Goal: Task Accomplishment & Management: Manage account settings

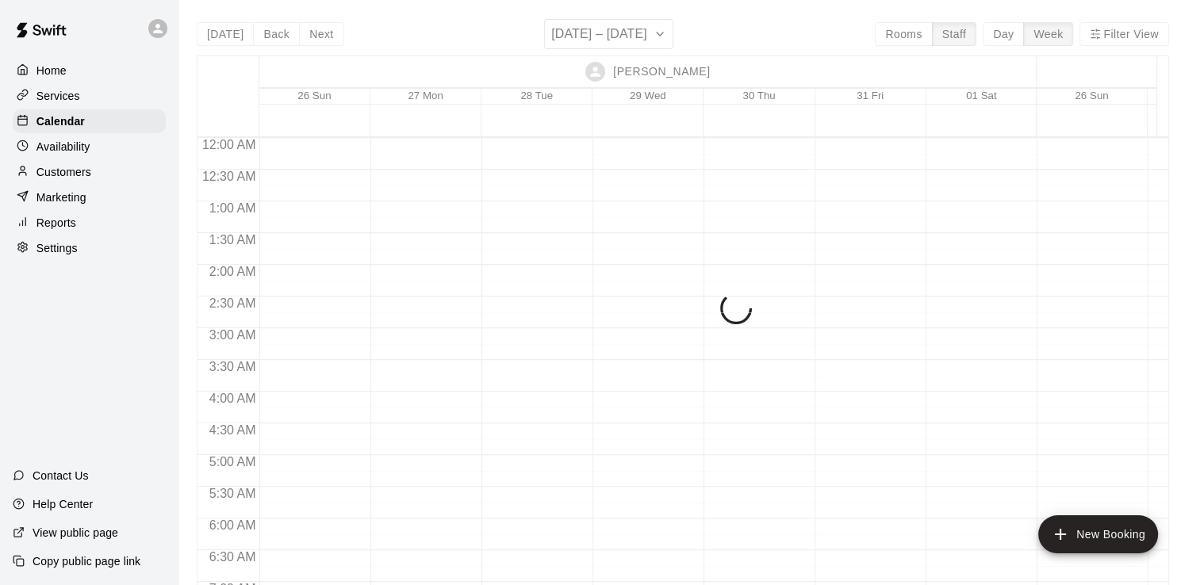
scroll to position [892, 0]
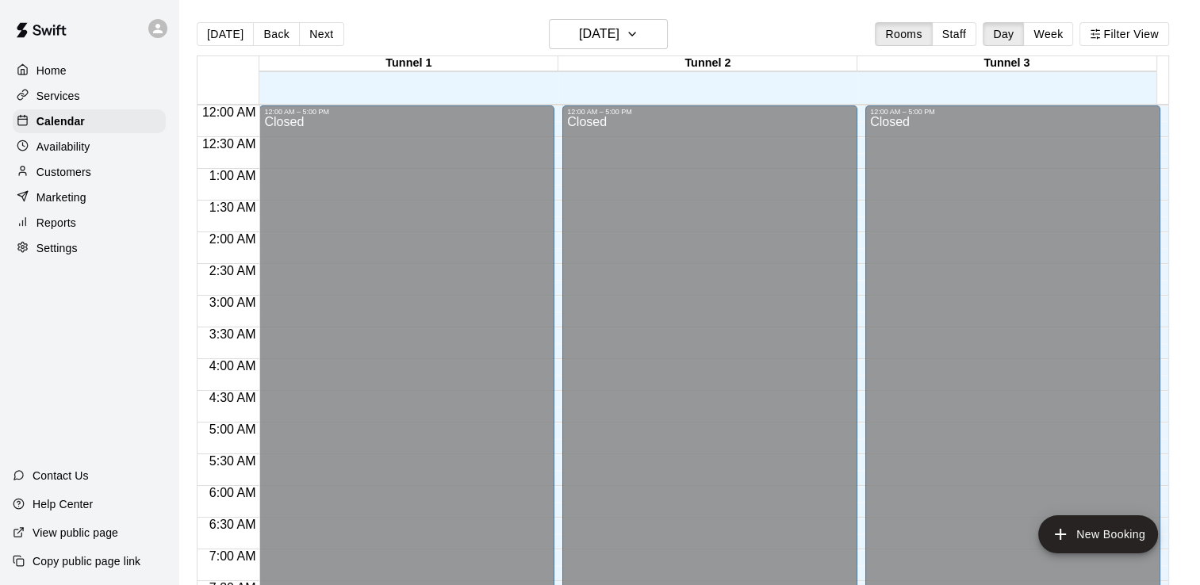
click at [72, 103] on p "Services" at bounding box center [58, 96] width 44 height 16
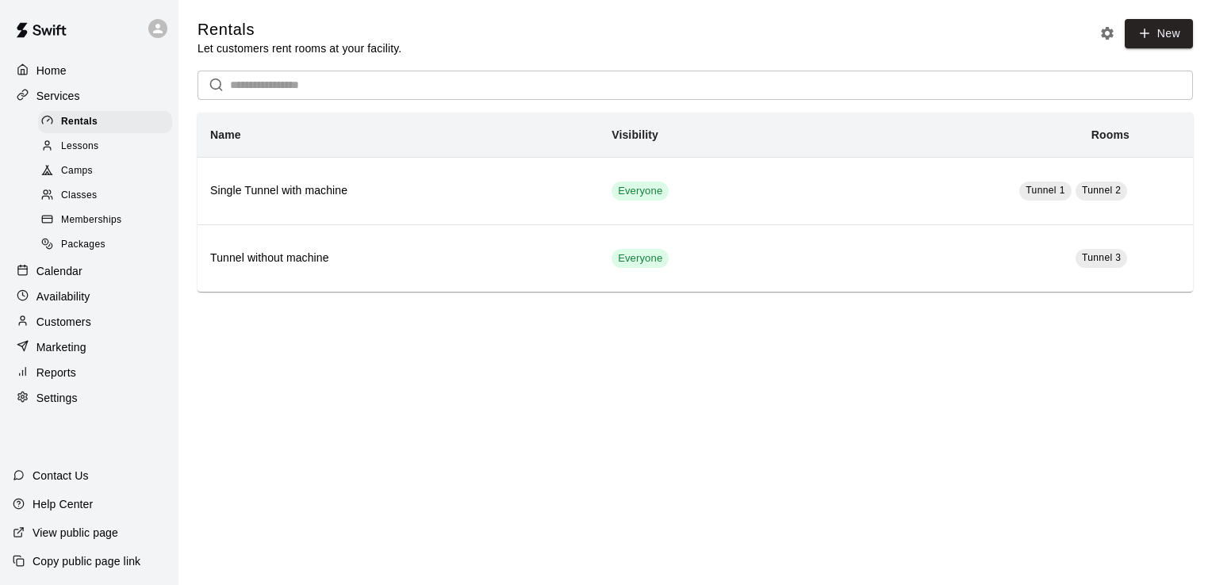
click at [86, 178] on span "Camps" at bounding box center [77, 171] width 32 height 16
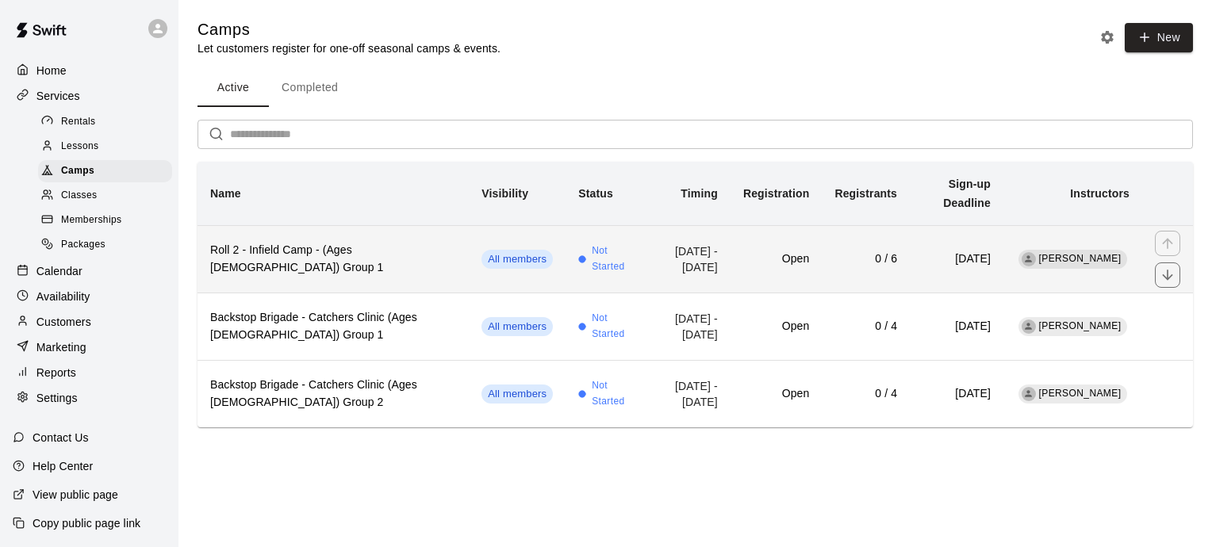
click at [355, 242] on h6 "Roll 2 - Infield Camp - (Ages 9-11) Group 1" at bounding box center [333, 259] width 246 height 35
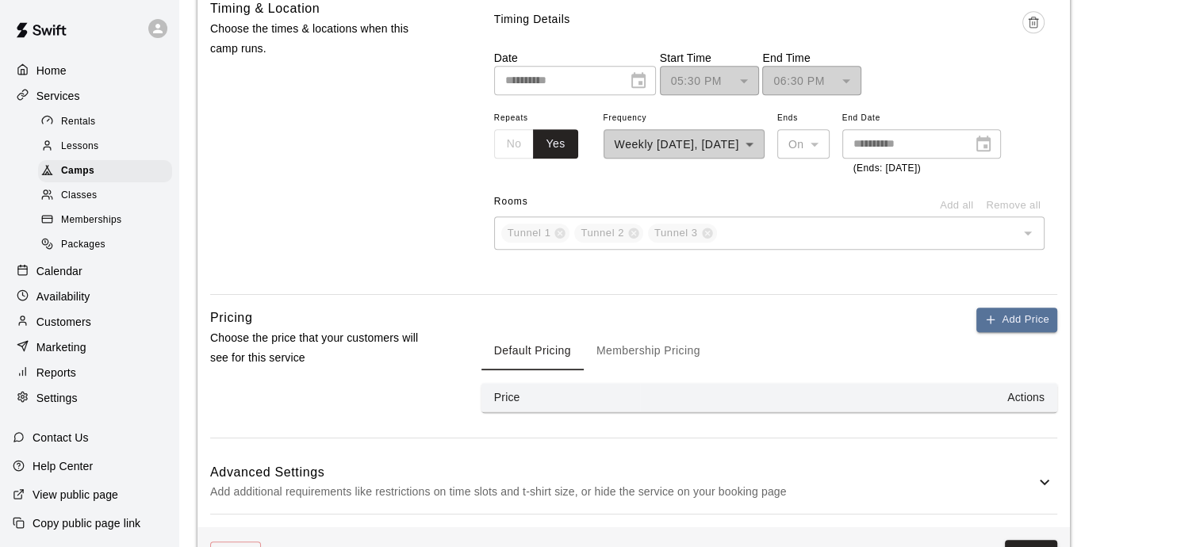
scroll to position [1587, 0]
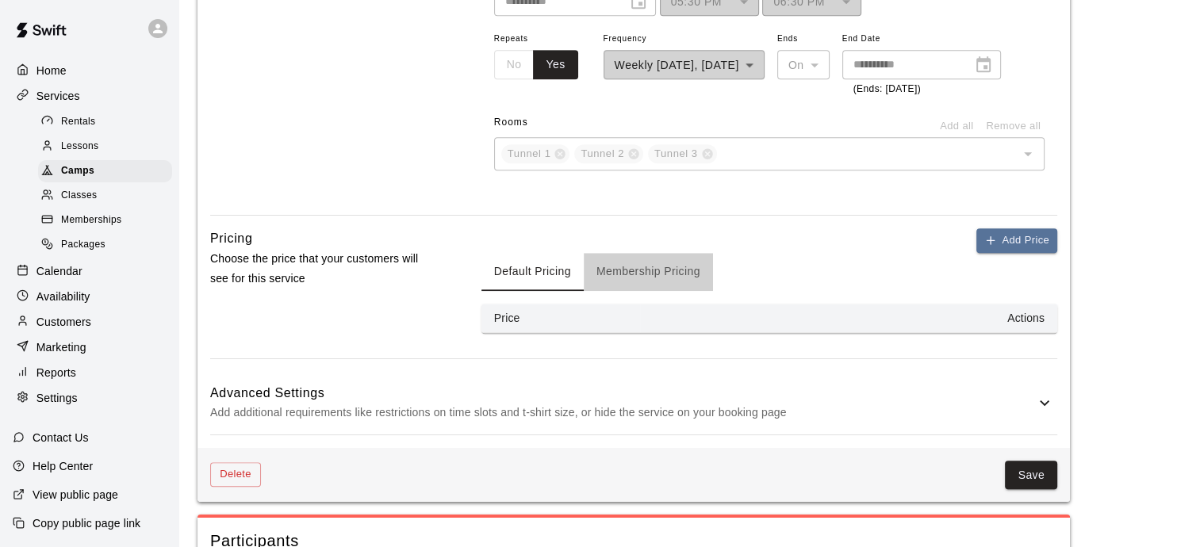
click at [634, 276] on button "Membership Pricing" at bounding box center [648, 272] width 129 height 38
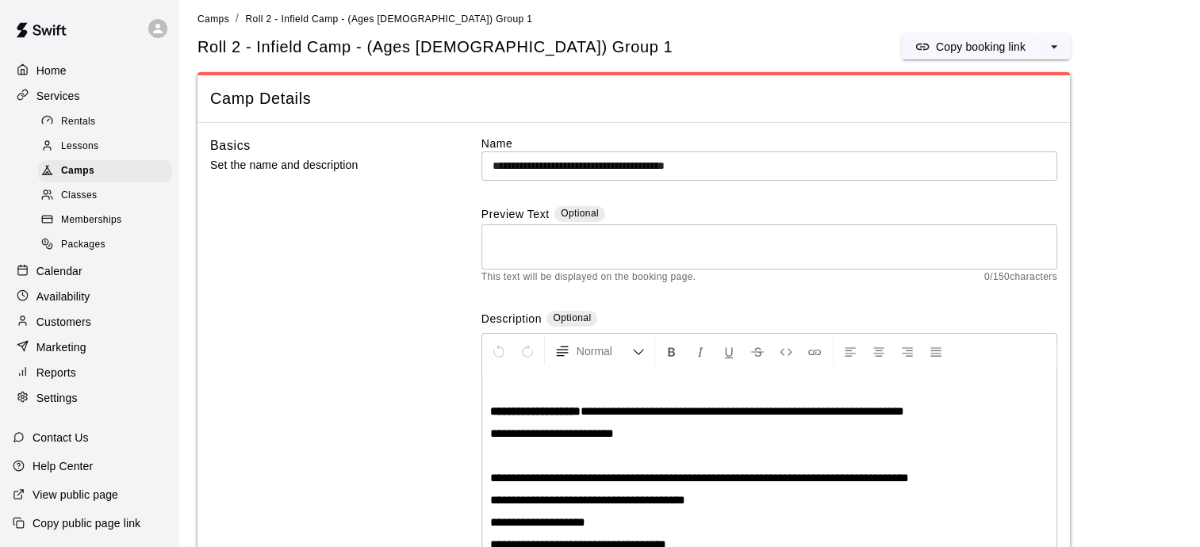
scroll to position [0, 0]
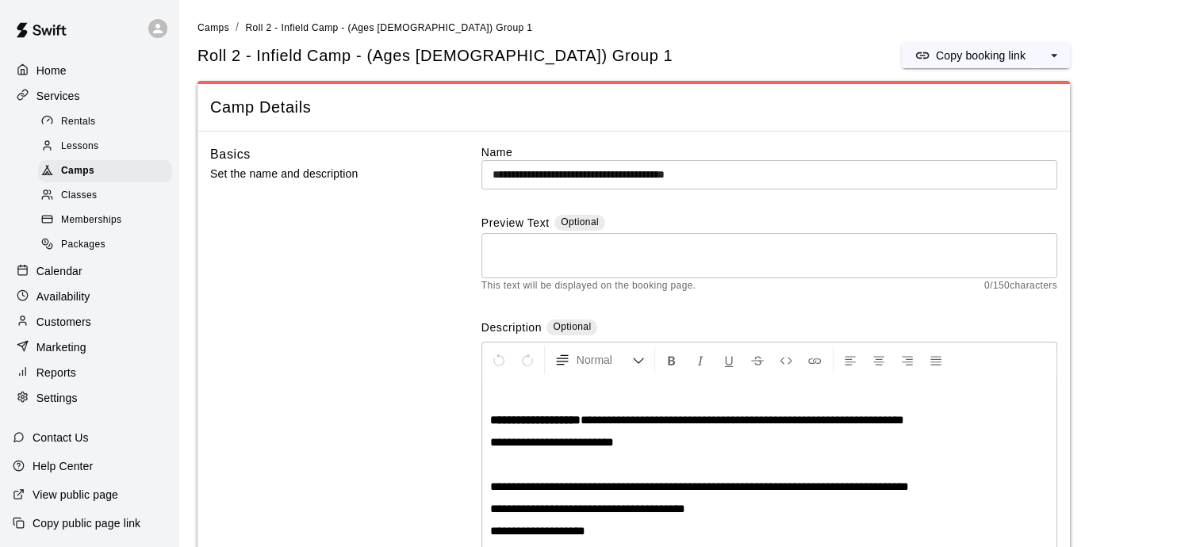
click at [666, 172] on input "**********" at bounding box center [770, 174] width 576 height 29
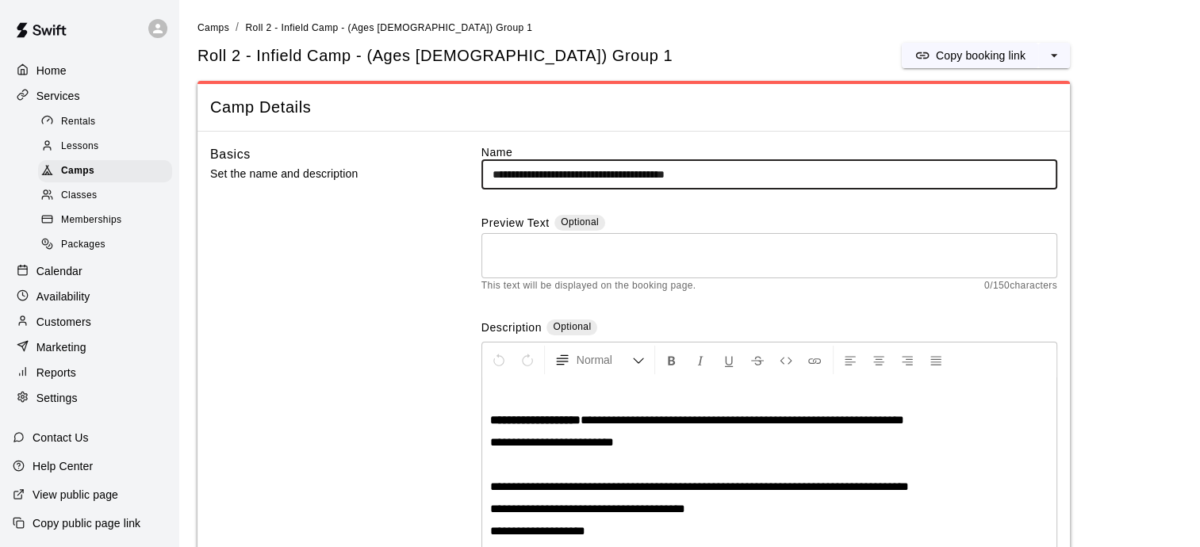
type input "**********"
click at [558, 235] on div "* ​" at bounding box center [770, 255] width 576 height 45
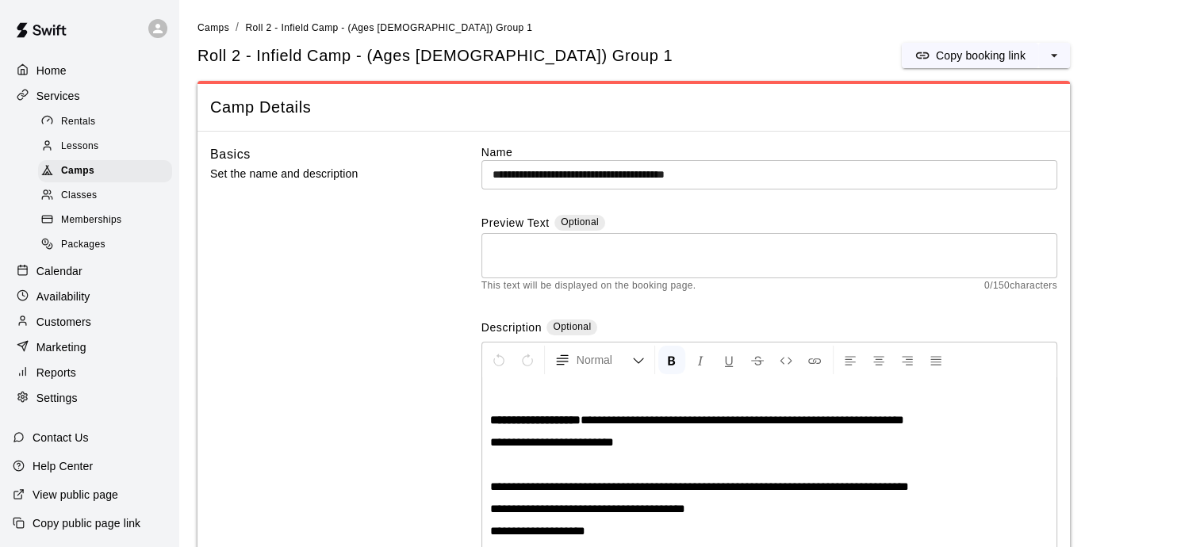
click at [553, 422] on strong "**********" at bounding box center [535, 420] width 90 height 12
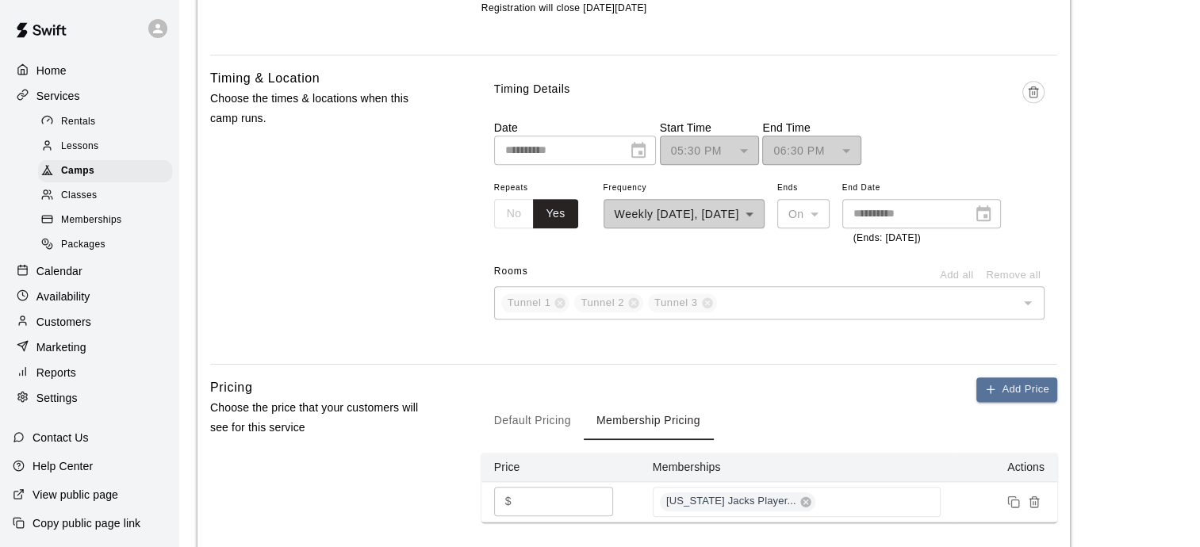
scroll to position [1745, 0]
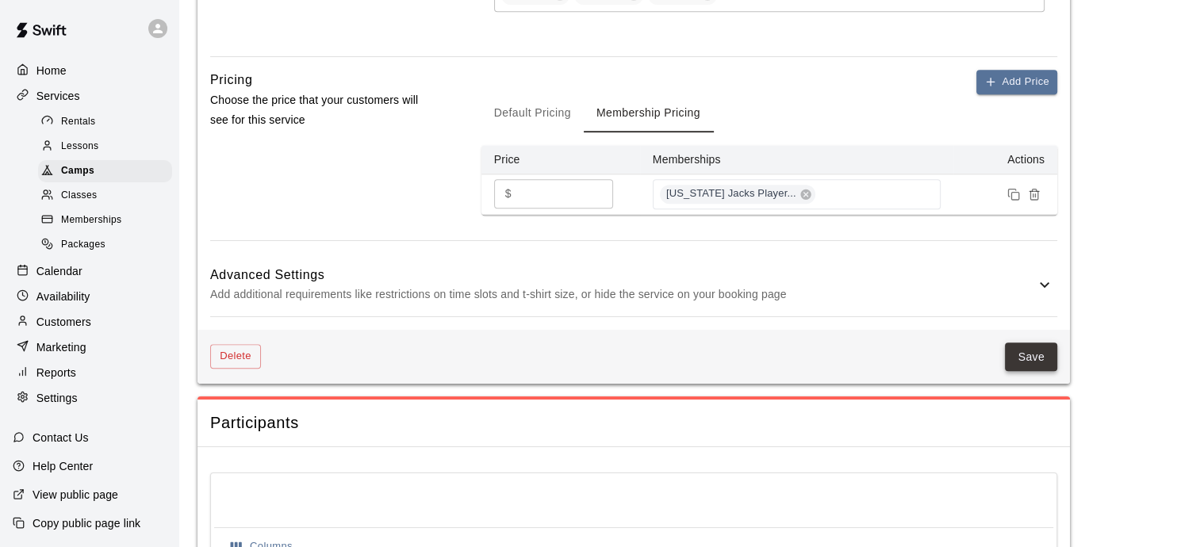
click at [1038, 363] on button "Save" at bounding box center [1031, 357] width 52 height 29
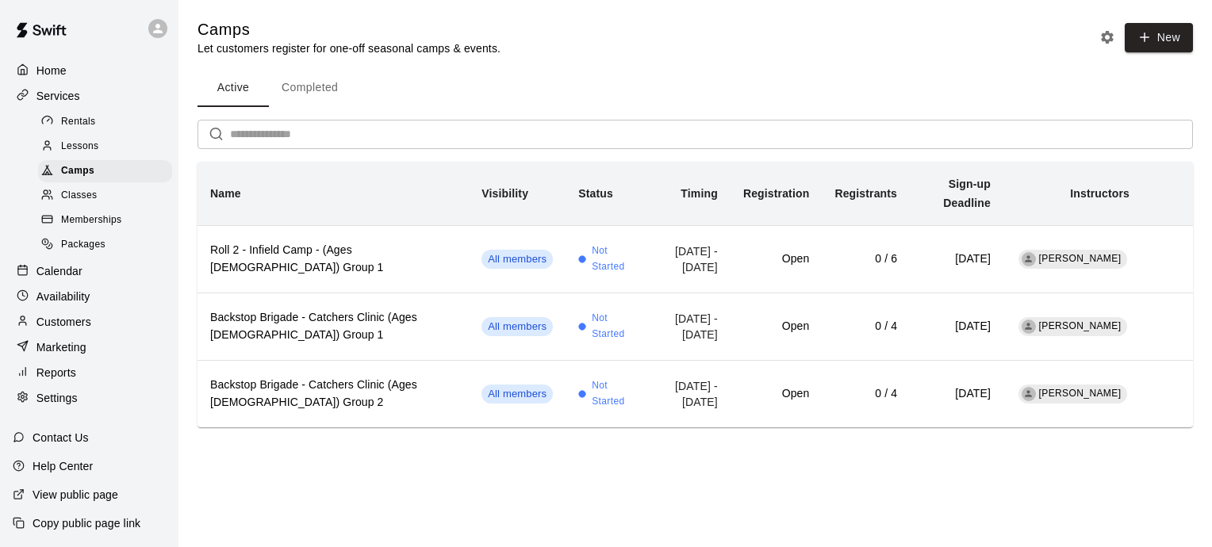
click at [96, 228] on span "Memberships" at bounding box center [91, 221] width 60 height 16
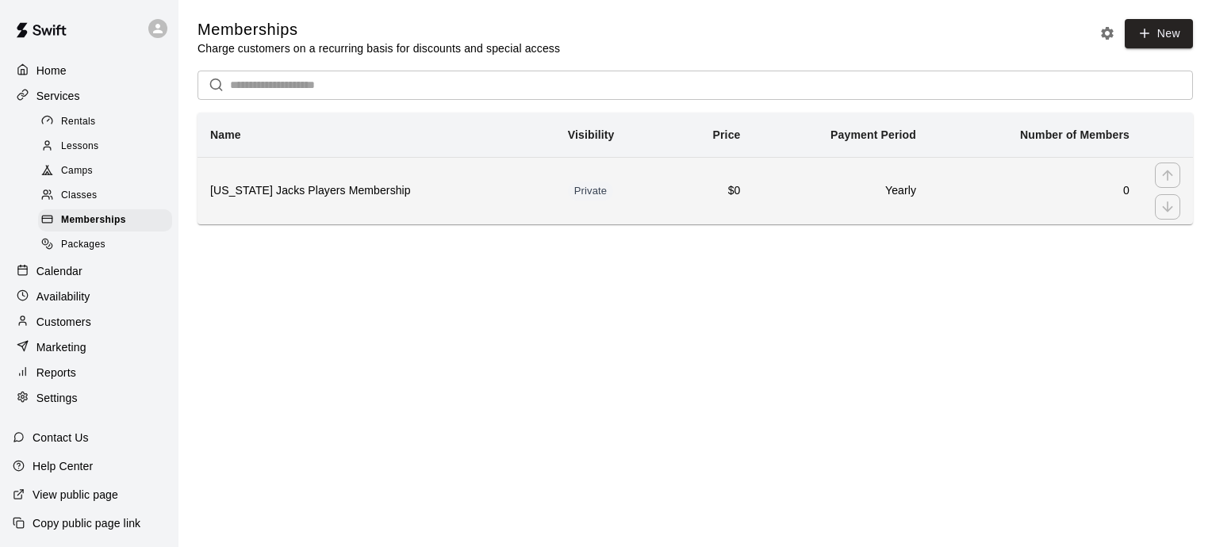
click at [352, 190] on h6 "Indiana Jacks Players Membership" at bounding box center [376, 190] width 332 height 17
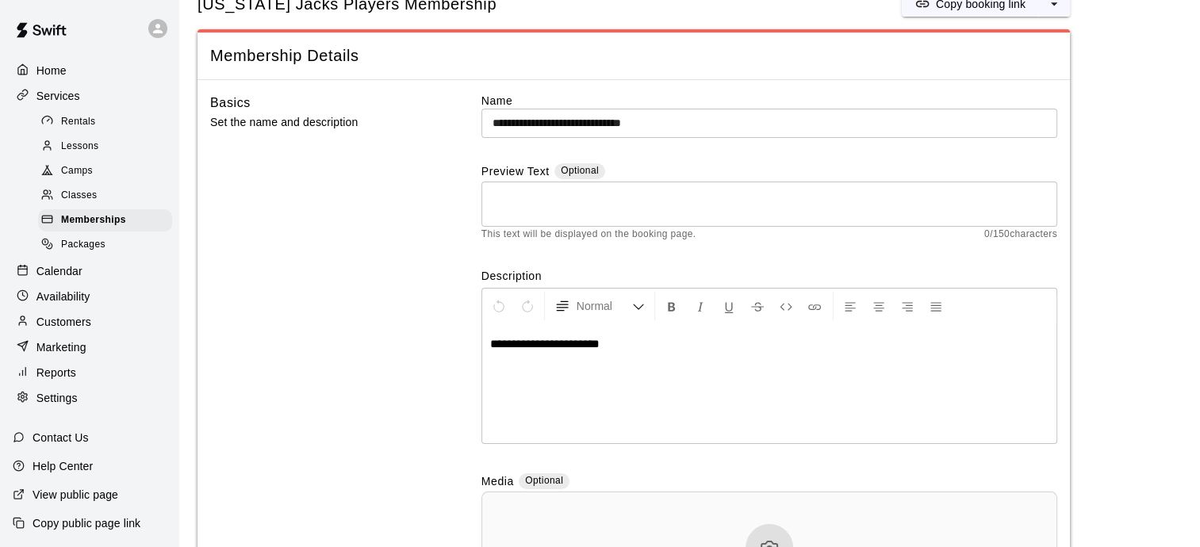
scroll to position [159, 0]
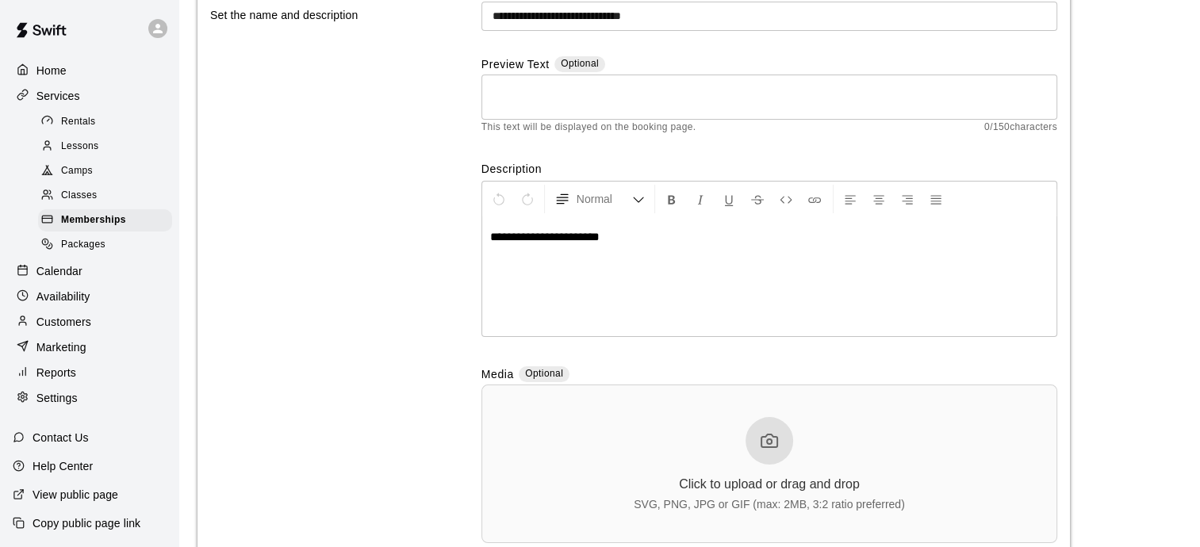
click at [63, 406] on p "Settings" at bounding box center [56, 398] width 41 height 16
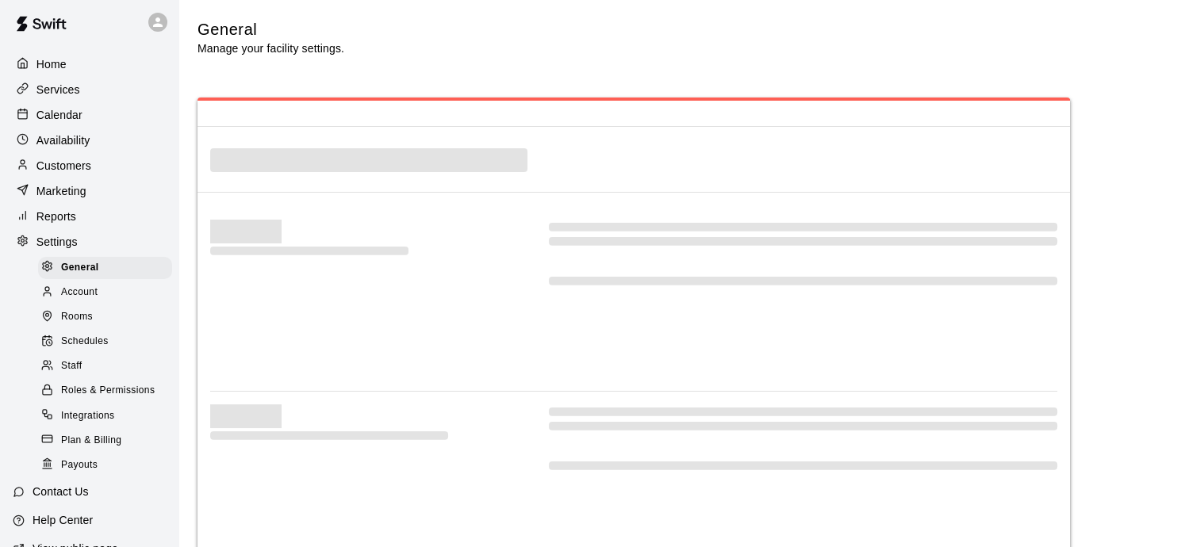
select select "**"
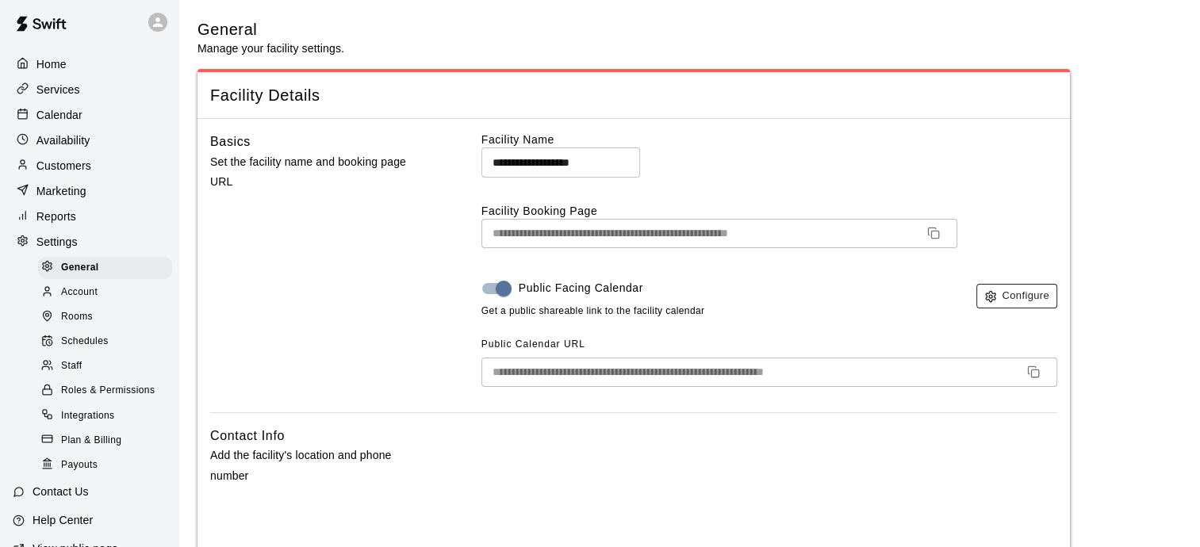
click at [1027, 295] on button "Configure" at bounding box center [1017, 296] width 81 height 25
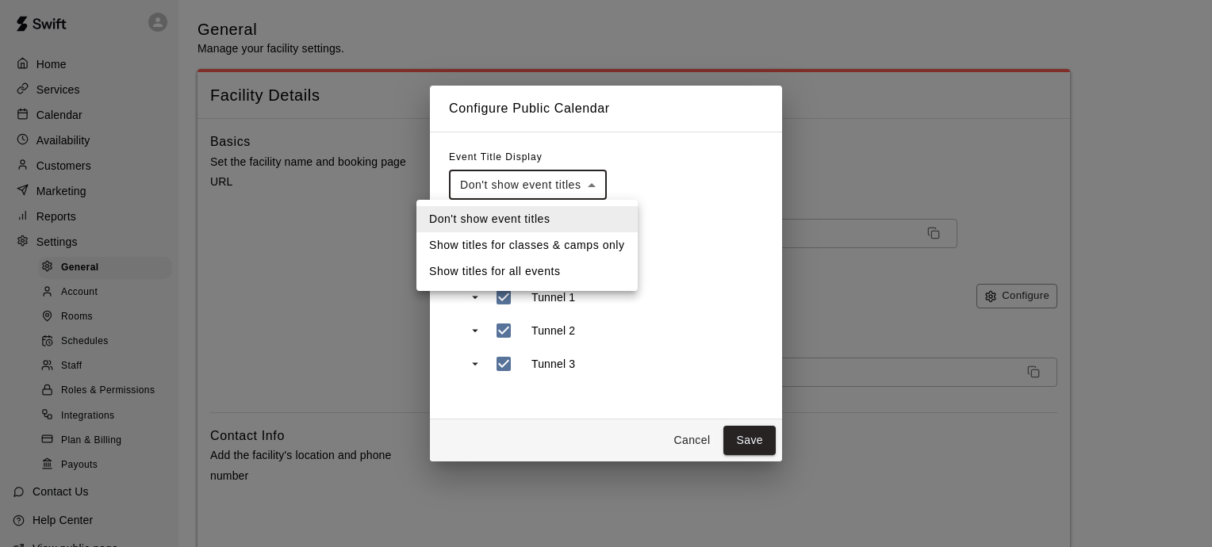
click at [534, 245] on li "Show titles for classes & camps only" at bounding box center [526, 245] width 221 height 26
type input "**********"
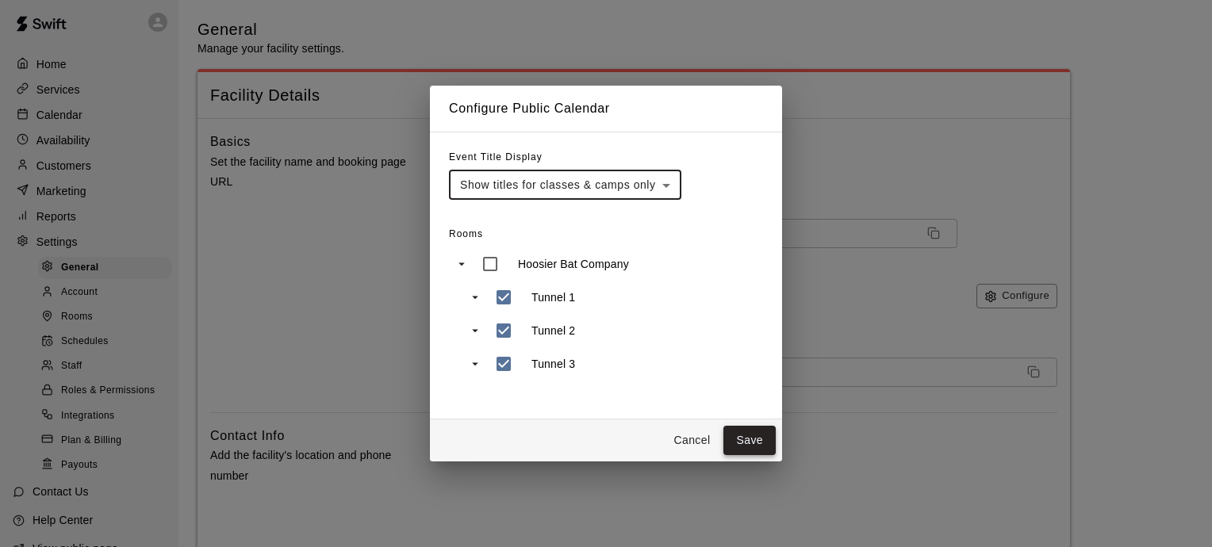
click at [749, 440] on button "Save" at bounding box center [750, 440] width 52 height 29
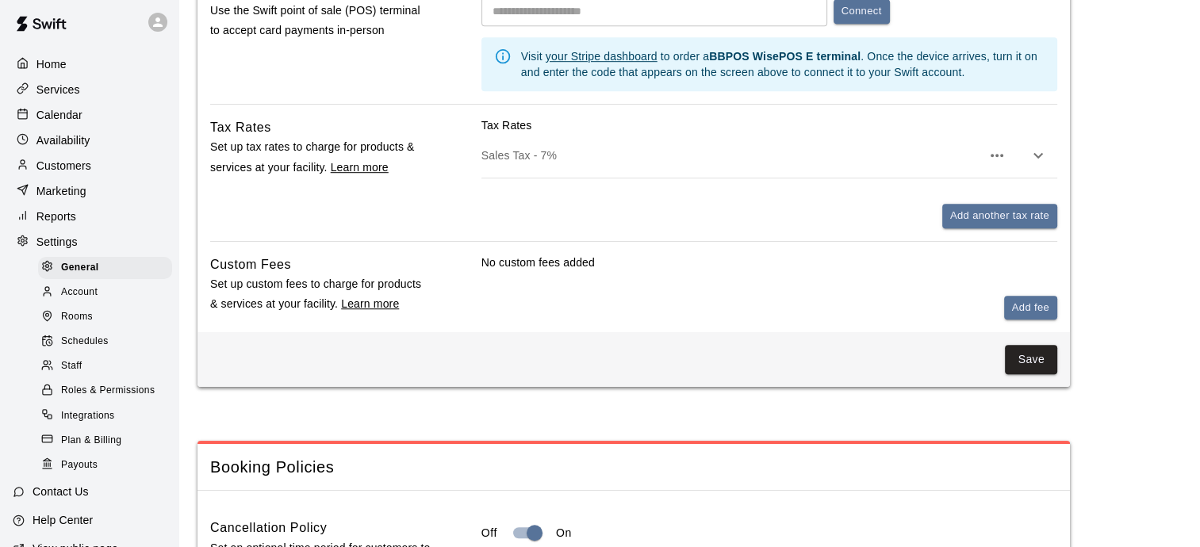
scroll to position [1111, 0]
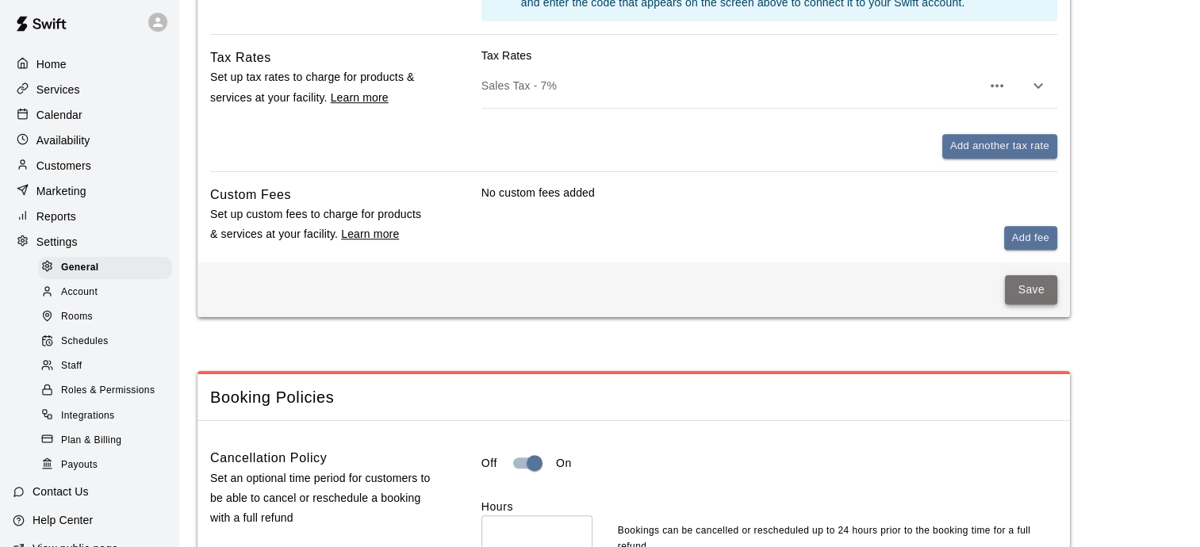
click at [1031, 293] on button "Save" at bounding box center [1031, 289] width 52 height 29
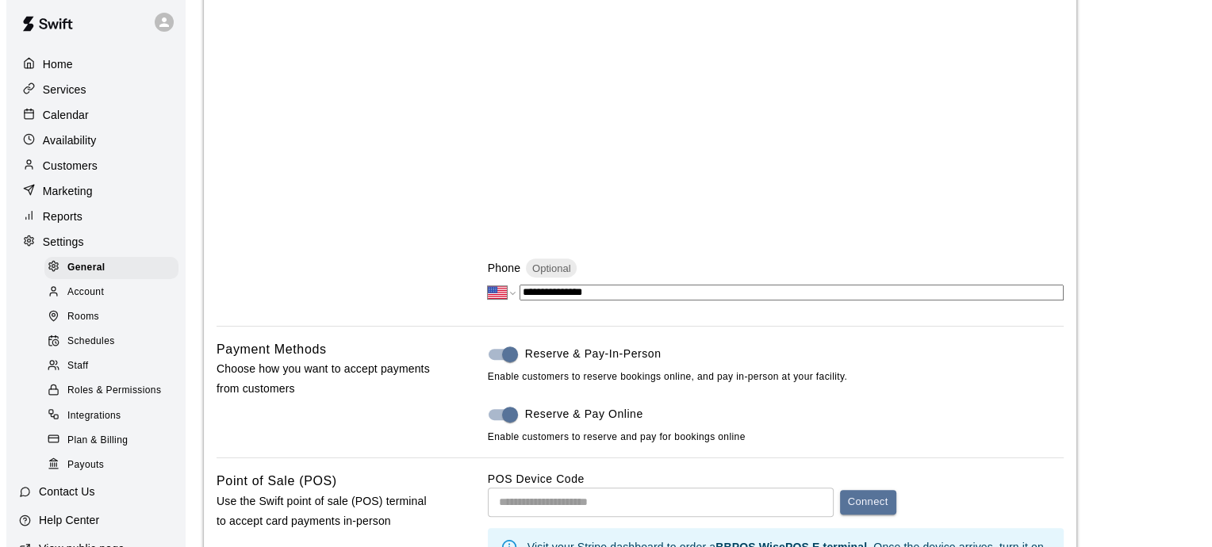
scroll to position [0, 0]
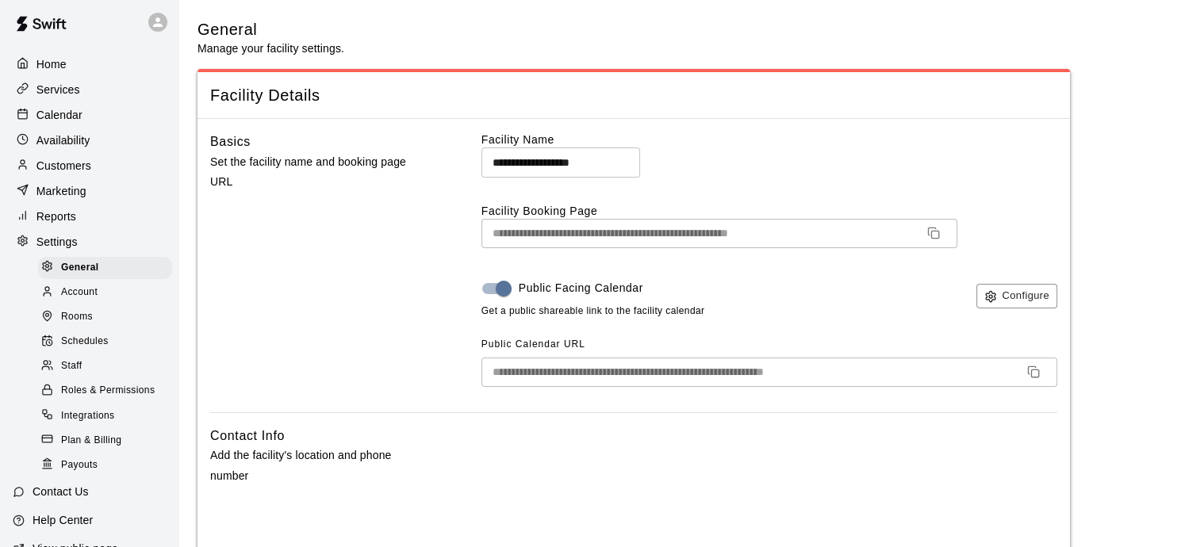
click at [95, 449] on span "Plan & Billing" at bounding box center [91, 441] width 60 height 16
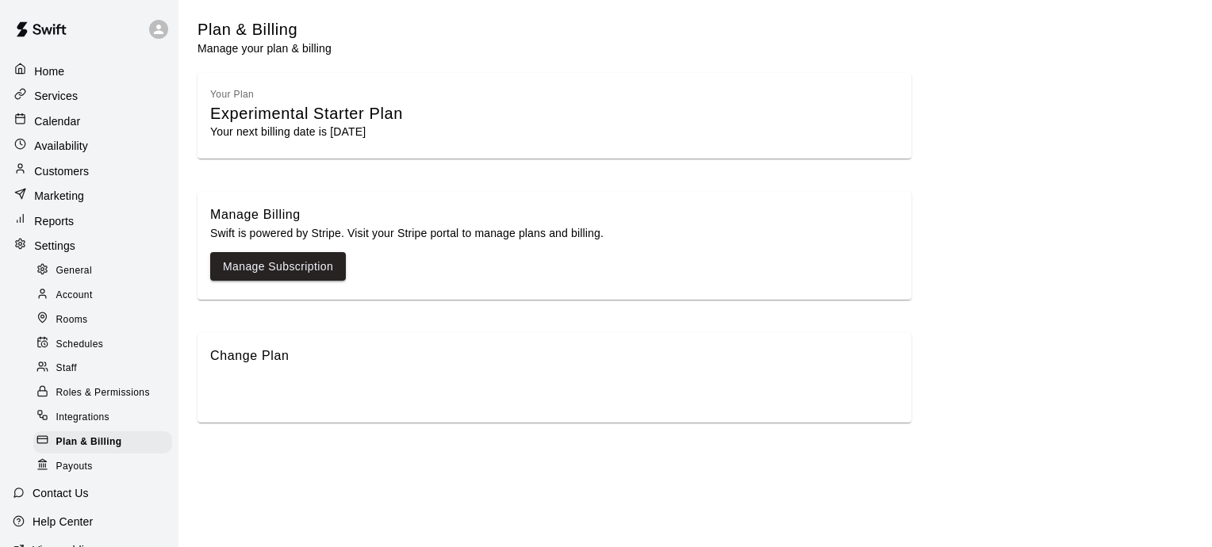
click at [63, 92] on p "Services" at bounding box center [56, 96] width 44 height 16
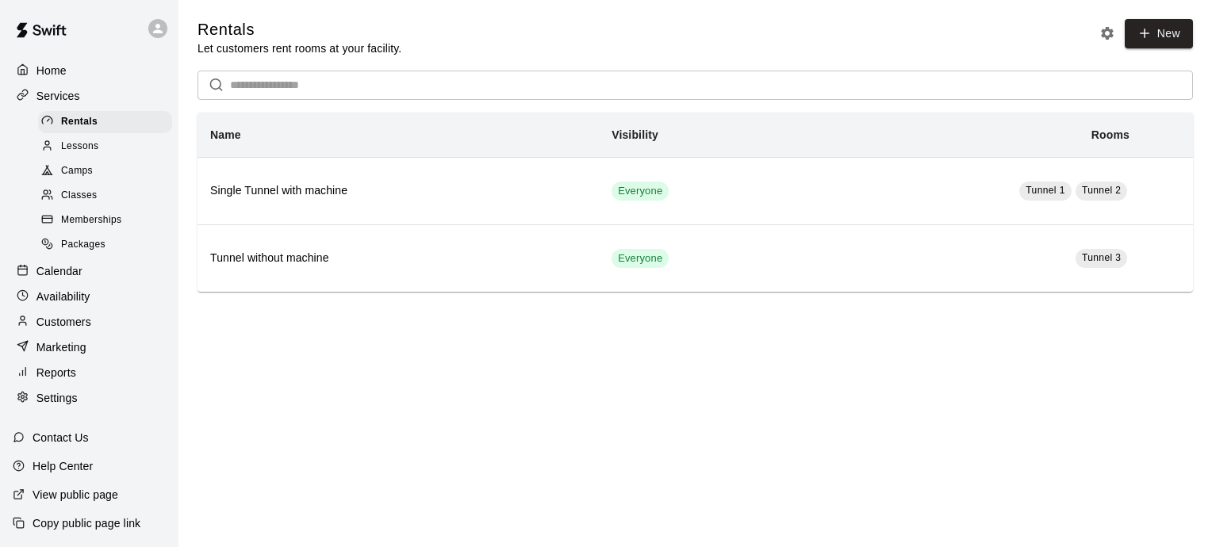
click at [76, 153] on span "Lessons" at bounding box center [80, 147] width 38 height 16
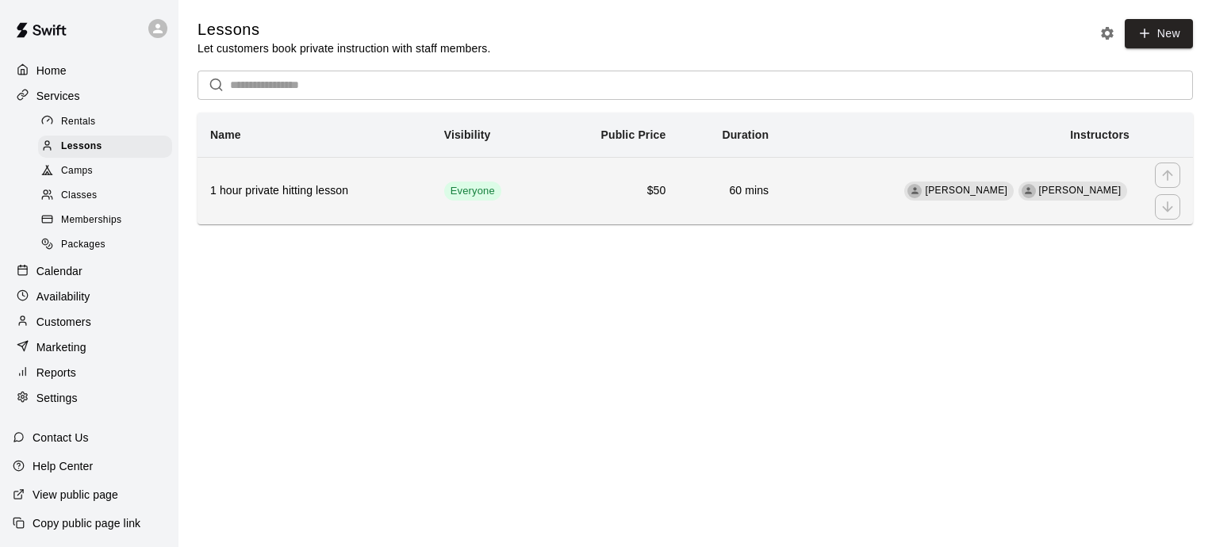
click at [305, 194] on h6 "1 hour private hitting lesson" at bounding box center [314, 190] width 209 height 17
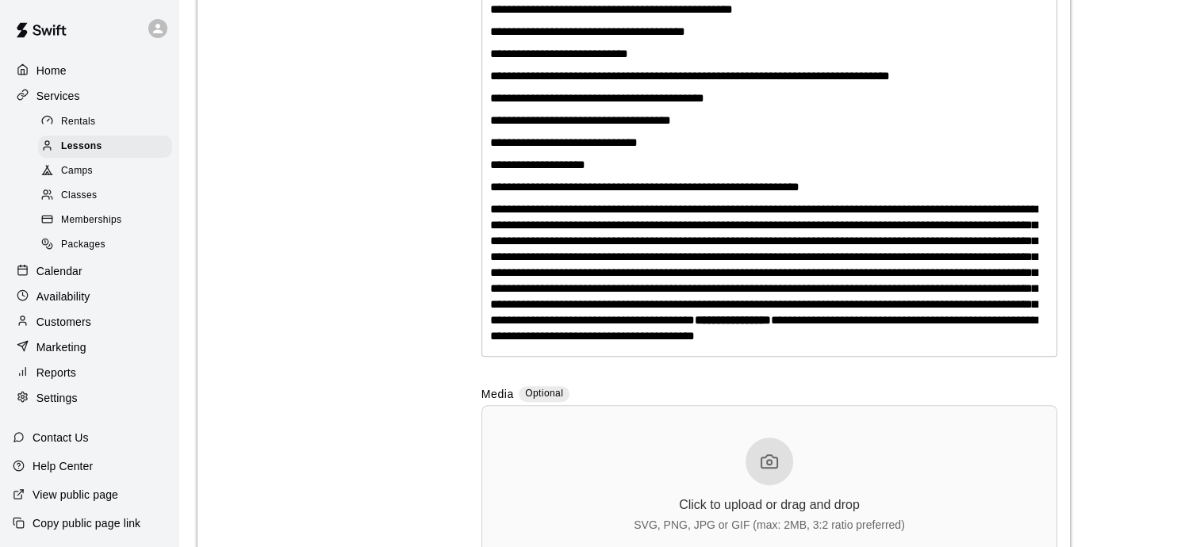
scroll to position [714, 0]
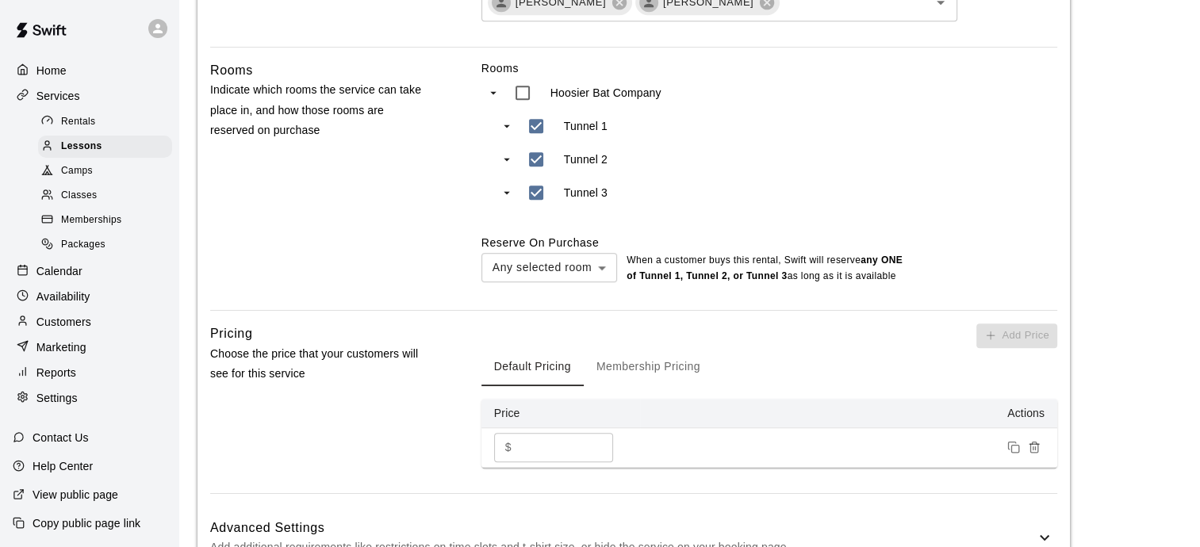
scroll to position [1190, 0]
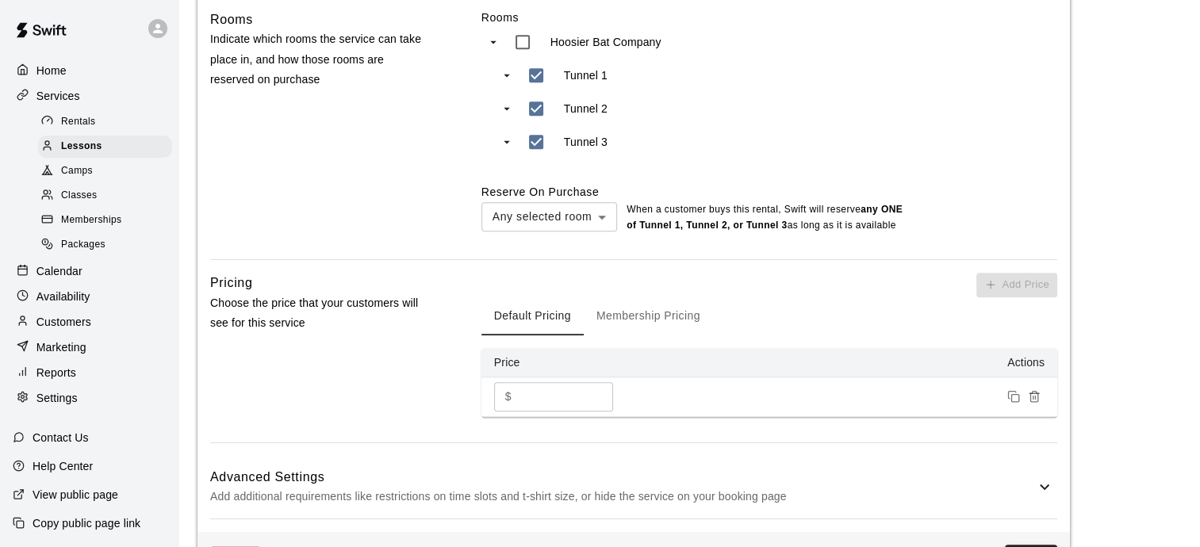
click at [675, 333] on button "Membership Pricing" at bounding box center [648, 316] width 129 height 38
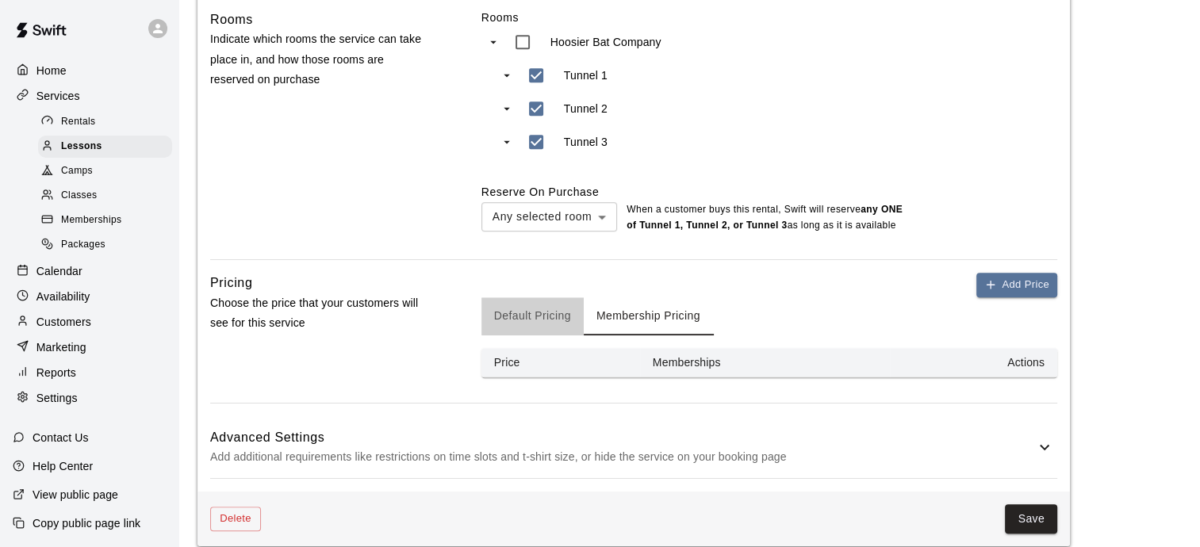
click at [547, 335] on button "Default Pricing" at bounding box center [533, 316] width 102 height 38
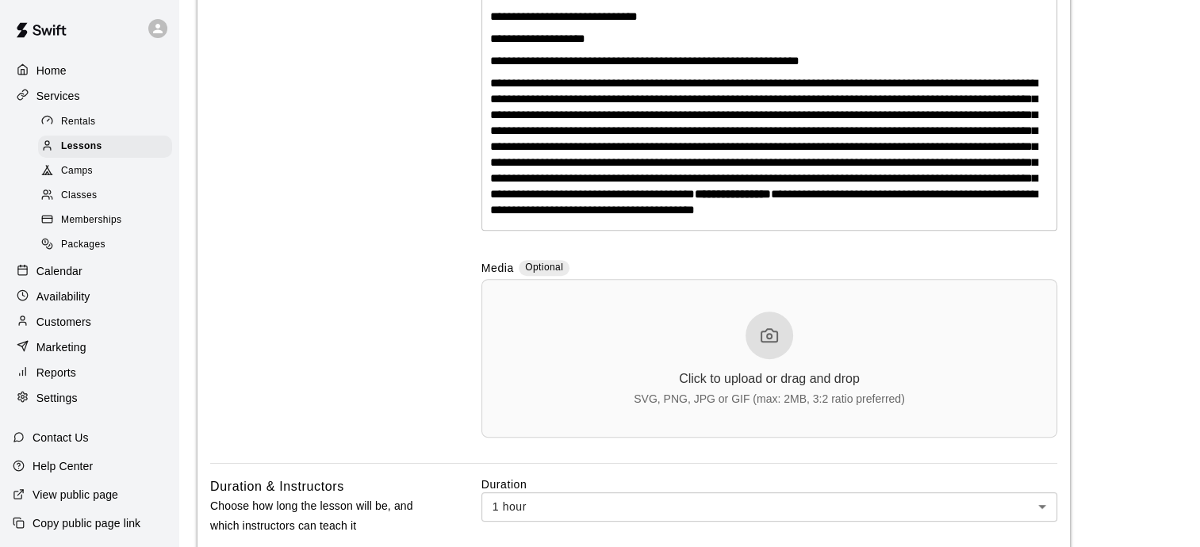
scroll to position [555, 0]
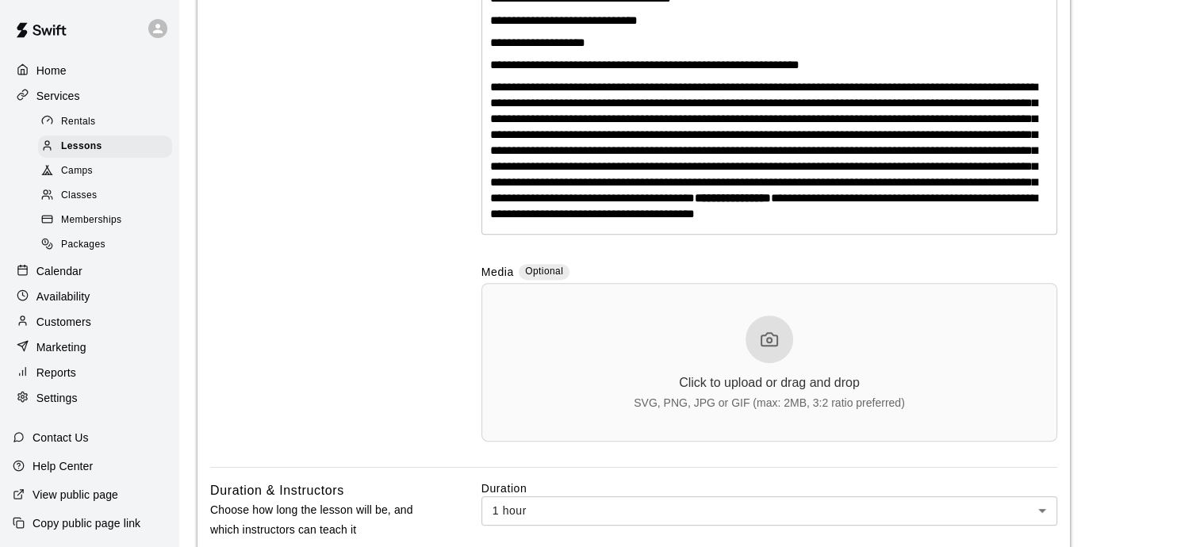
click at [64, 305] on p "Availability" at bounding box center [63, 297] width 54 height 16
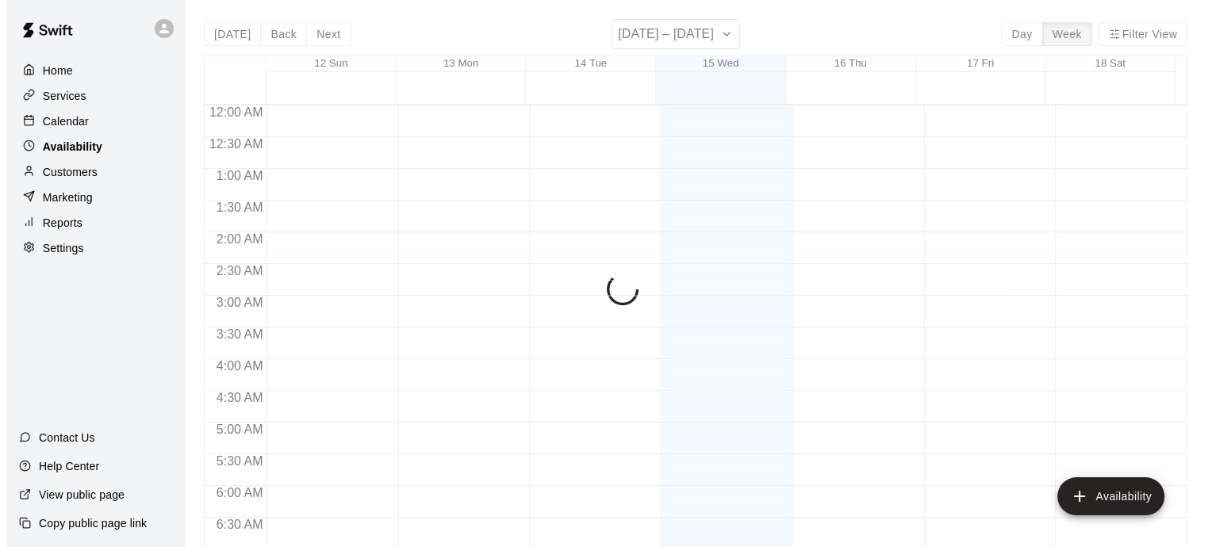
scroll to position [876, 0]
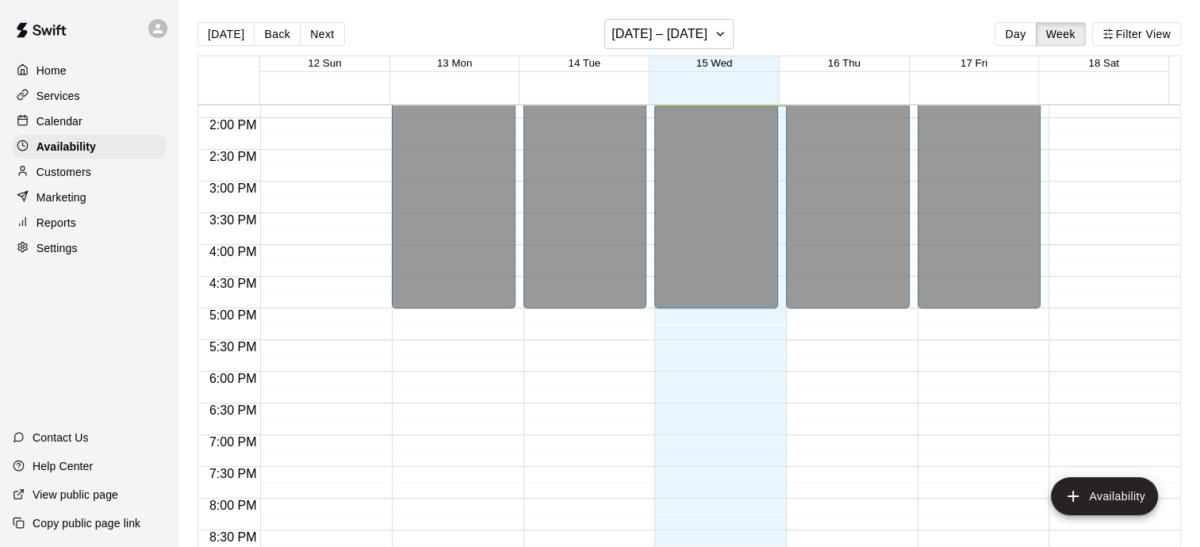
click at [73, 95] on p "Services" at bounding box center [58, 96] width 44 height 16
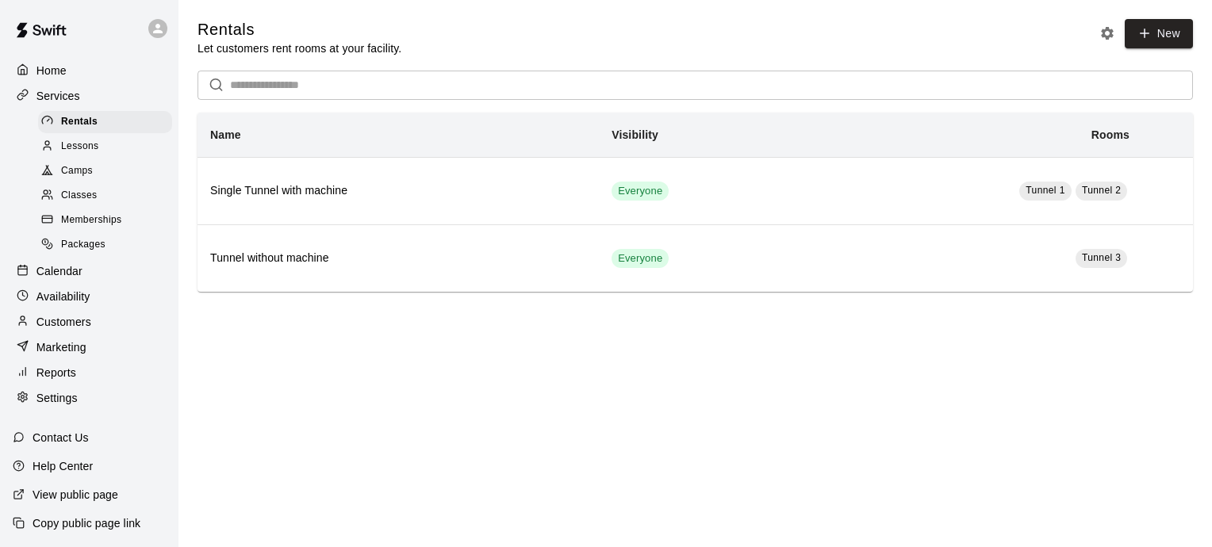
click at [76, 153] on span "Lessons" at bounding box center [80, 147] width 38 height 16
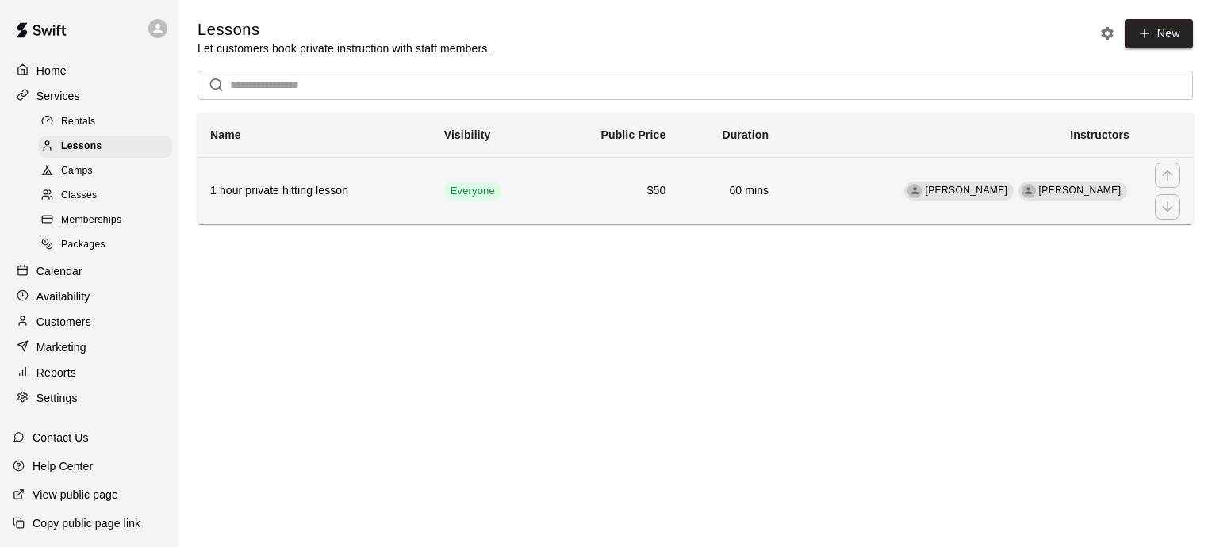
click at [336, 194] on h6 "1 hour private hitting lesson" at bounding box center [314, 190] width 209 height 17
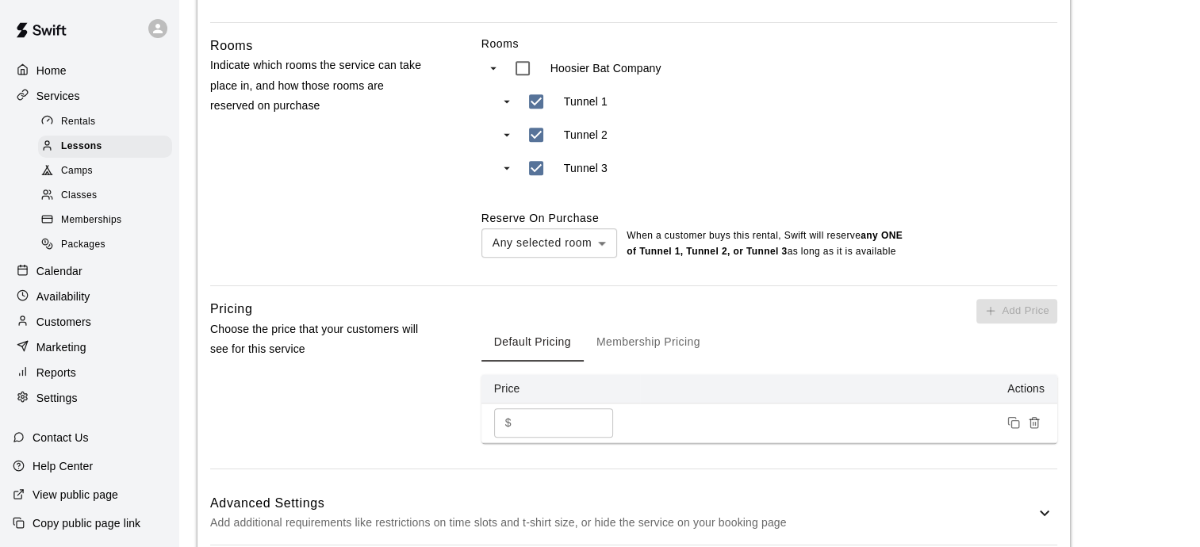
scroll to position [1496, 0]
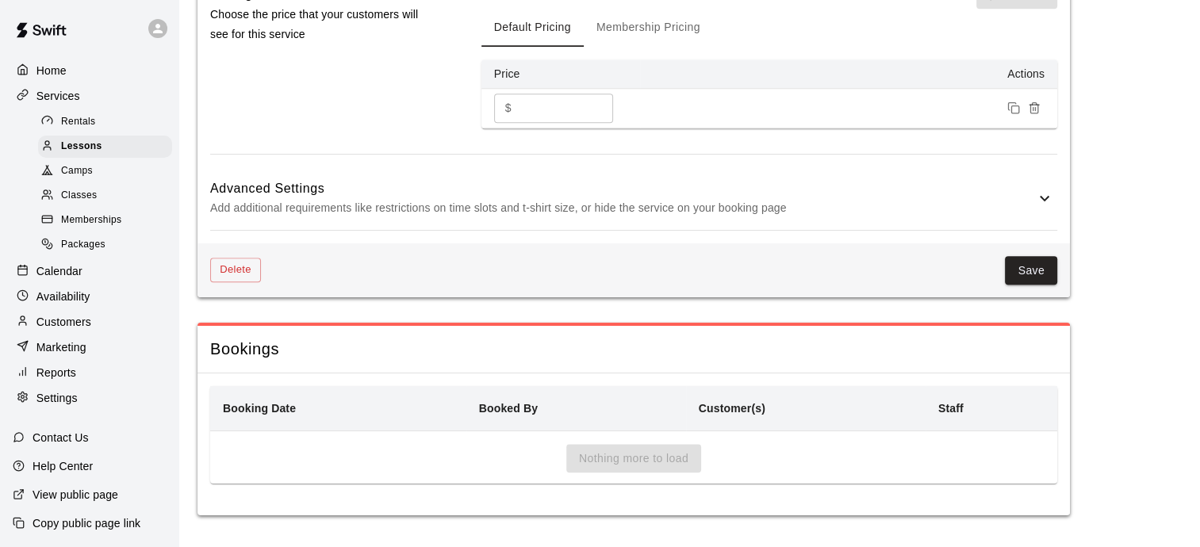
click at [1042, 190] on icon at bounding box center [1044, 198] width 19 height 19
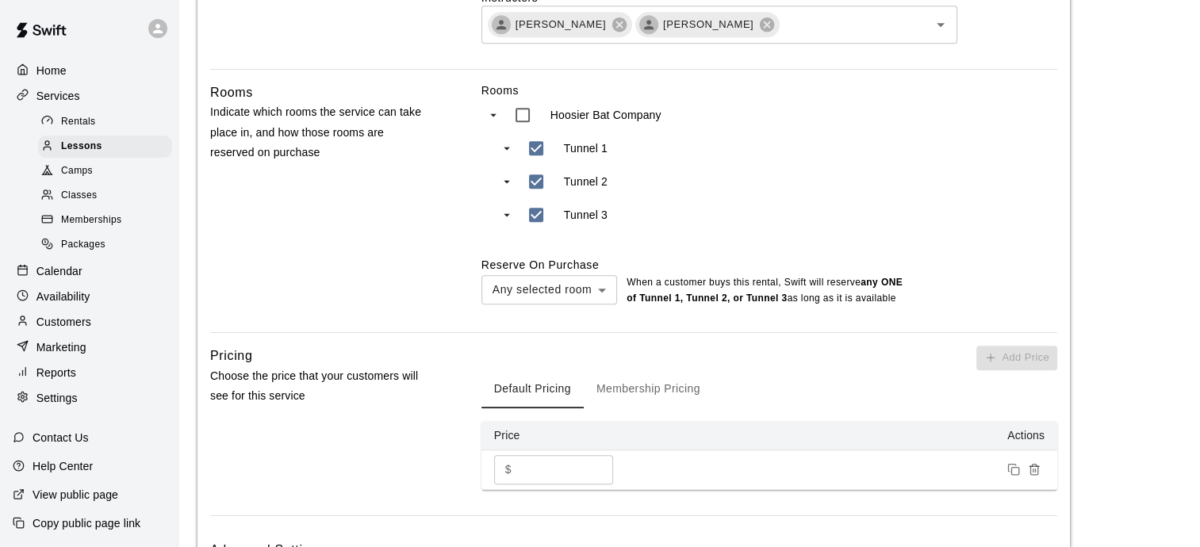
scroll to position [1127, 0]
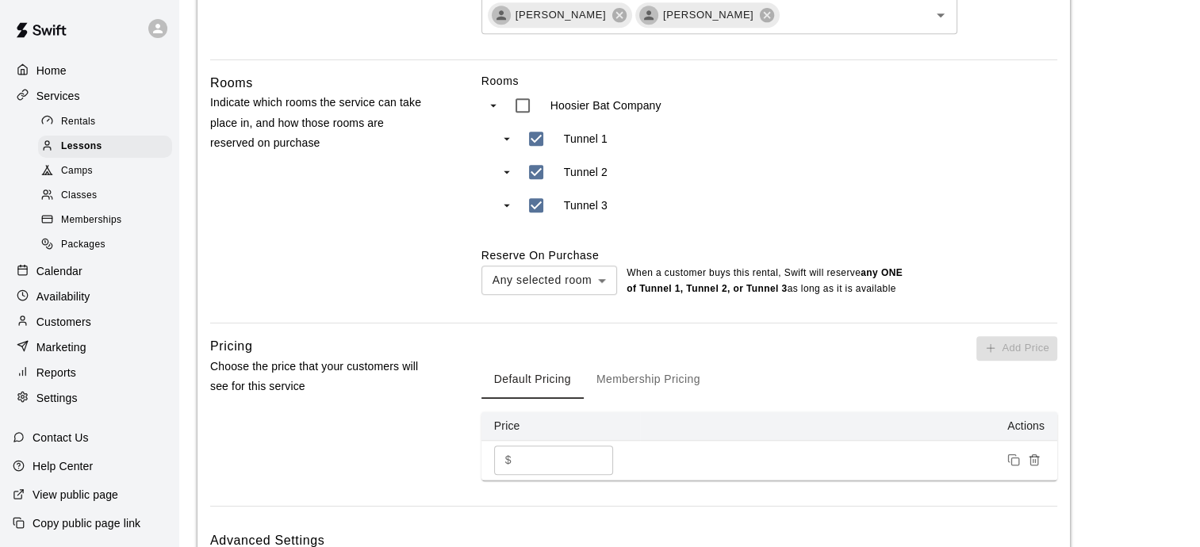
click at [75, 355] on p "Marketing" at bounding box center [61, 348] width 50 height 16
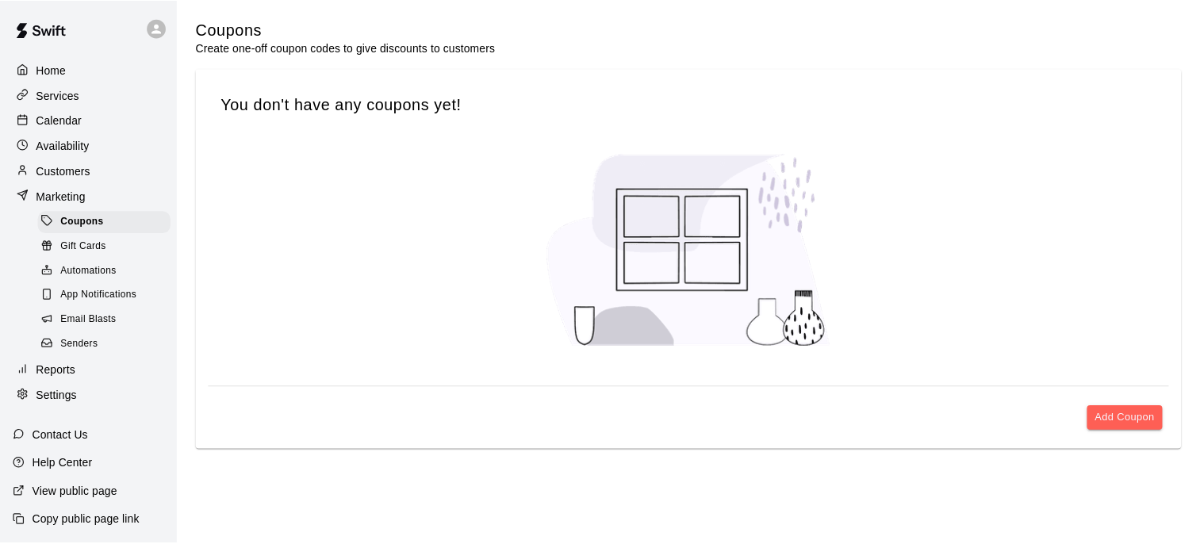
scroll to position [6, 0]
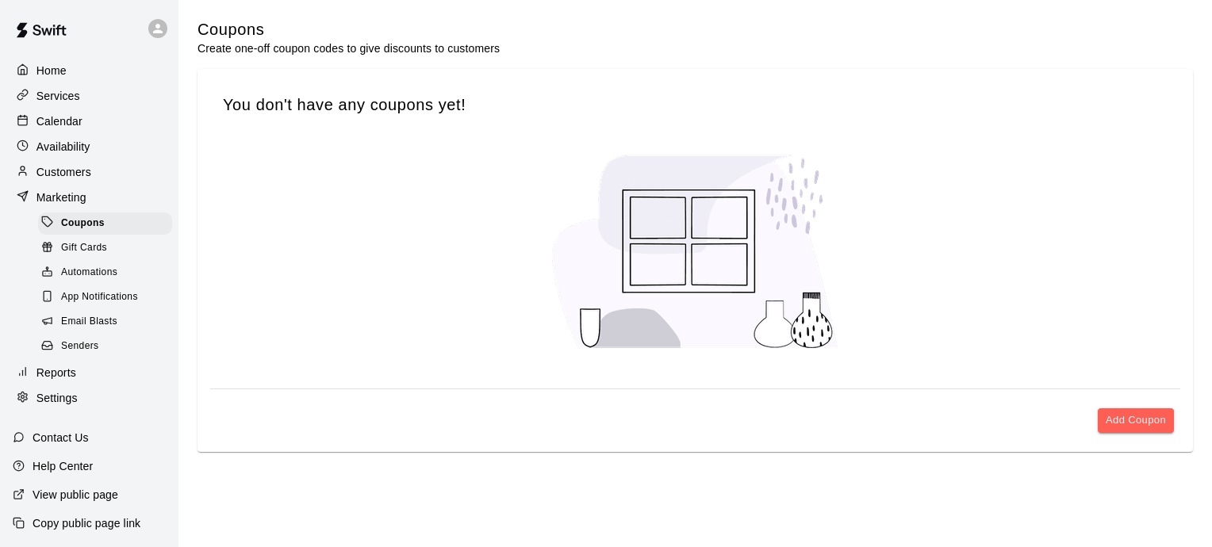
click at [68, 497] on p "View public page" at bounding box center [76, 495] width 86 height 16
click at [67, 144] on p "Availability" at bounding box center [63, 147] width 54 height 16
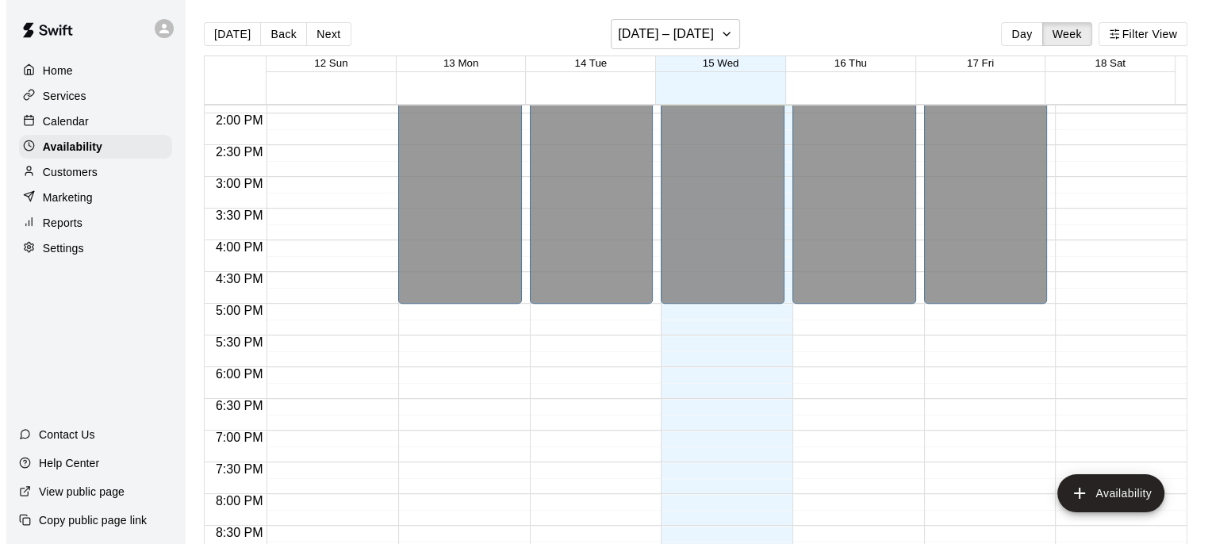
scroll to position [960, 0]
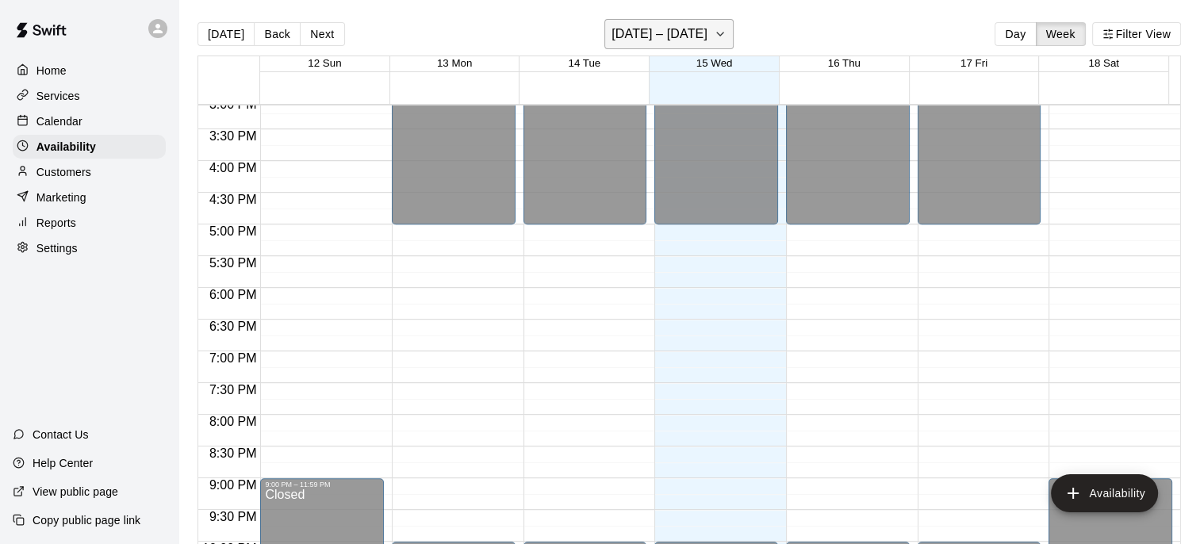
click at [723, 33] on icon "button" at bounding box center [720, 34] width 13 height 19
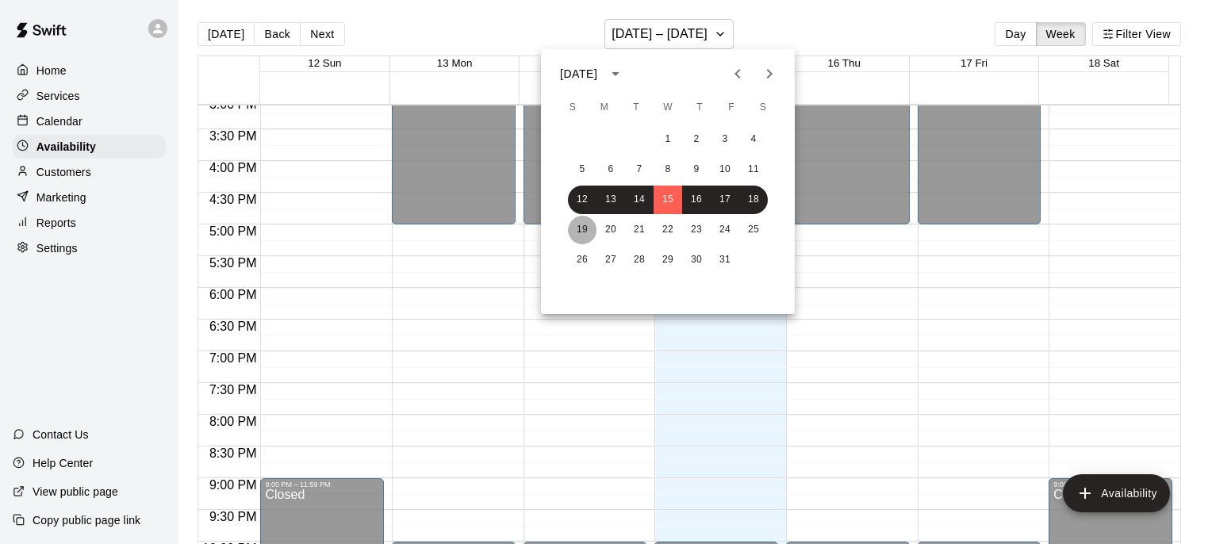
click at [582, 232] on button "19" at bounding box center [582, 230] width 29 height 29
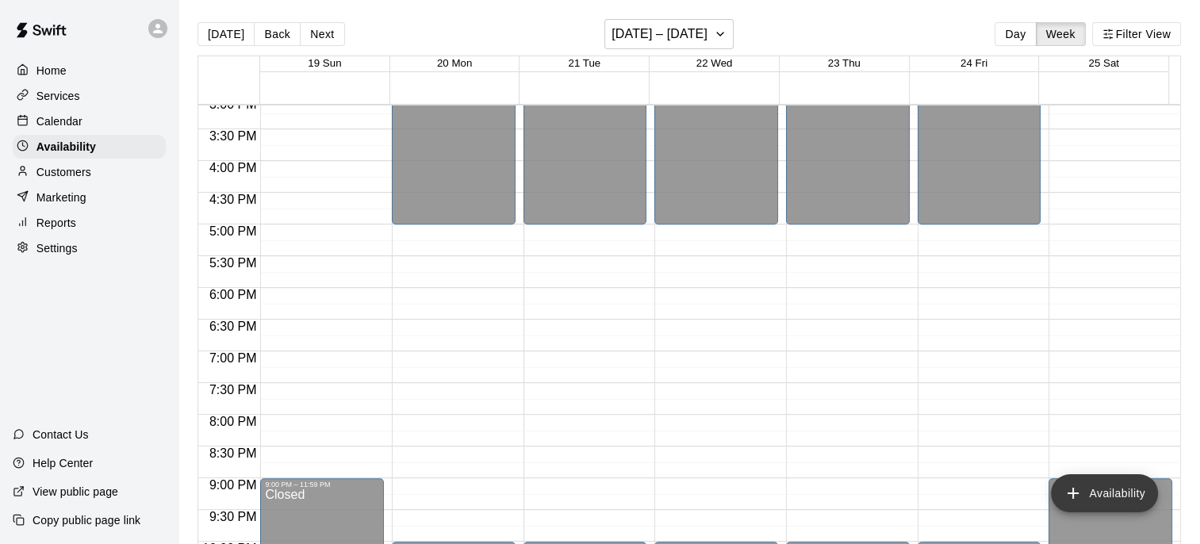
click at [1069, 493] on icon "add" at bounding box center [1073, 493] width 11 height 11
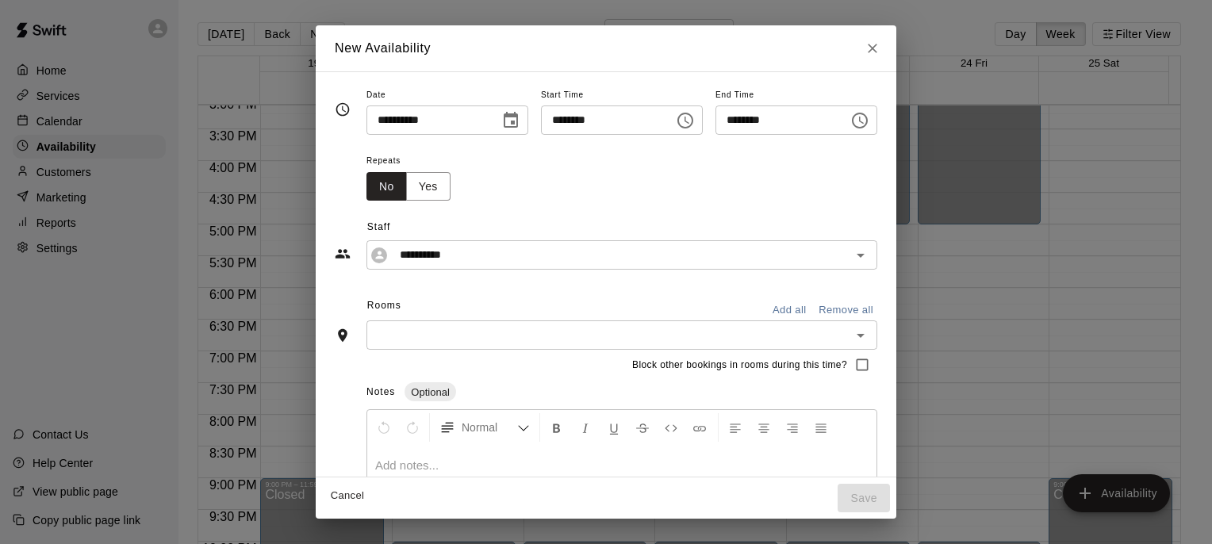
click at [682, 122] on icon "Choose time, selected time is 1:00 PM" at bounding box center [685, 121] width 16 height 16
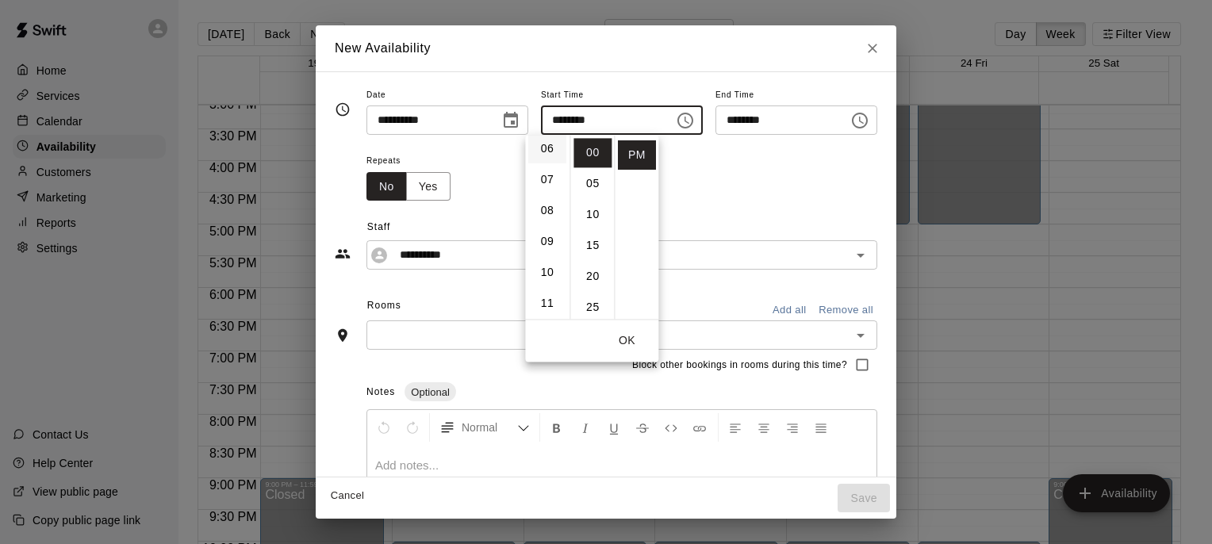
scroll to position [110, 0]
click at [551, 198] on li "05" at bounding box center [547, 196] width 38 height 29
type input "********"
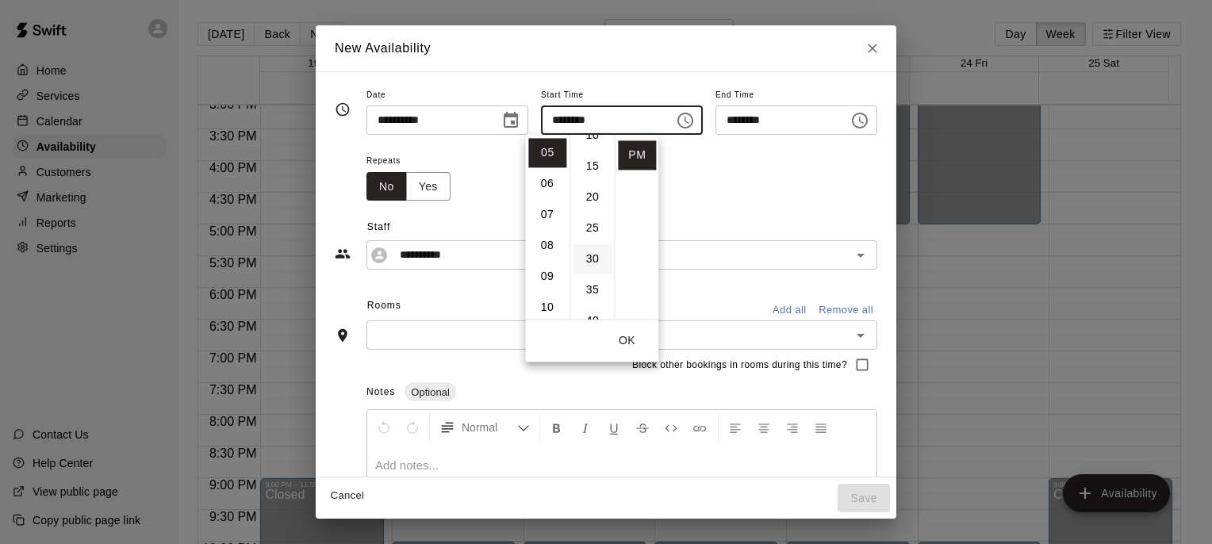
click at [587, 261] on li "30" at bounding box center [593, 258] width 38 height 29
type input "********"
click at [630, 343] on button "OK" at bounding box center [626, 340] width 51 height 29
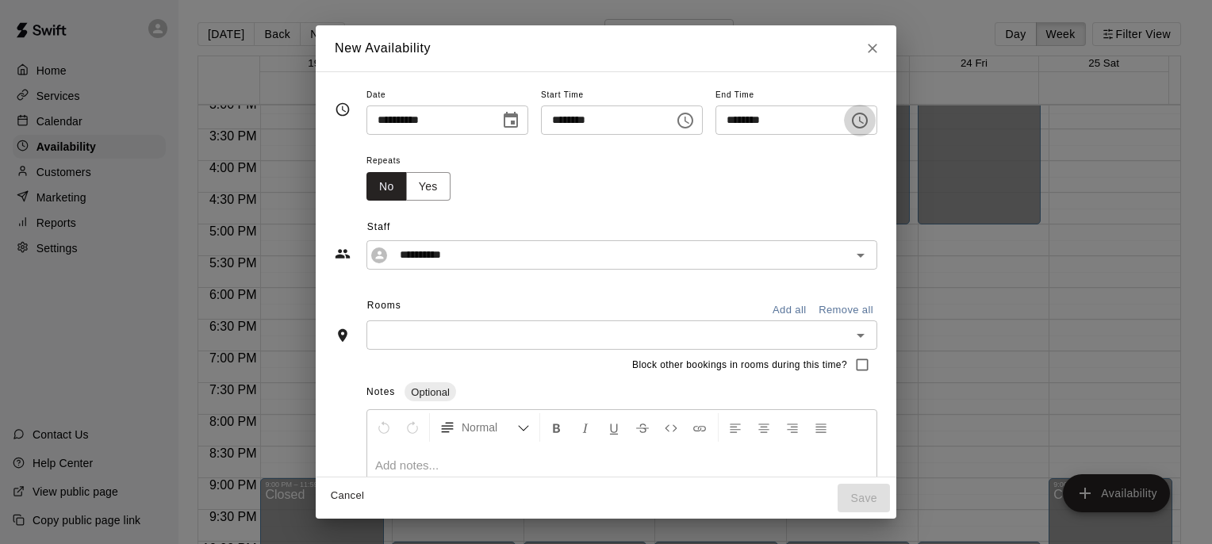
click at [869, 117] on icon "Choose time, selected time is 5:30 PM" at bounding box center [859, 120] width 19 height 19
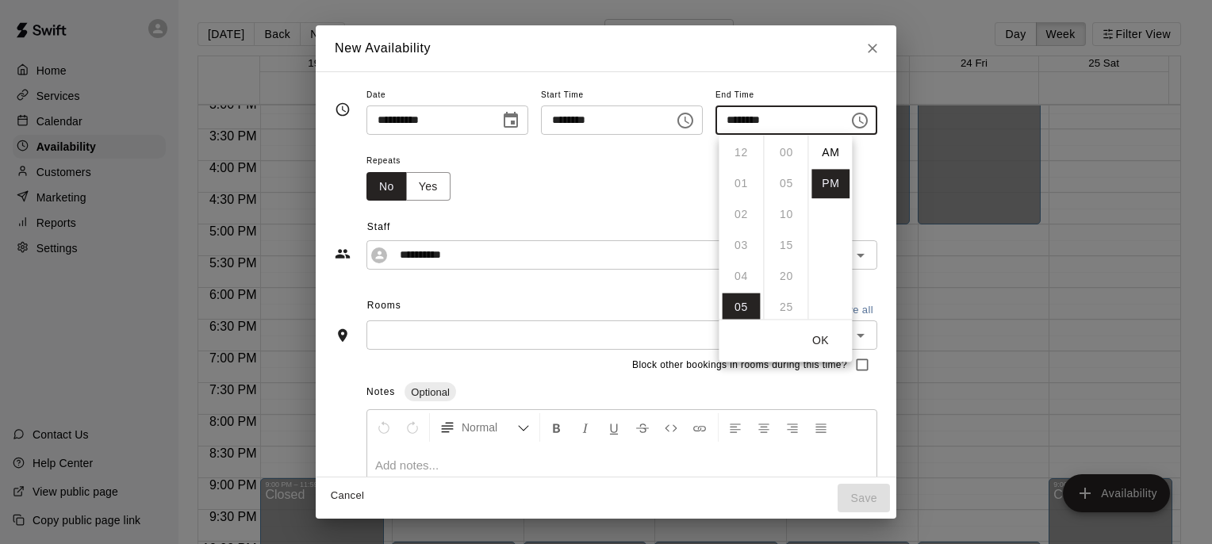
scroll to position [29, 0]
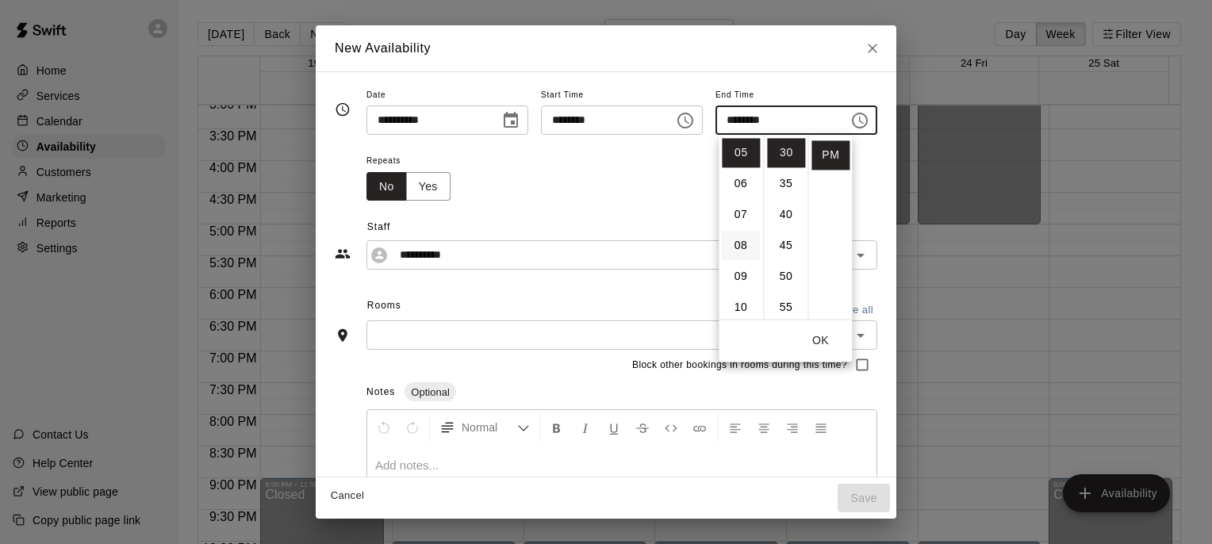
click at [740, 245] on li "08" at bounding box center [741, 245] width 38 height 29
type input "********"
click at [877, 189] on div "Repeats No Yes" at bounding box center [622, 176] width 511 height 50
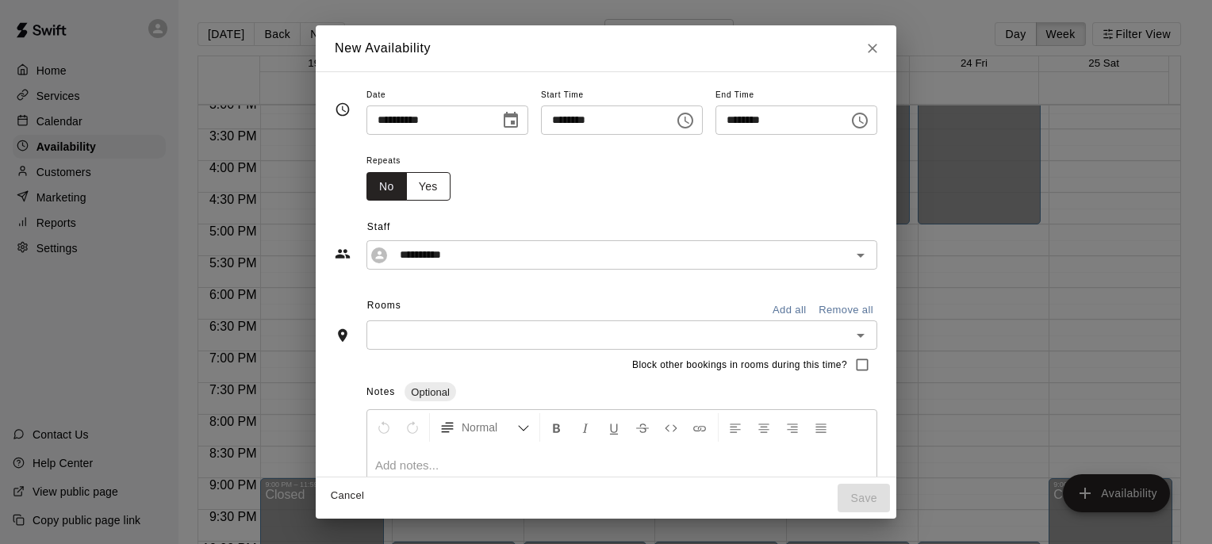
click at [406, 185] on button "Yes" at bounding box center [428, 186] width 44 height 29
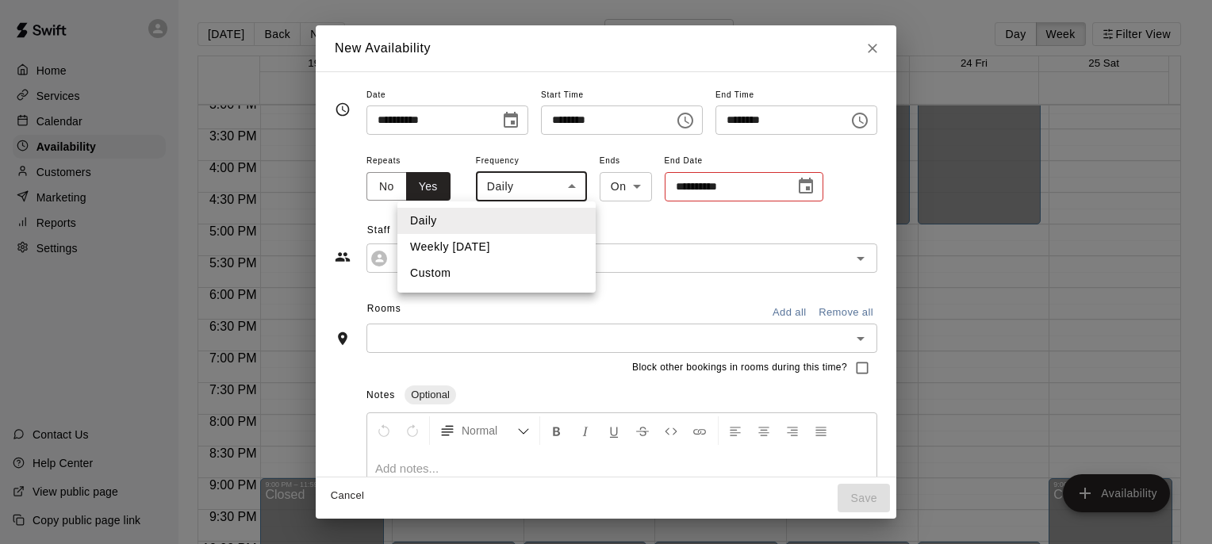
click at [527, 191] on body "Home Services Calendar Availability Customers Marketing Reports Settings Contac…" at bounding box center [606, 285] width 1212 height 570
click at [689, 220] on div at bounding box center [606, 272] width 1212 height 544
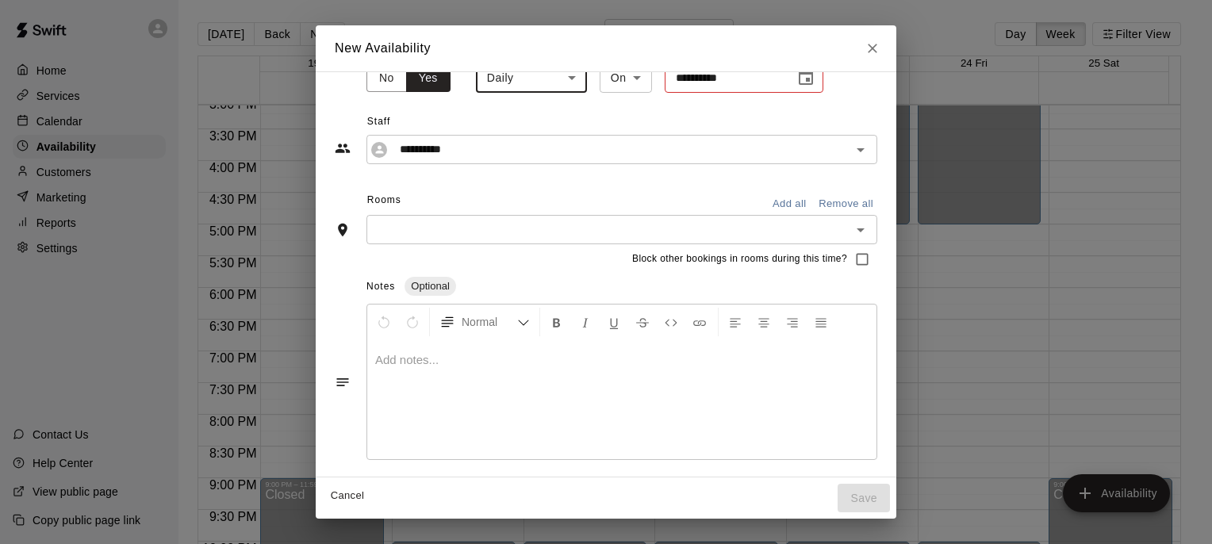
scroll to position [0, 0]
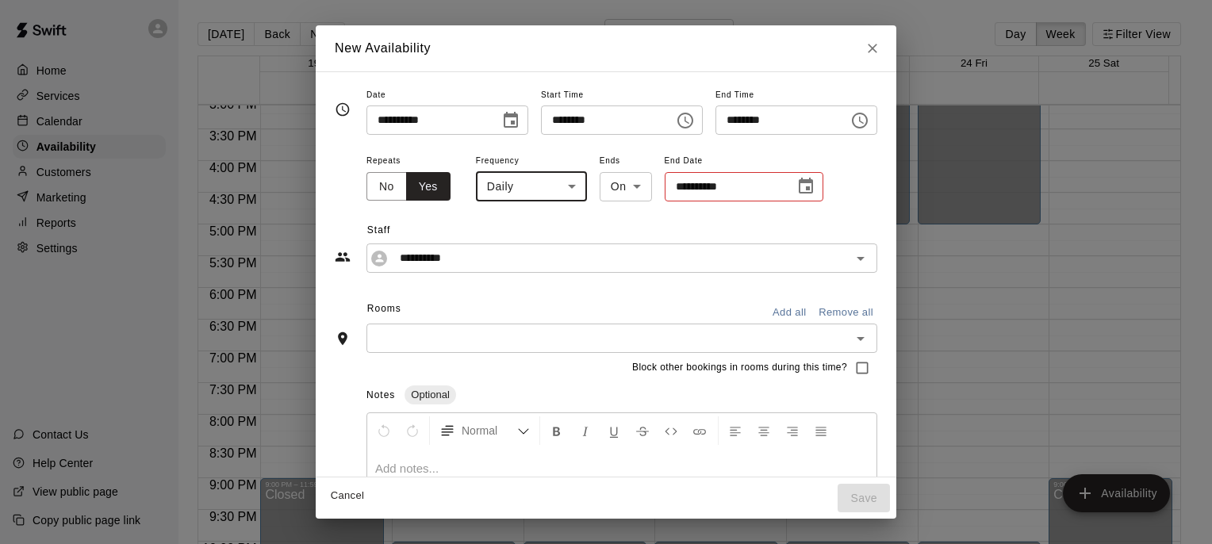
click at [501, 125] on icon "Choose date, selected date is Oct 19, 2025" at bounding box center [510, 120] width 19 height 19
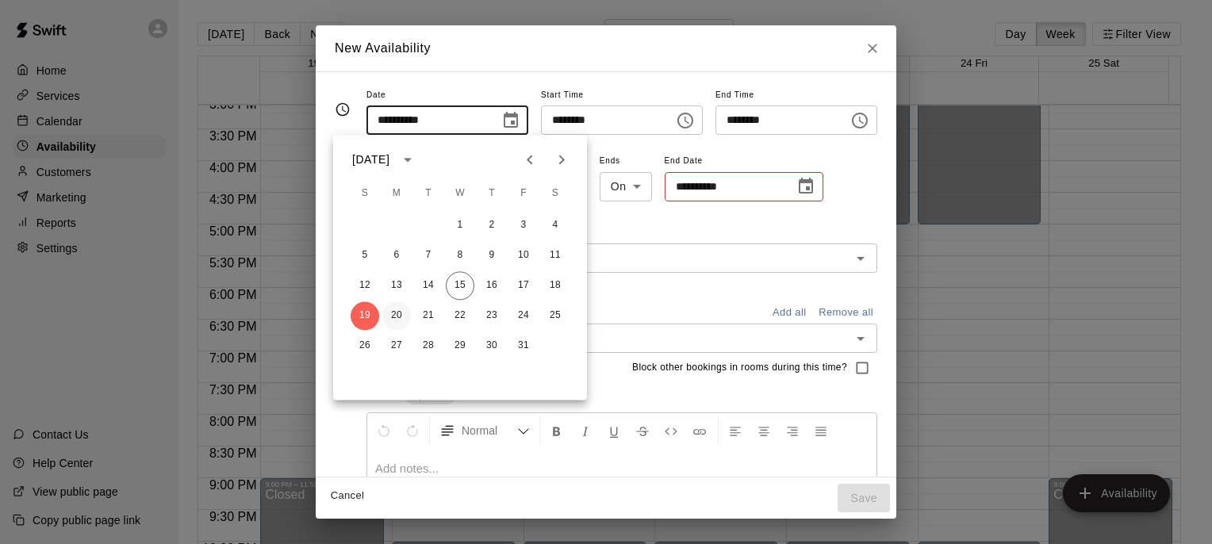
click at [399, 313] on button "20" at bounding box center [396, 315] width 29 height 29
type input "**********"
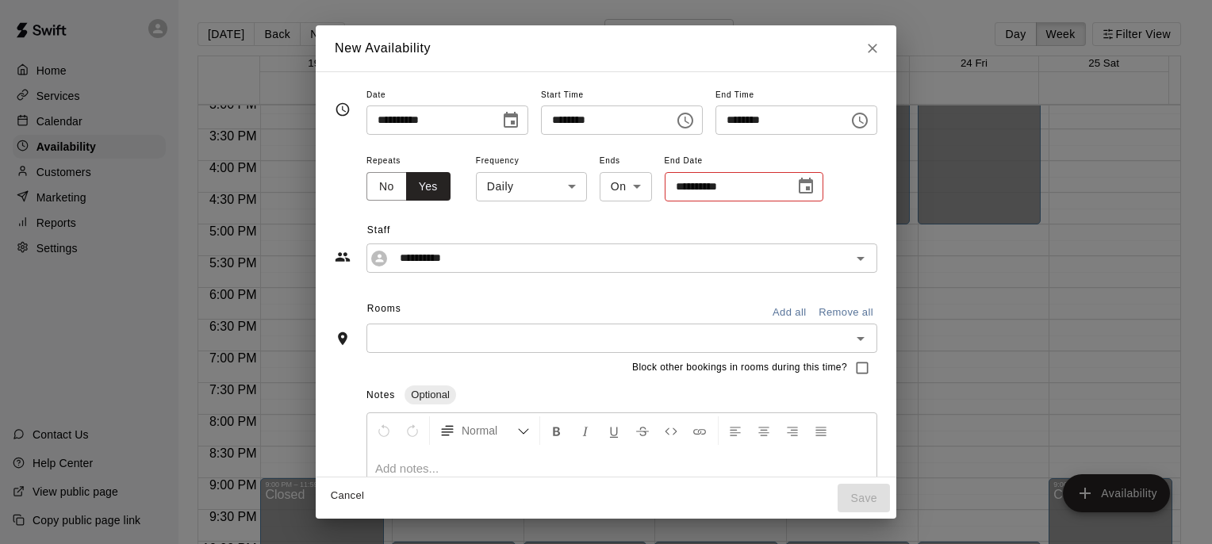
click at [542, 188] on body "Home Services Calendar Availability Customers Marketing Reports Settings Contac…" at bounding box center [606, 285] width 1212 height 570
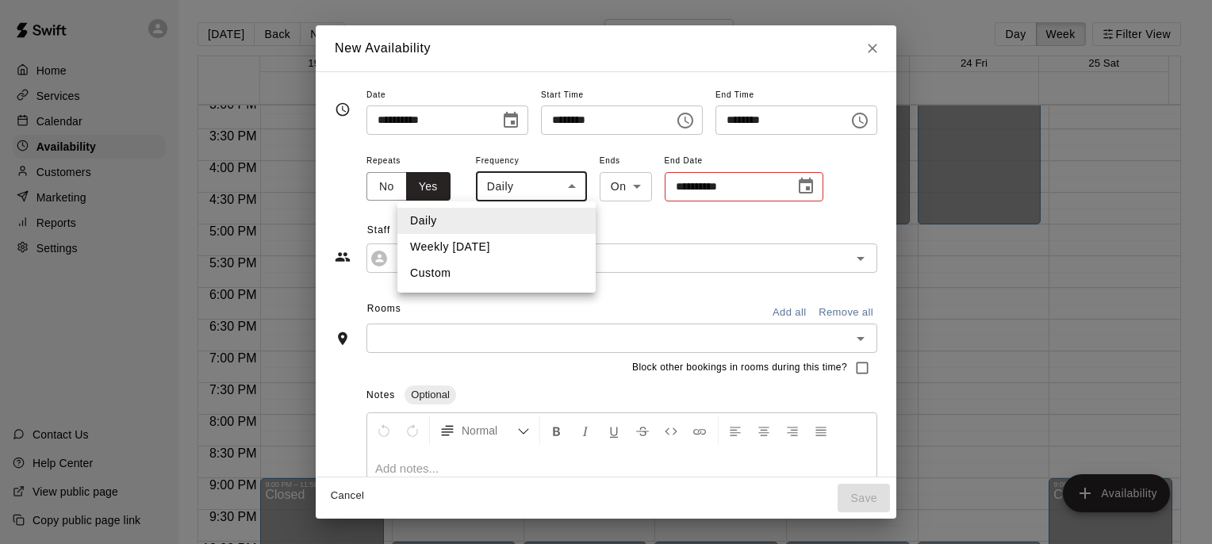
click at [489, 247] on li "Weekly on Monday" at bounding box center [496, 247] width 198 height 26
type input "******"
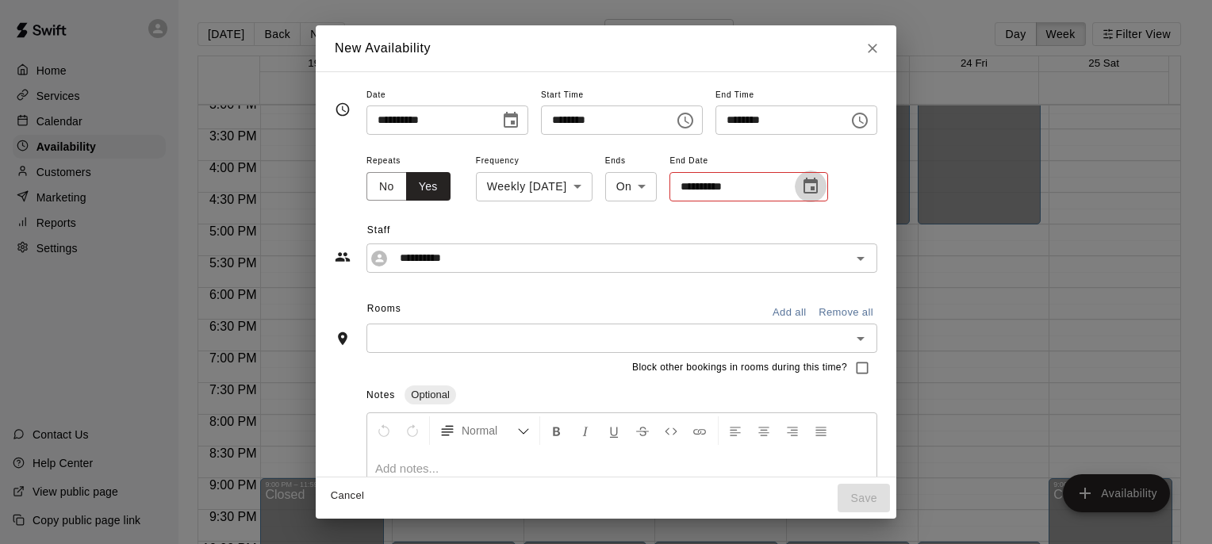
click at [801, 185] on icon "Choose date" at bounding box center [810, 186] width 19 height 19
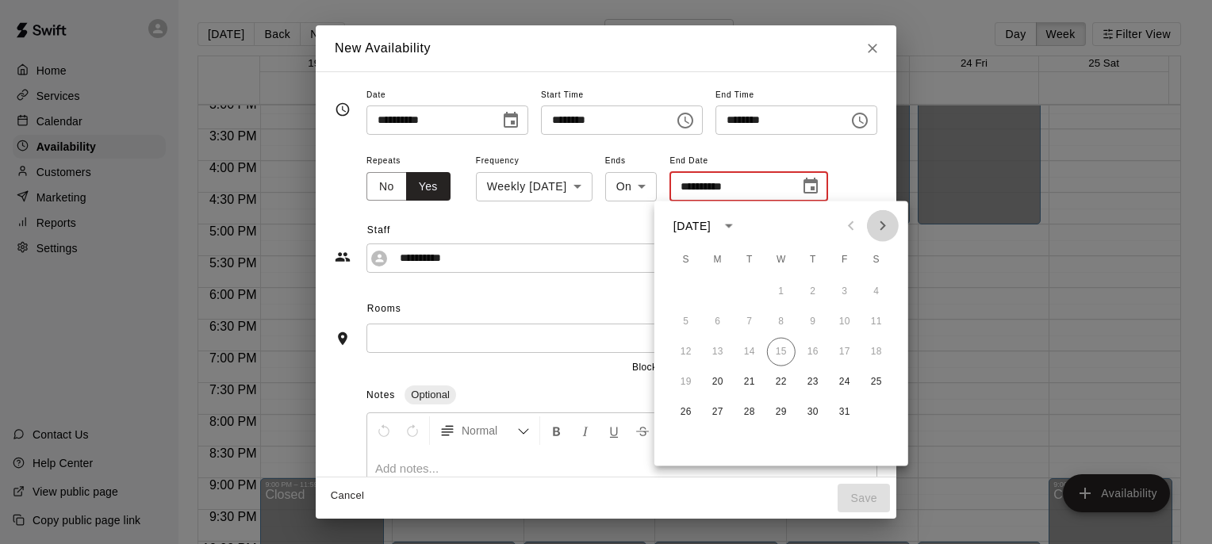
click at [876, 223] on icon "Next month" at bounding box center [882, 226] width 19 height 19
click at [777, 408] on button "31" at bounding box center [781, 412] width 29 height 29
type input "**********"
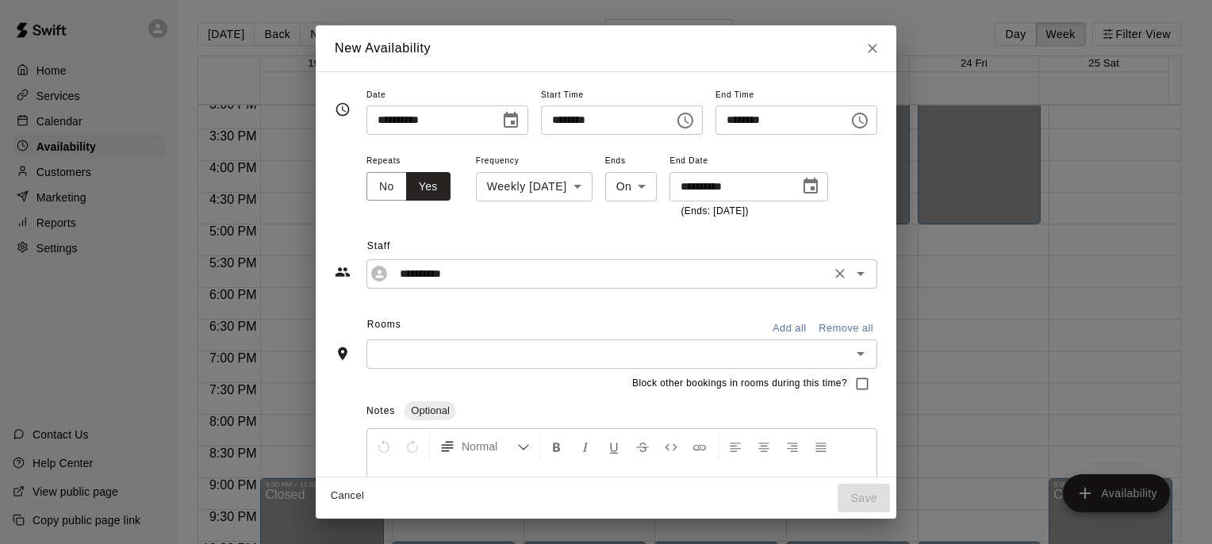
click at [511, 275] on input "**********" at bounding box center [609, 274] width 432 height 20
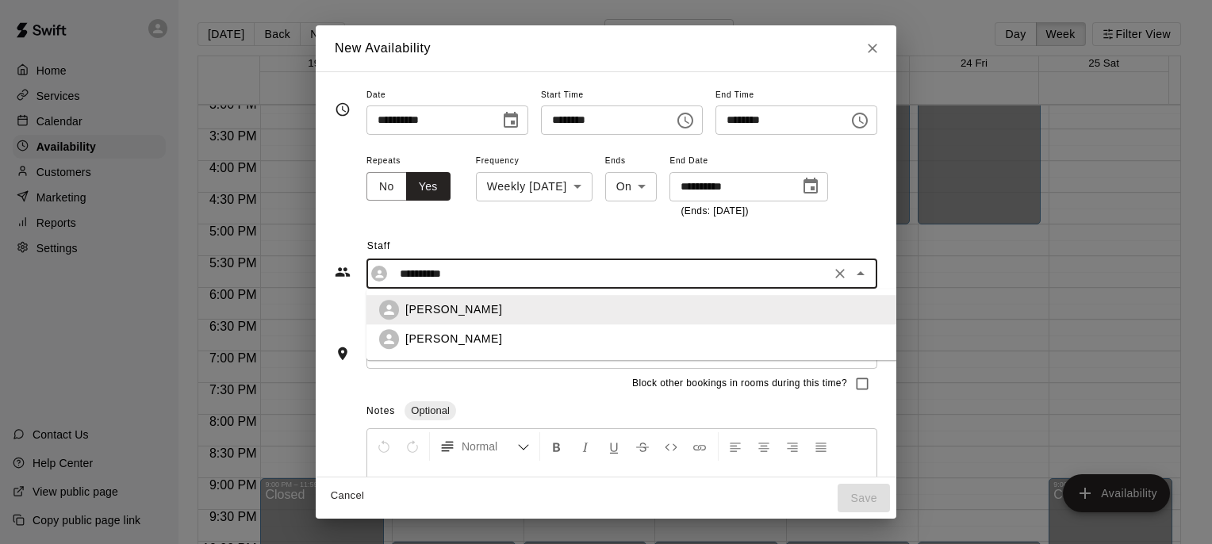
click at [451, 337] on div "Steve Young" at bounding box center [662, 339] width 515 height 17
type input "**********"
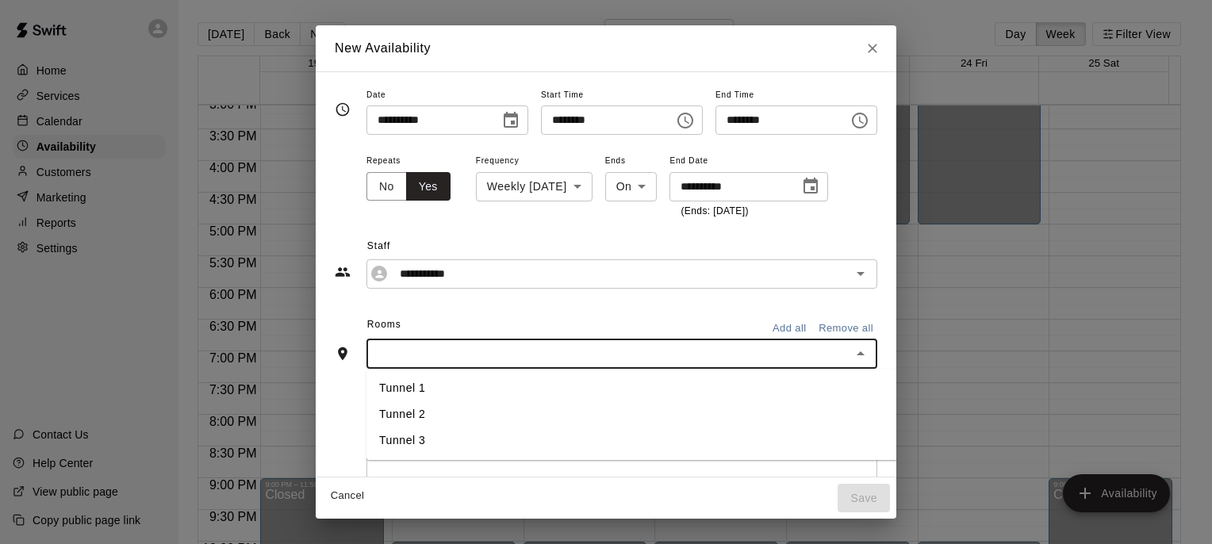
click at [452, 351] on input "text" at bounding box center [608, 354] width 475 height 20
click at [809, 330] on button "Add all" at bounding box center [789, 329] width 51 height 25
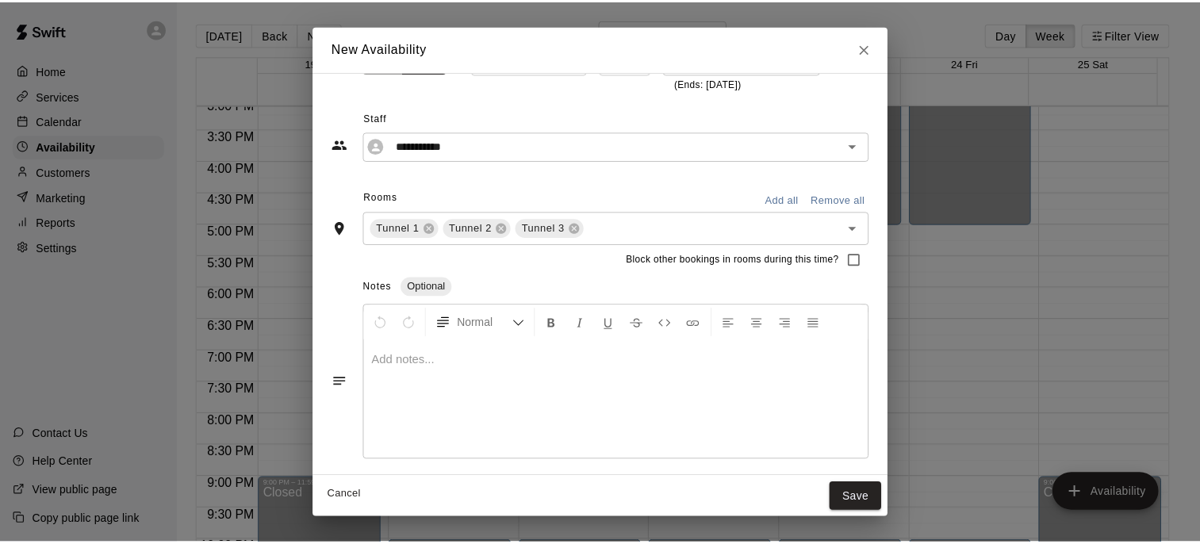
scroll to position [129, 0]
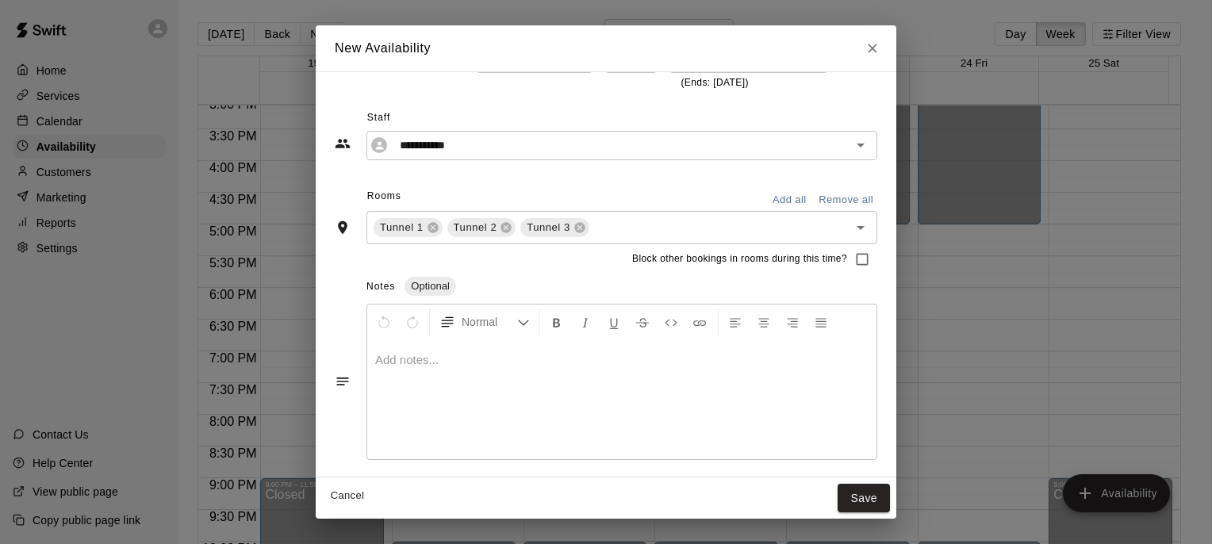
click at [395, 372] on div at bounding box center [621, 399] width 509 height 119
click at [890, 493] on button "Save" at bounding box center [864, 498] width 52 height 29
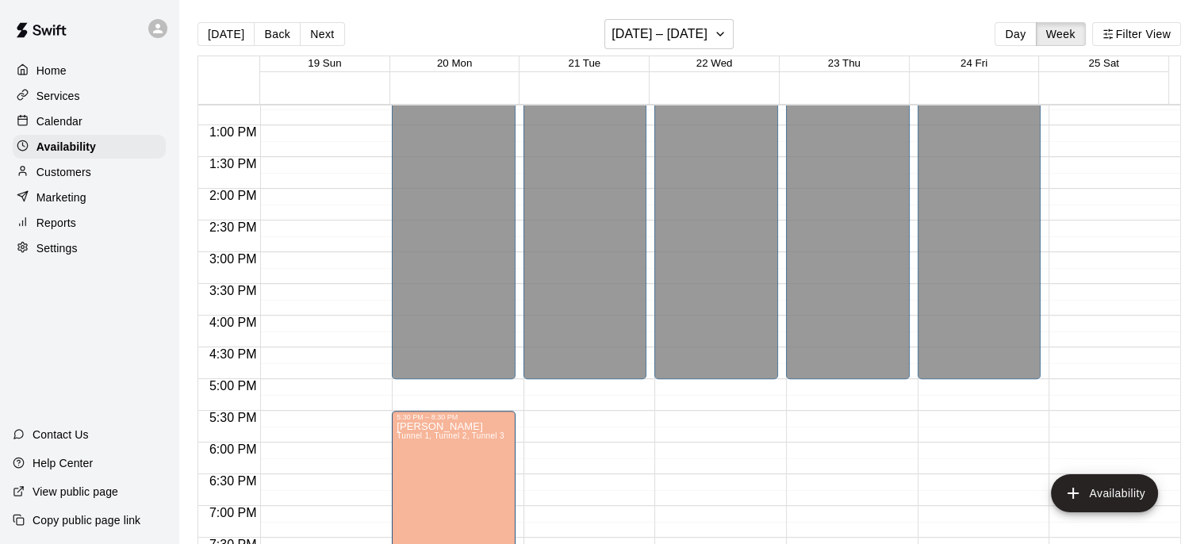
scroll to position [589, 0]
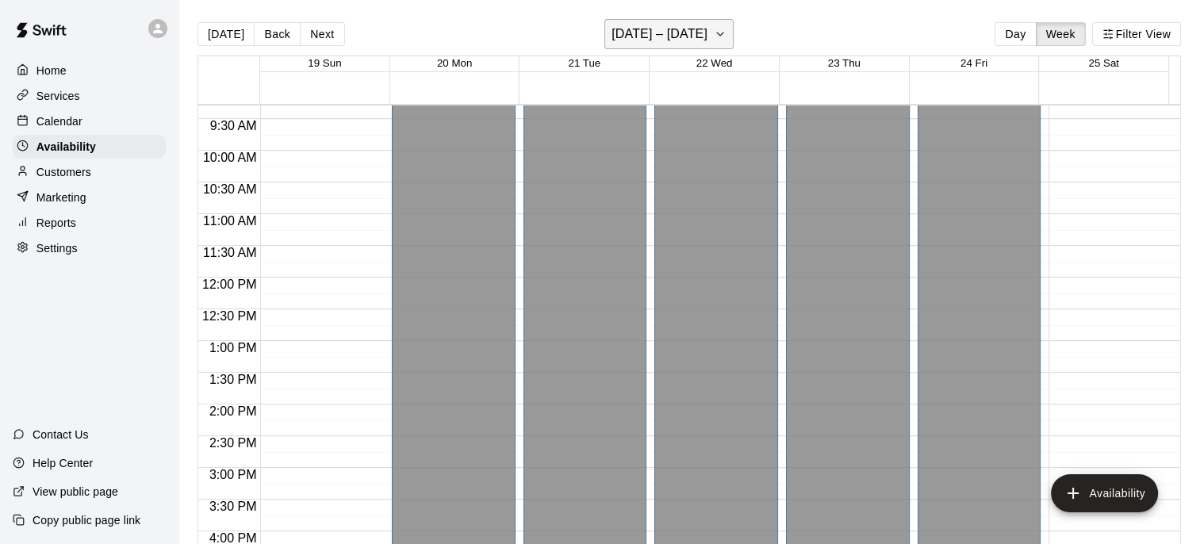
click at [714, 35] on icon "button" at bounding box center [720, 34] width 13 height 19
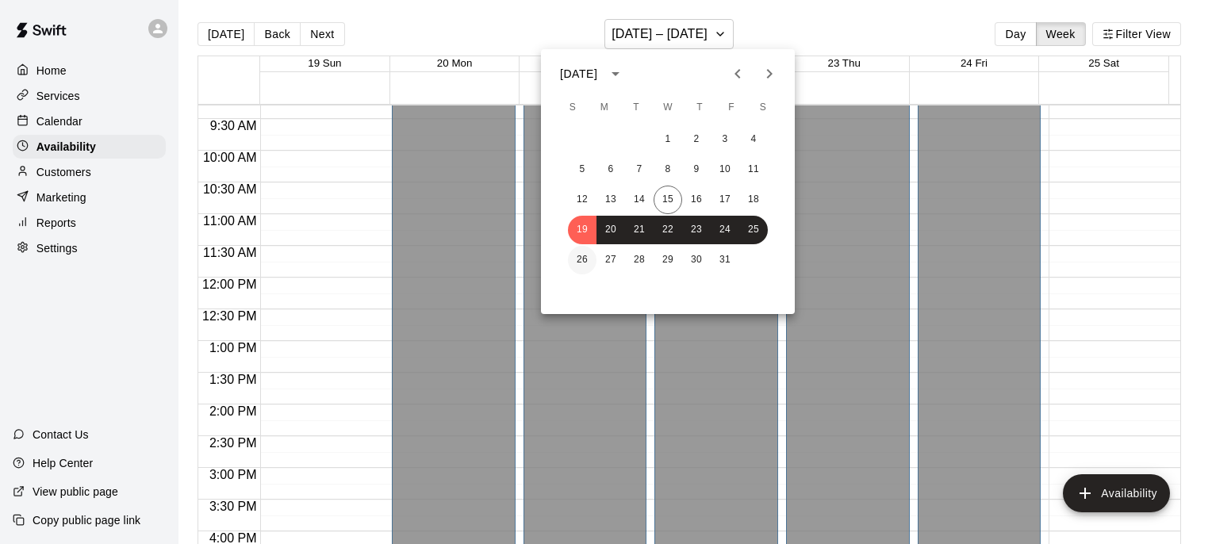
click at [582, 261] on button "26" at bounding box center [582, 260] width 29 height 29
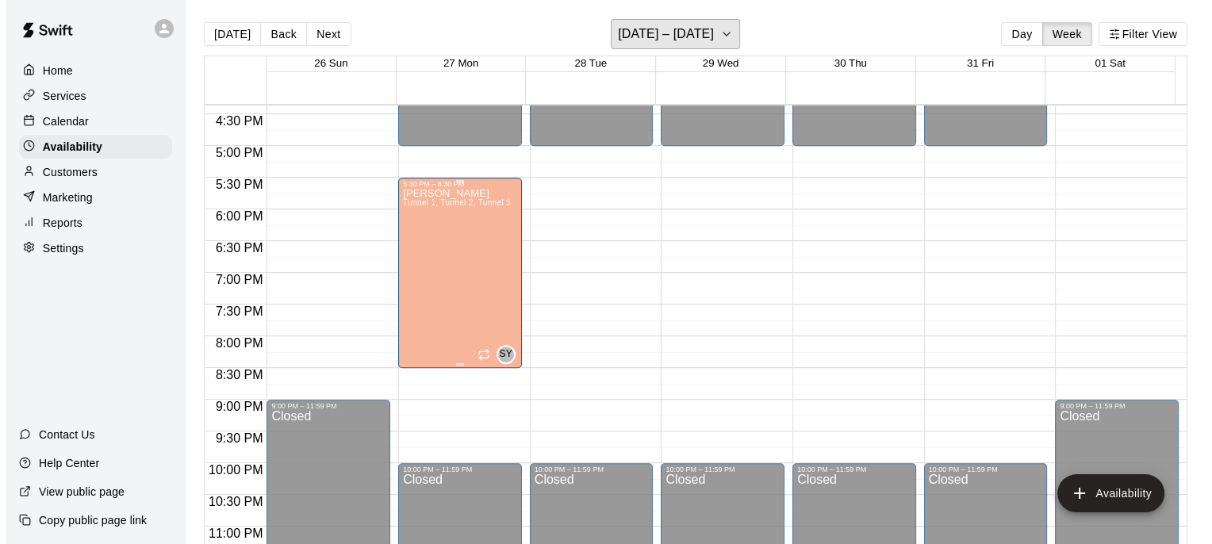
scroll to position [1065, 0]
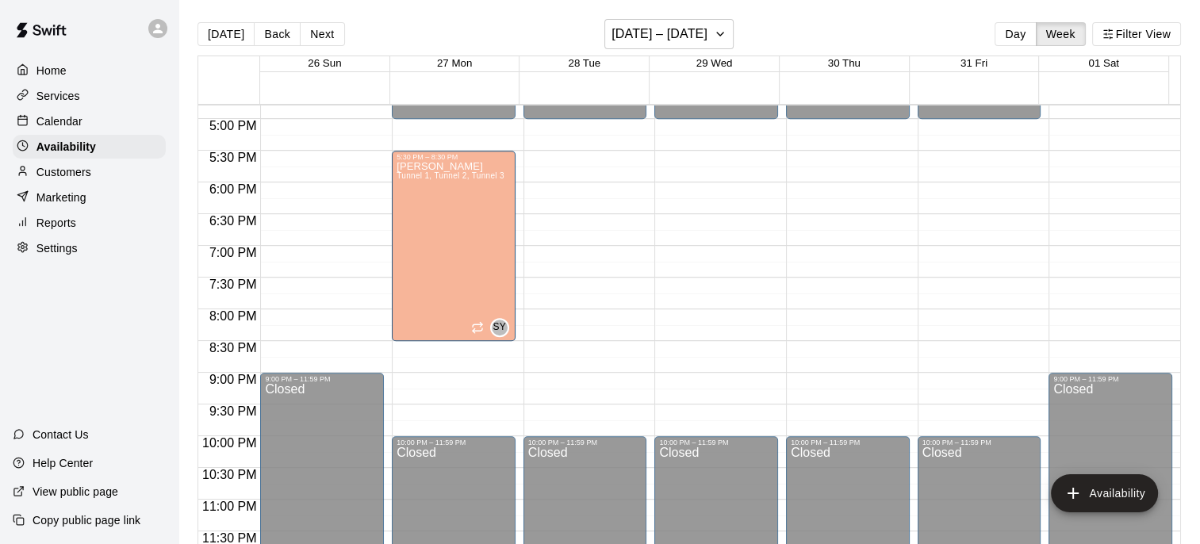
drag, startPoint x: 479, startPoint y: 242, endPoint x: 339, endPoint y: 185, distance: 151.6
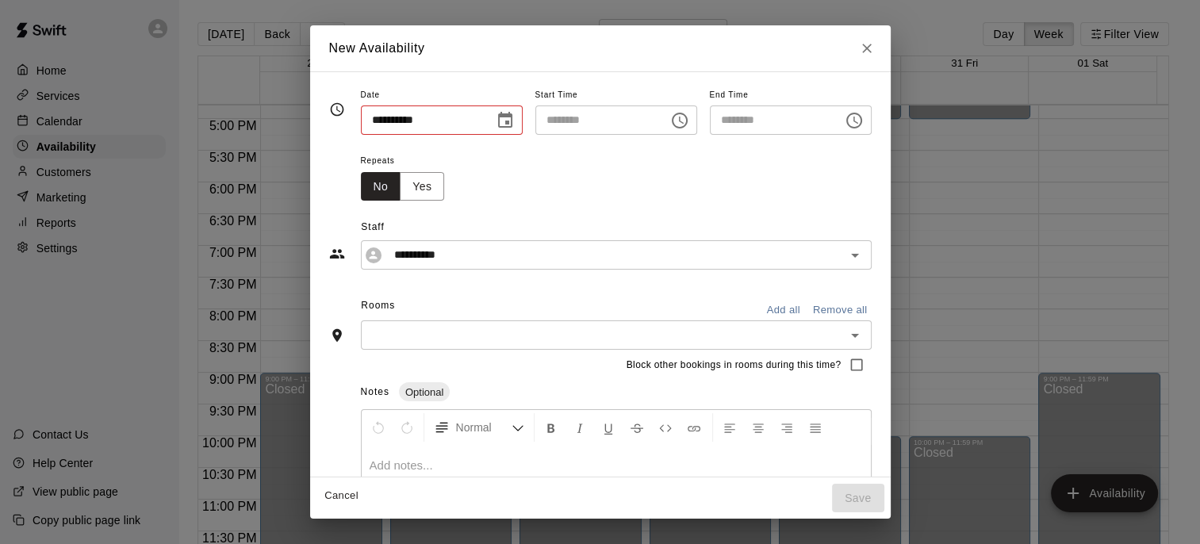
type input "**********"
type input "********"
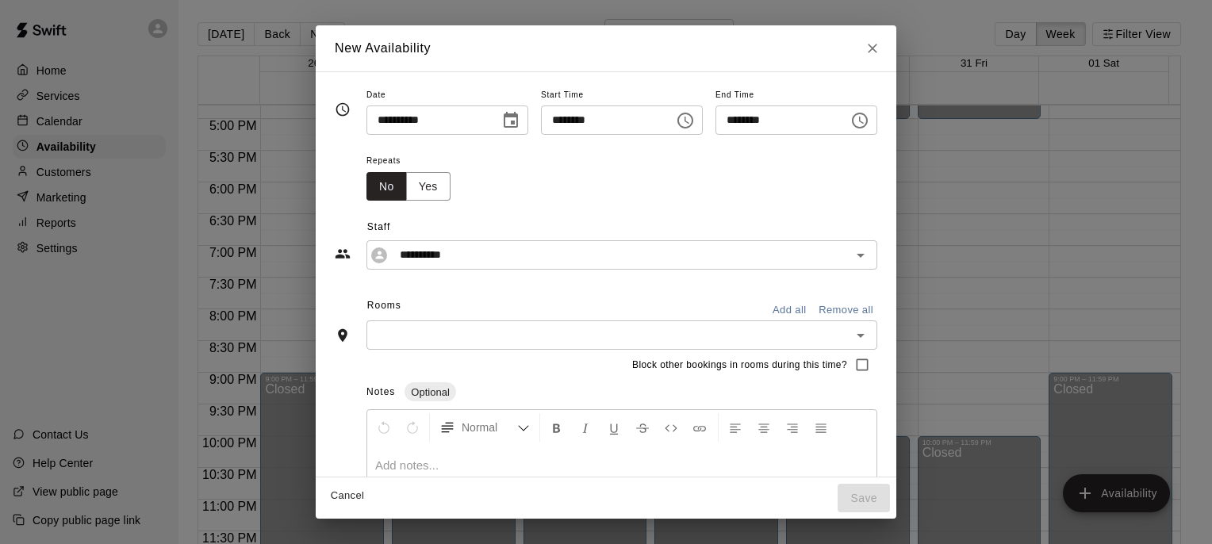
click at [498, 56] on div "New Availability" at bounding box center [606, 48] width 581 height 46
click at [881, 52] on icon "Close" at bounding box center [873, 48] width 16 height 16
type input "**********"
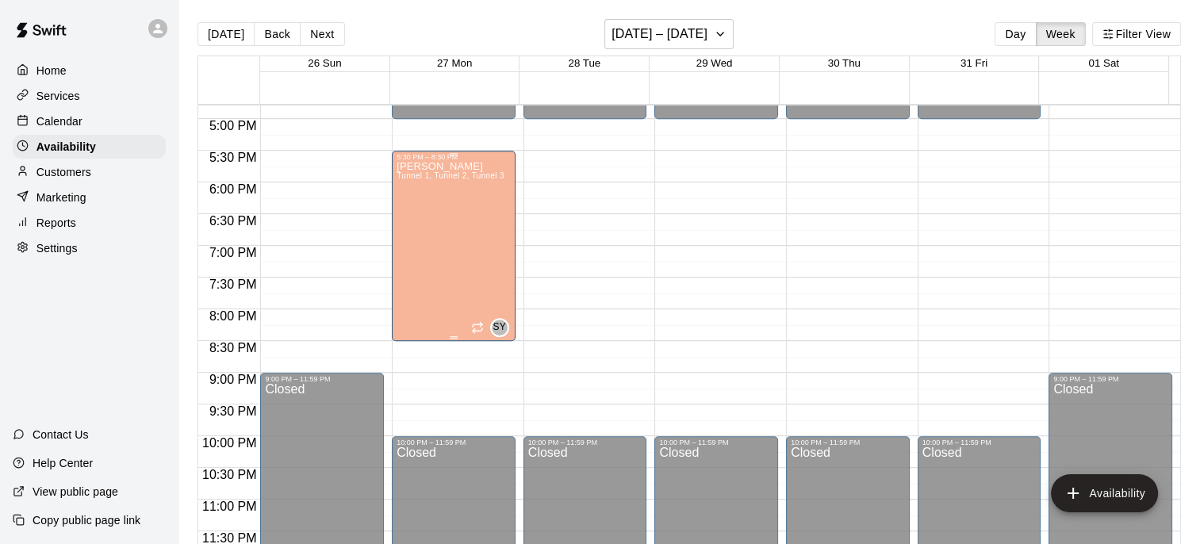
click at [466, 232] on div "Steve Young Tunnel 1, Tunnel 2, Tunnel 3" at bounding box center [451, 433] width 108 height 544
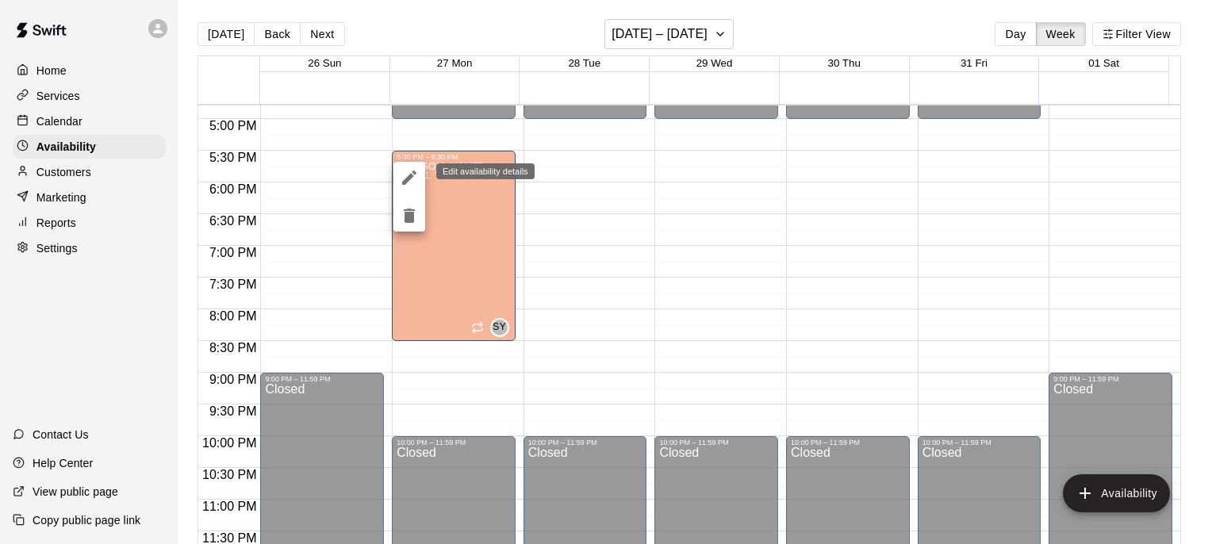
click at [405, 173] on icon "edit" at bounding box center [409, 177] width 19 height 19
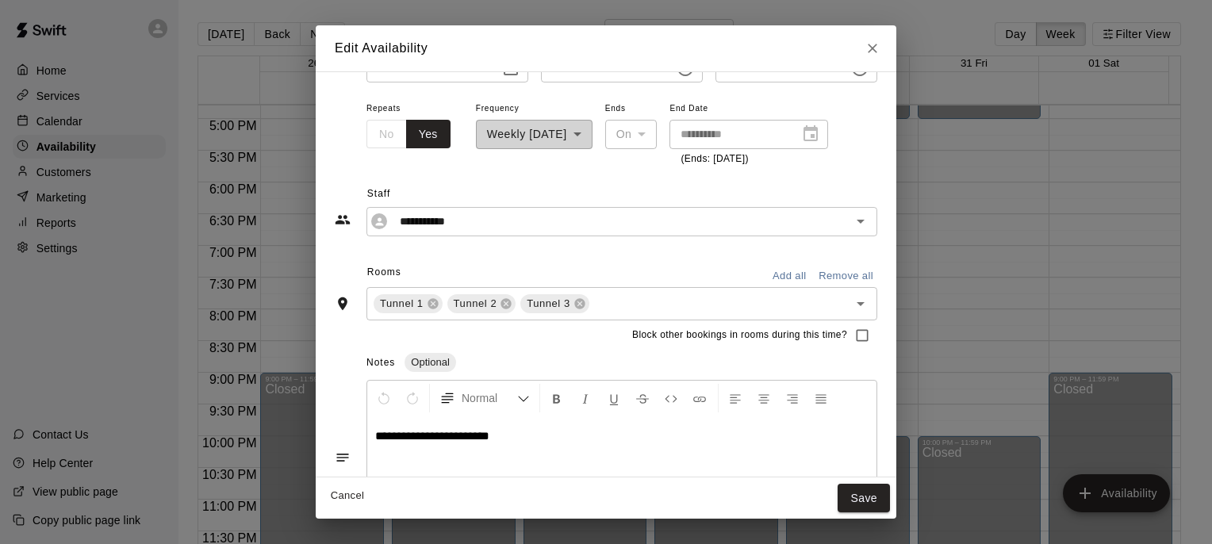
scroll to position [79, 0]
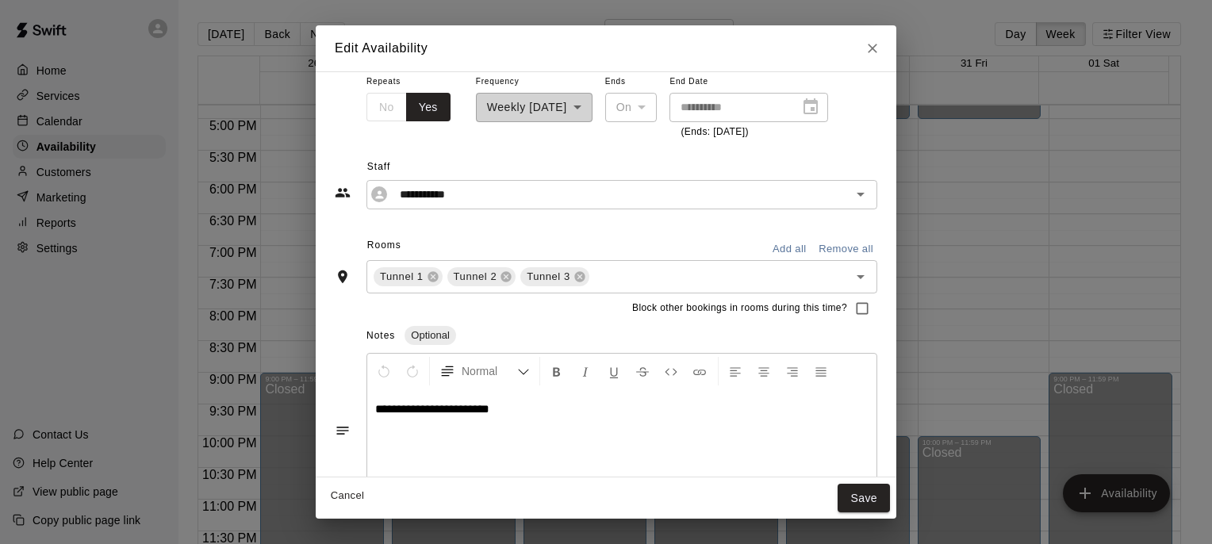
click at [565, 109] on div "**********" at bounding box center [534, 105] width 117 height 69
click at [565, 173] on span "Staff" at bounding box center [622, 167] width 510 height 25
click at [881, 45] on icon "Close" at bounding box center [873, 48] width 16 height 16
type input "**********"
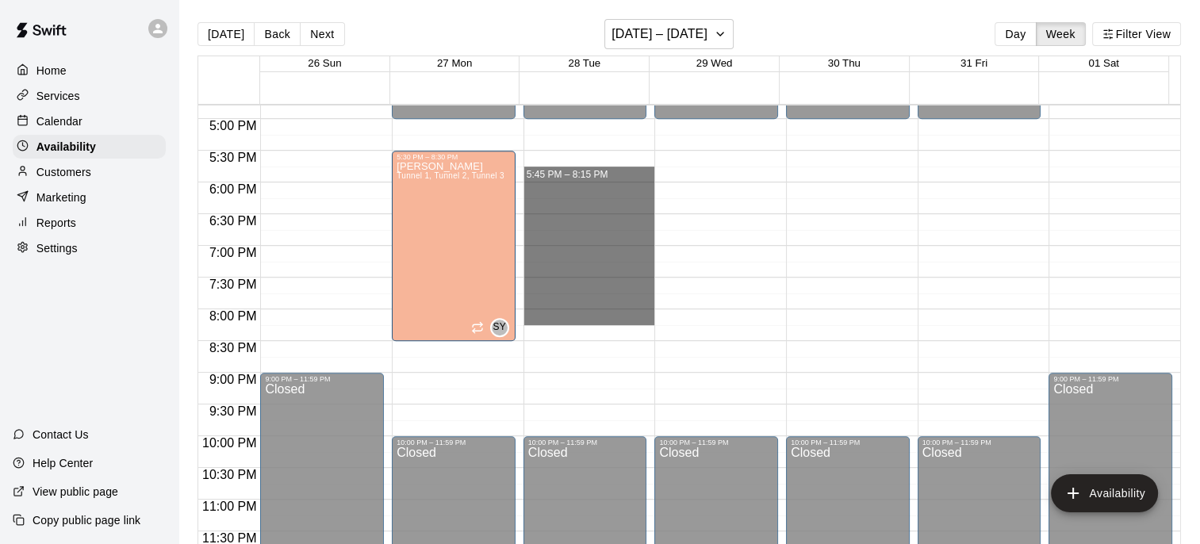
drag, startPoint x: 583, startPoint y: 166, endPoint x: 589, endPoint y: 291, distance: 125.5
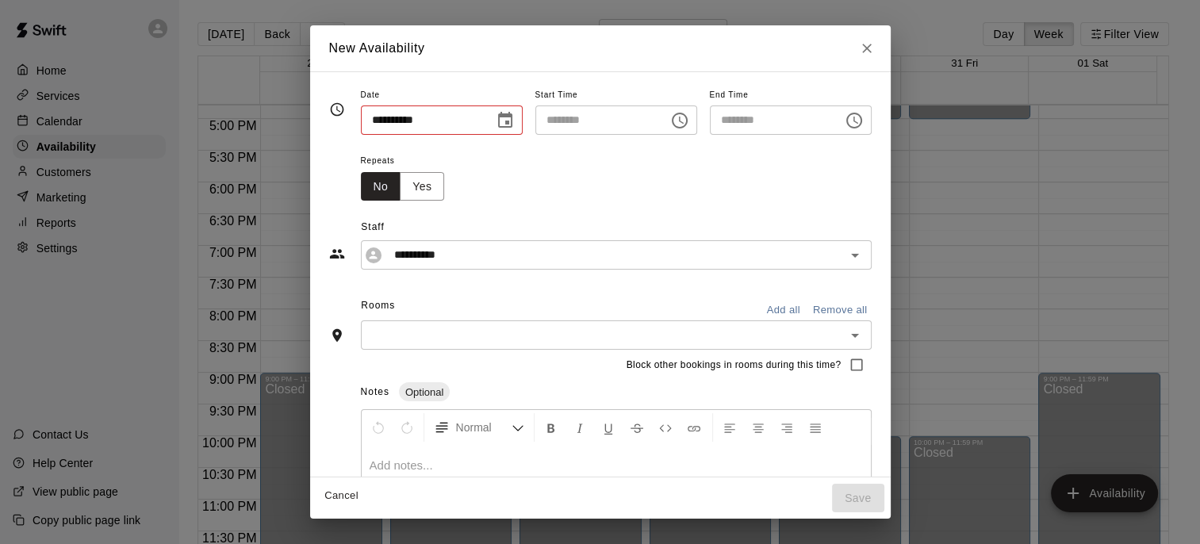
type input "**********"
type input "********"
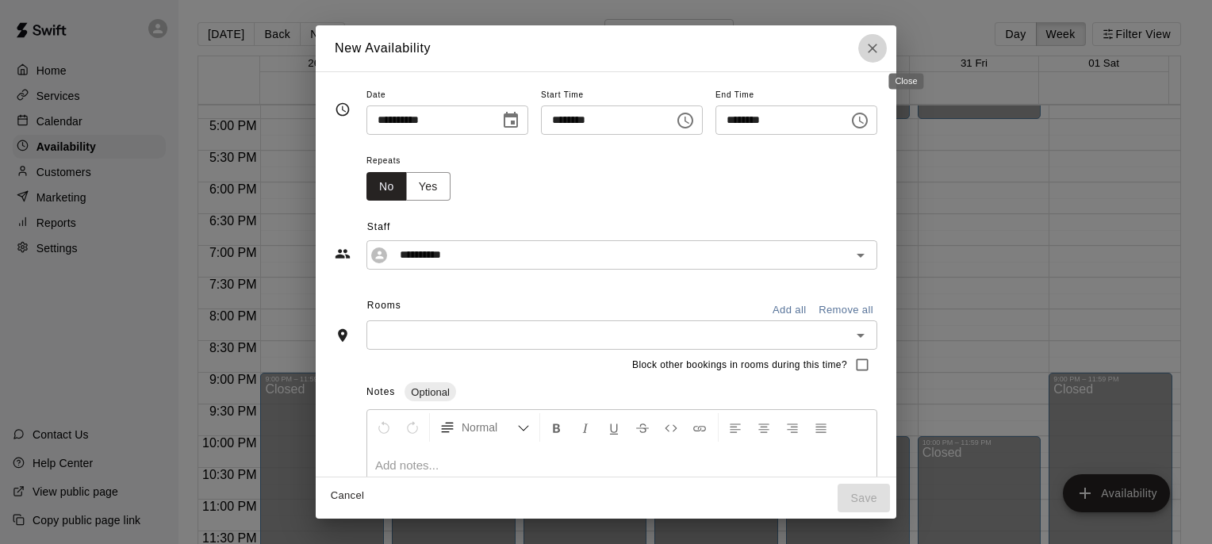
click at [877, 51] on icon "Close" at bounding box center [873, 49] width 10 height 10
type input "**********"
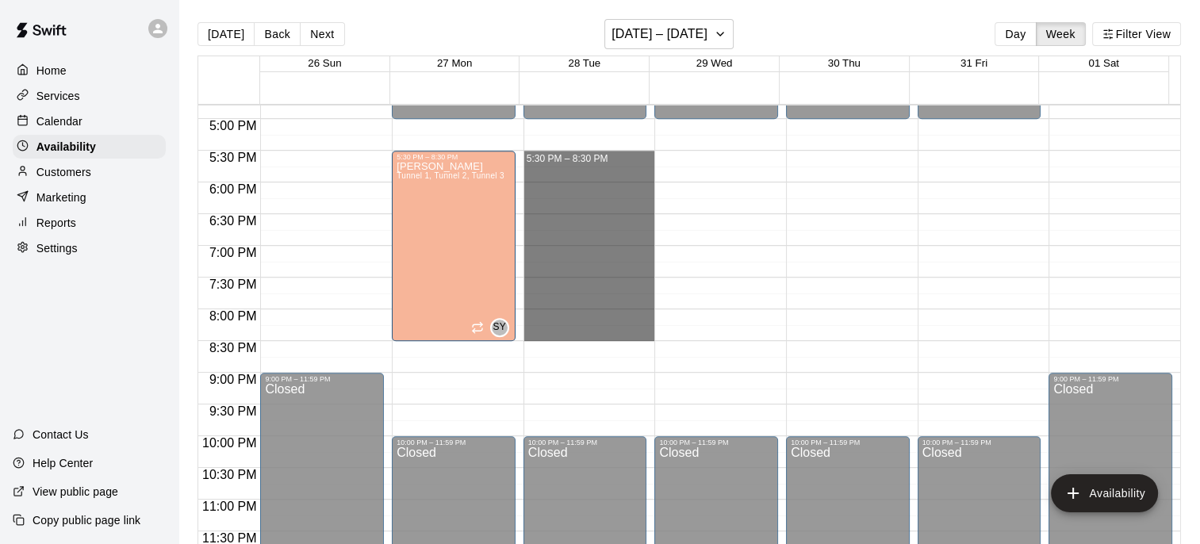
drag, startPoint x: 557, startPoint y: 152, endPoint x: 561, endPoint y: 328, distance: 175.4
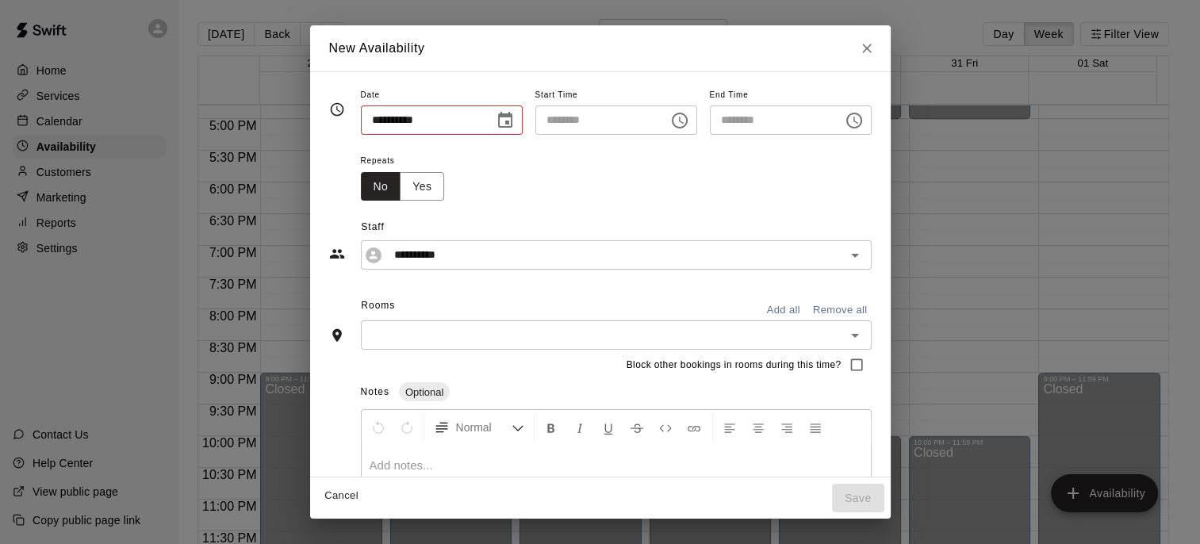
type input "**********"
type input "********"
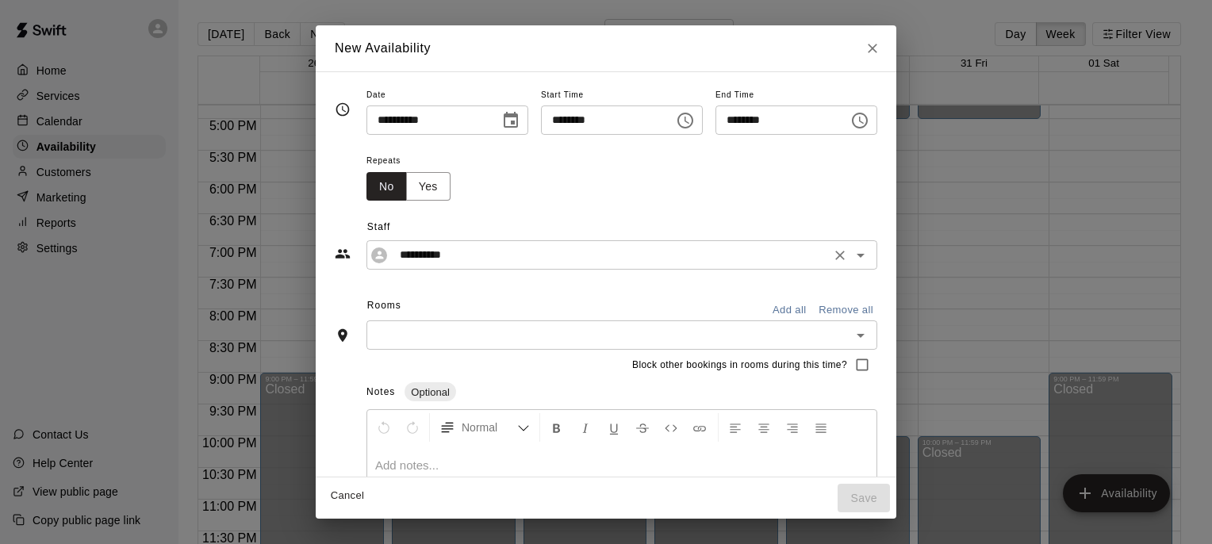
click at [486, 251] on input "**********" at bounding box center [609, 255] width 432 height 20
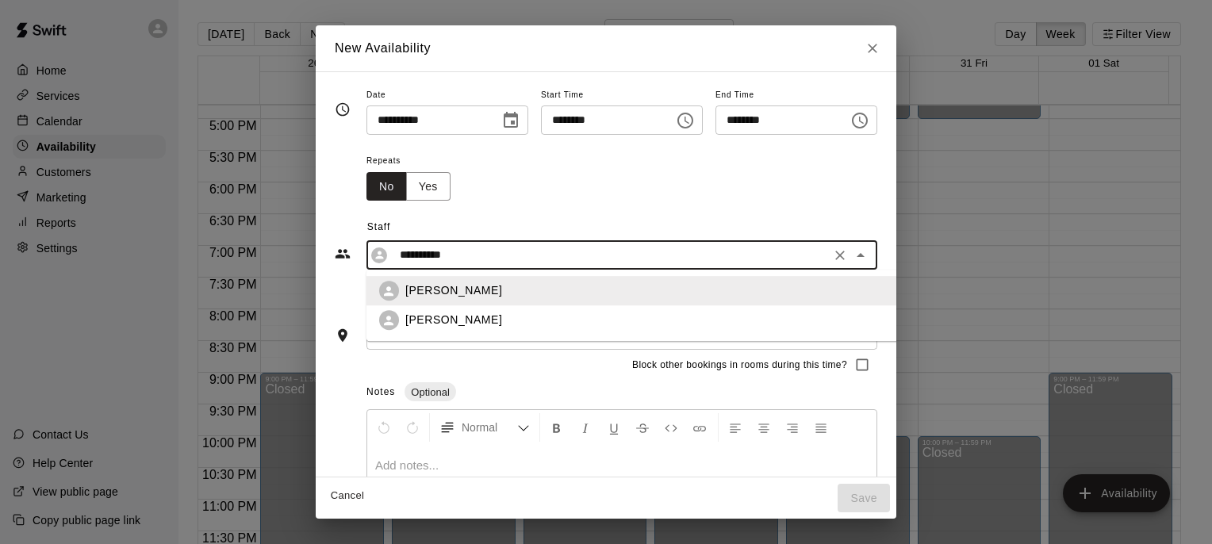
click at [436, 316] on p "Steve Young" at bounding box center [453, 321] width 97 height 17
type input "**********"
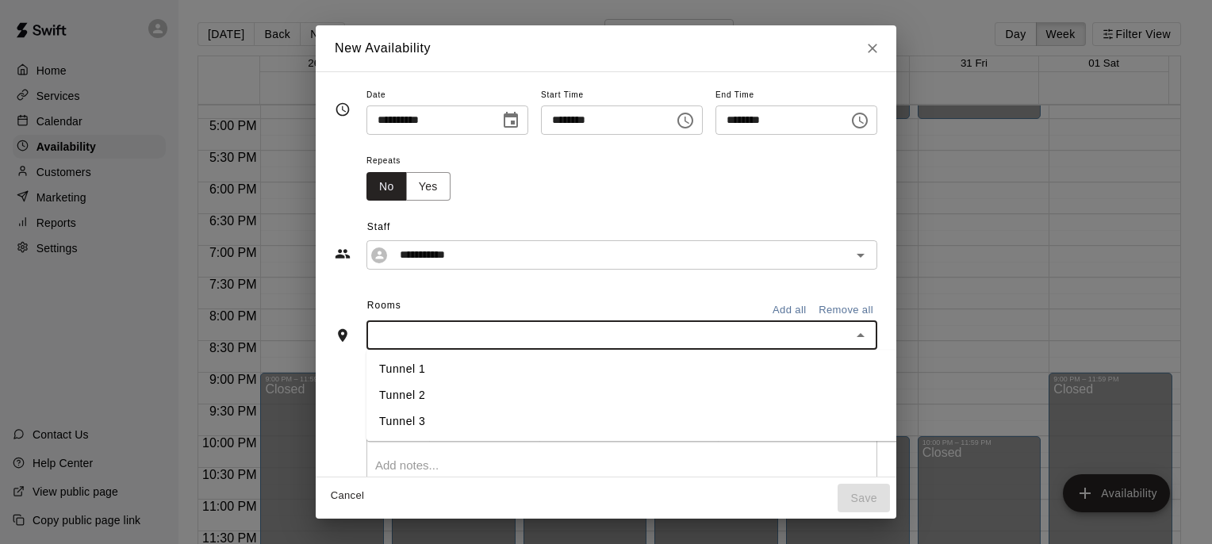
click at [447, 332] on input "text" at bounding box center [608, 335] width 475 height 20
click at [406, 182] on button "Yes" at bounding box center [428, 186] width 44 height 29
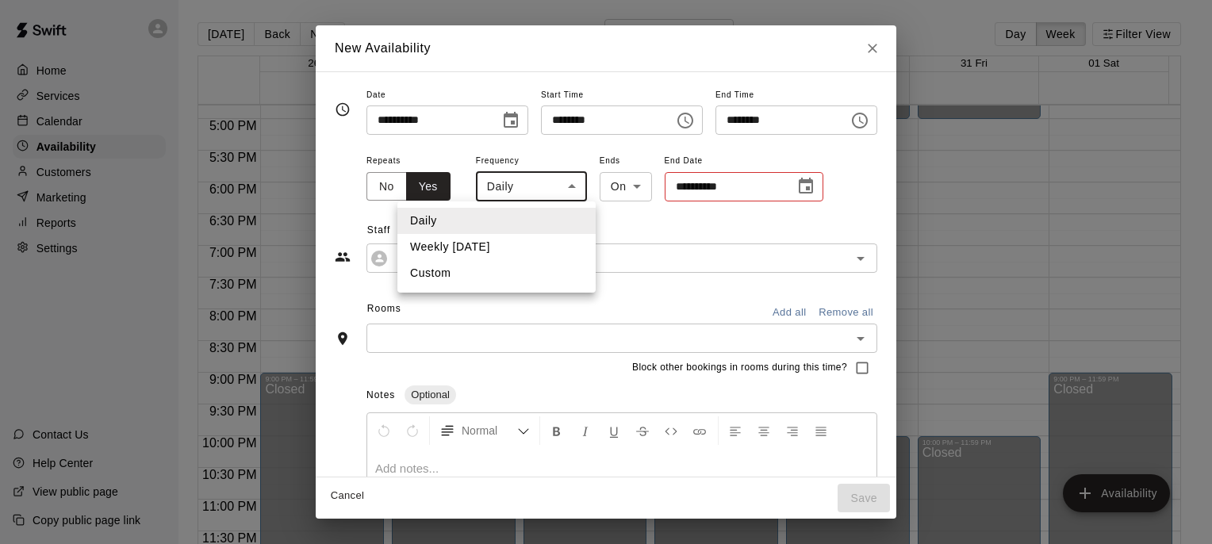
click at [533, 182] on body "Home Services Calendar Availability Customers Marketing Reports Settings Contac…" at bounding box center [606, 285] width 1212 height 570
click at [444, 271] on li "Custom" at bounding box center [496, 273] width 198 height 26
type input "******"
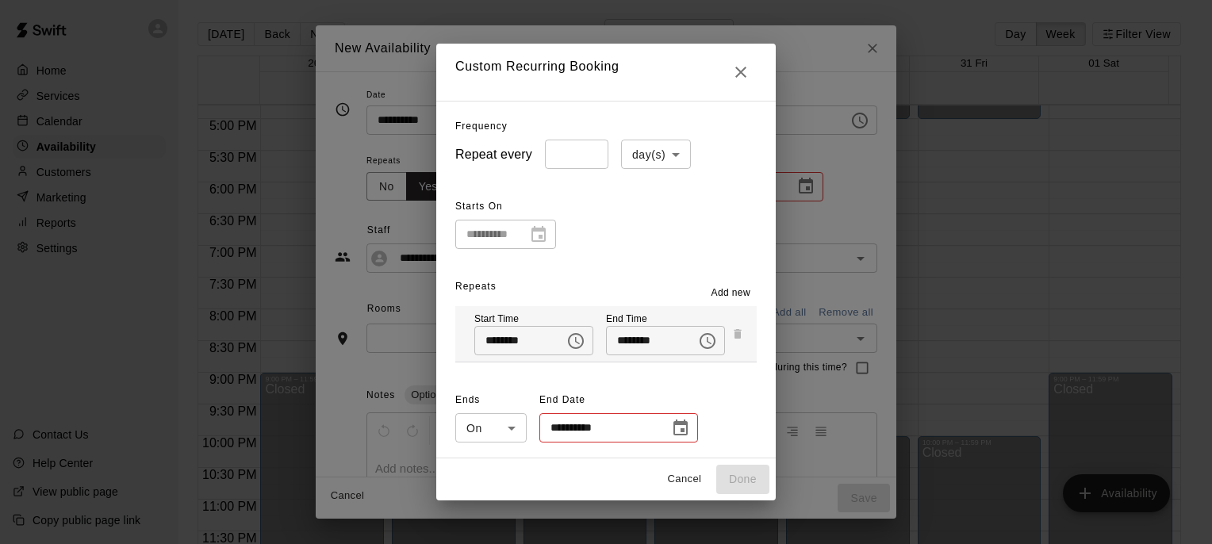
click at [668, 156] on body "Home Services Calendar Availability Customers Marketing Reports Settings Contac…" at bounding box center [606, 285] width 1212 height 570
click at [643, 212] on li "week(s)" at bounding box center [647, 215] width 70 height 26
type input "******"
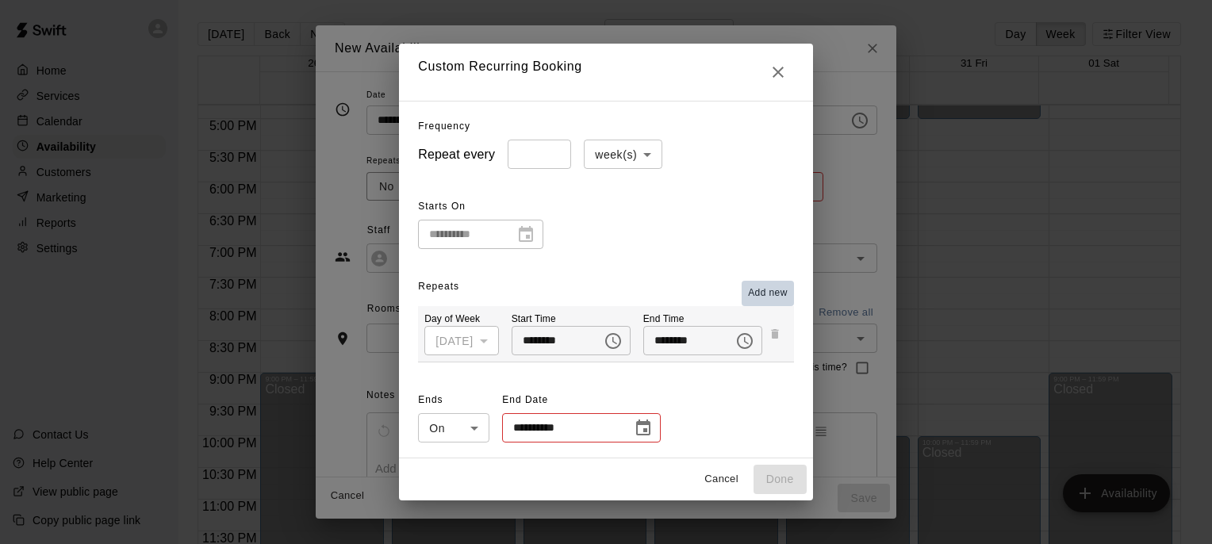
click at [763, 295] on span "Add new" at bounding box center [768, 294] width 40 height 16
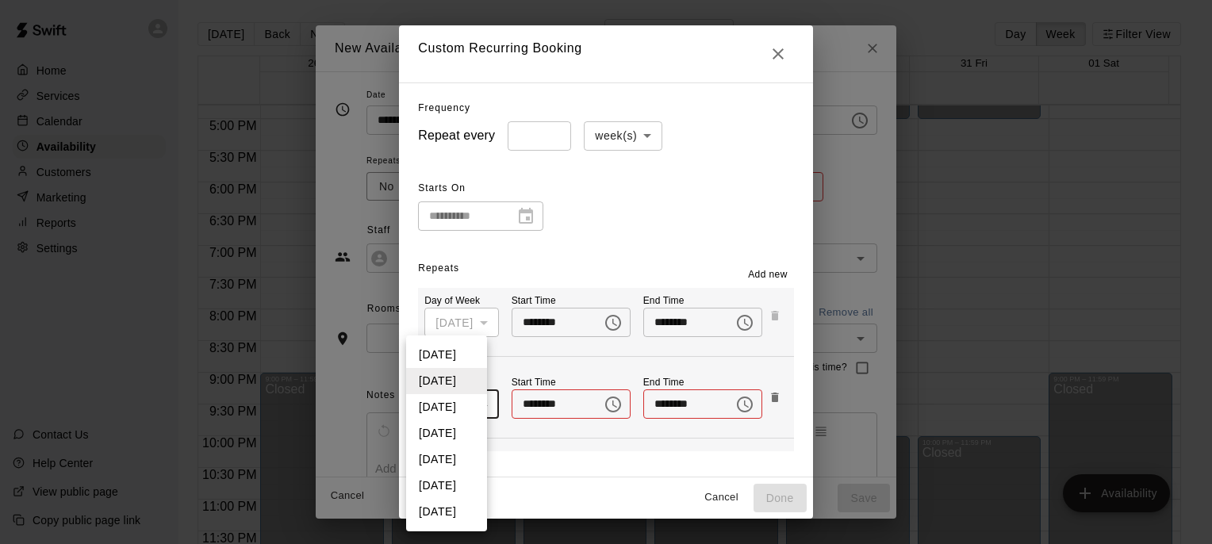
click at [480, 405] on body "Home Services Calendar Availability Customers Marketing Reports Settings Contac…" at bounding box center [606, 285] width 1212 height 570
click at [441, 477] on li "Saturday" at bounding box center [446, 486] width 81 height 26
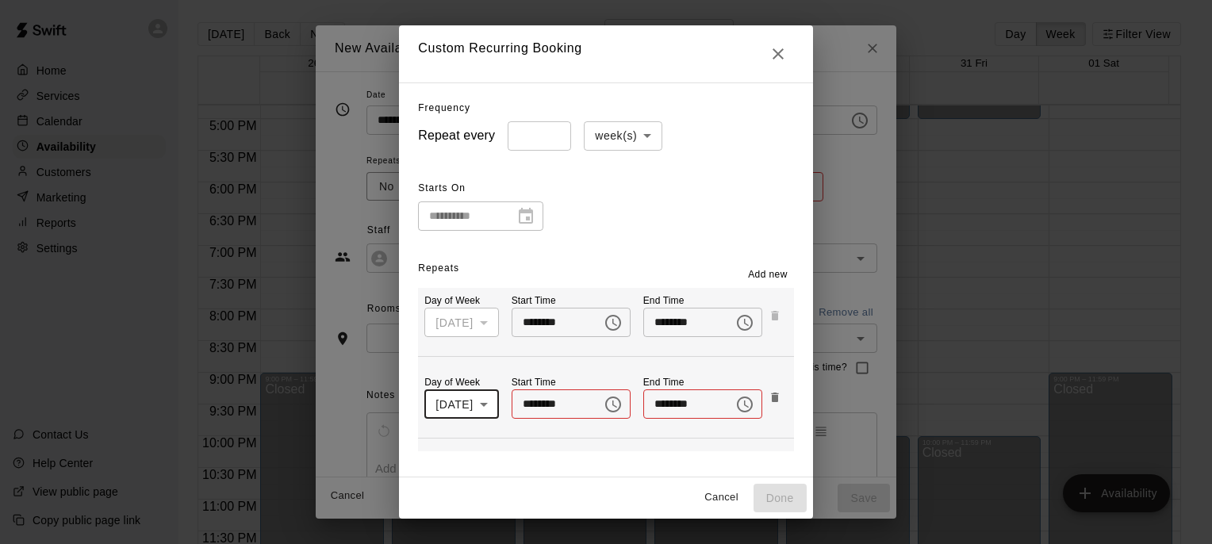
type input "*"
click at [612, 404] on icon "Choose time" at bounding box center [613, 405] width 16 height 16
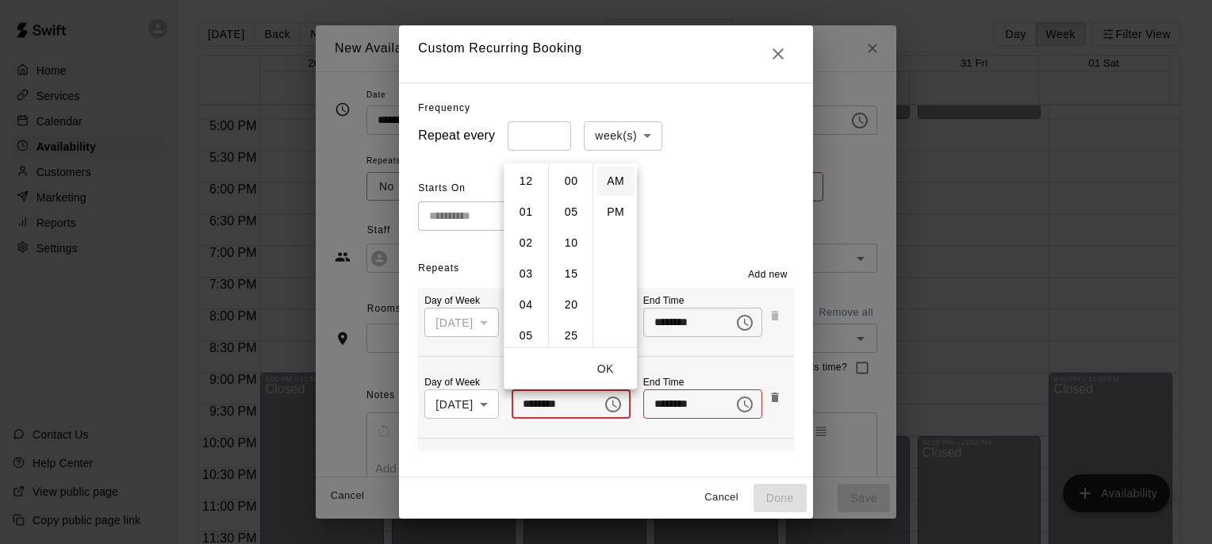
click at [616, 184] on li "AM" at bounding box center [616, 180] width 38 height 29
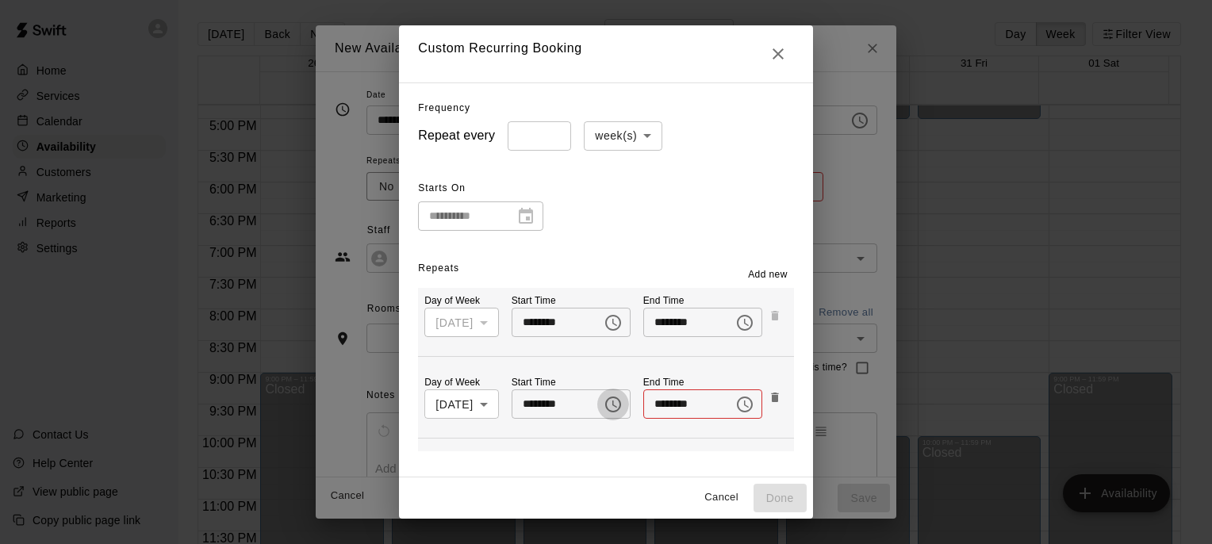
click at [604, 405] on icon "Choose time, selected time is 12:00 AM" at bounding box center [613, 404] width 19 height 19
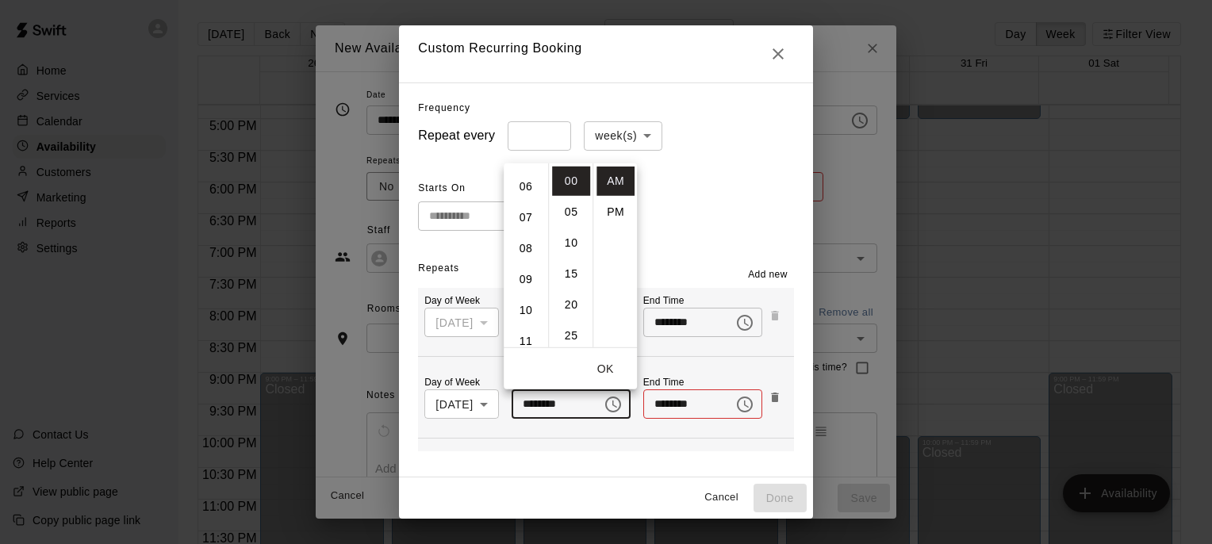
scroll to position [179, 0]
click at [524, 334] on li "11" at bounding box center [526, 341] width 38 height 29
type input "********"
click at [693, 201] on div "**********" at bounding box center [605, 203] width 375 height 55
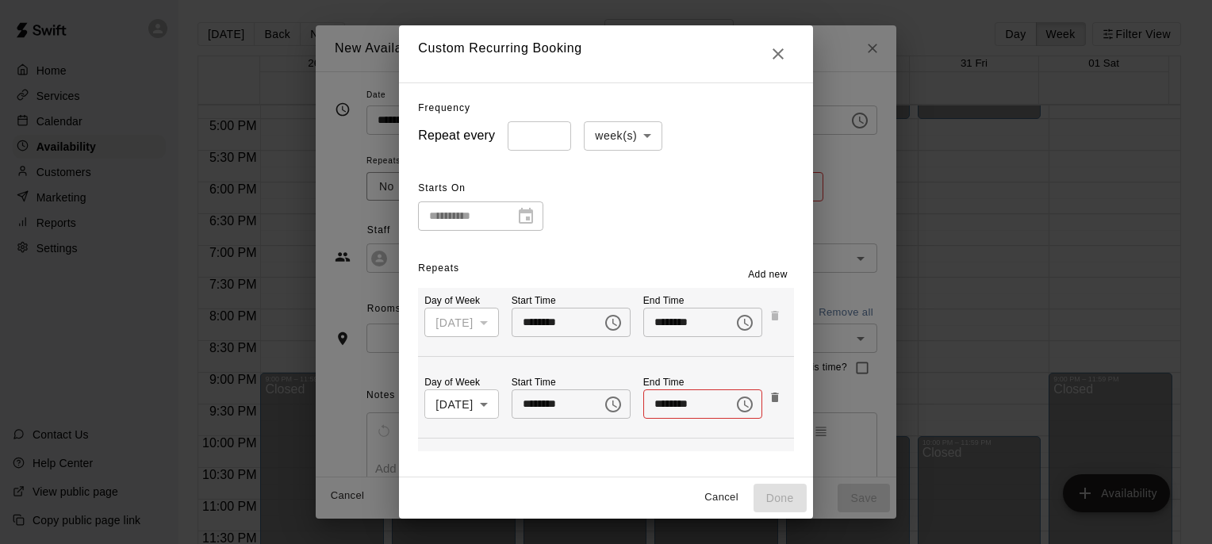
click at [735, 401] on icon "Choose time" at bounding box center [744, 404] width 19 height 19
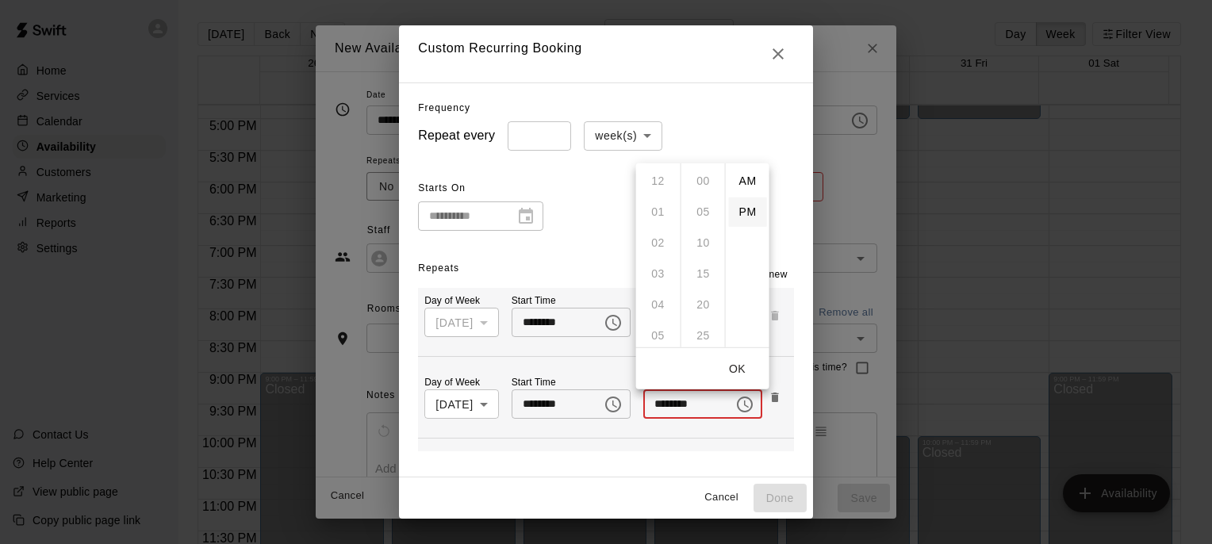
click at [743, 213] on li "PM" at bounding box center [748, 211] width 38 height 29
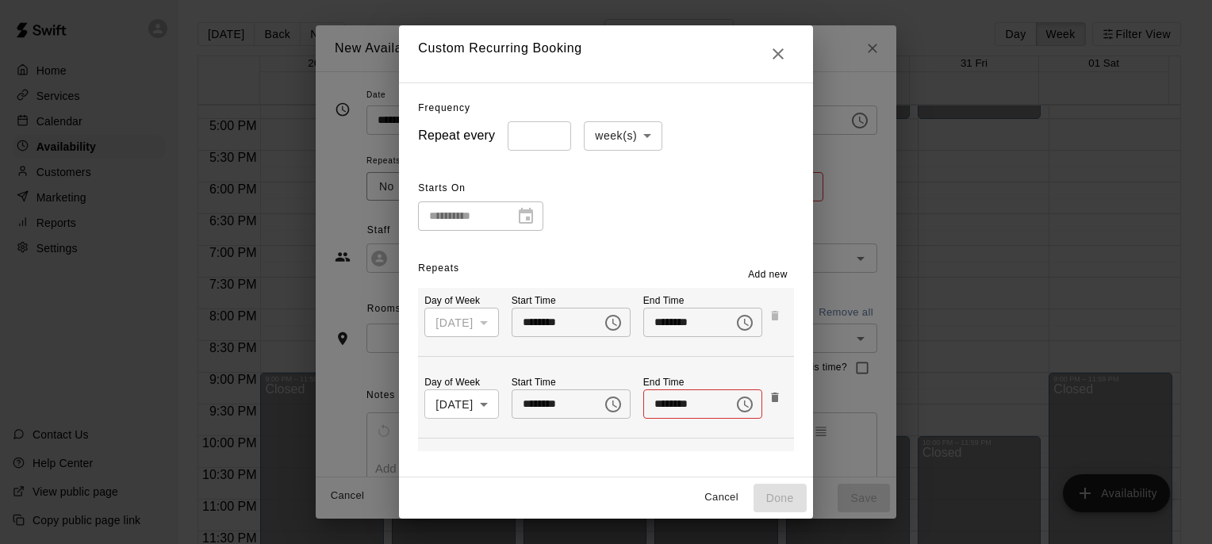
scroll to position [29, 0]
click at [735, 401] on icon "Choose time, selected time is 12:00 PM" at bounding box center [744, 404] width 19 height 19
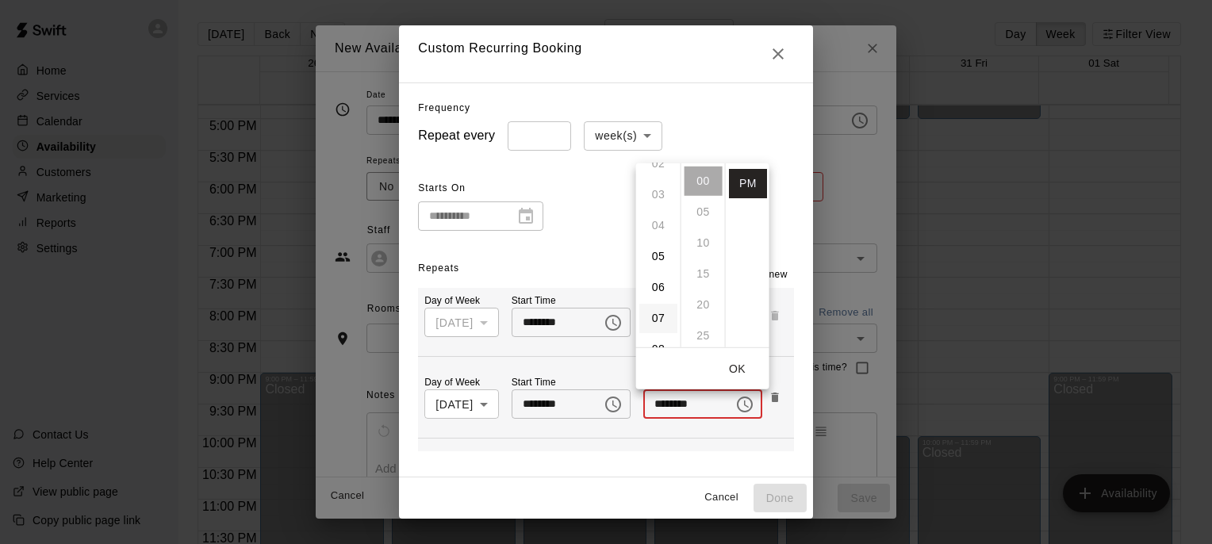
scroll to position [0, 0]
click at [657, 302] on ul "12 01 02 03 04 05 06 07 08 09 10 11" at bounding box center [658, 255] width 44 height 184
click at [658, 331] on li "05" at bounding box center [658, 335] width 38 height 29
click at [659, 242] on ul "12 01 02 03 04 05 06 07 08 09 10 11" at bounding box center [658, 255] width 44 height 184
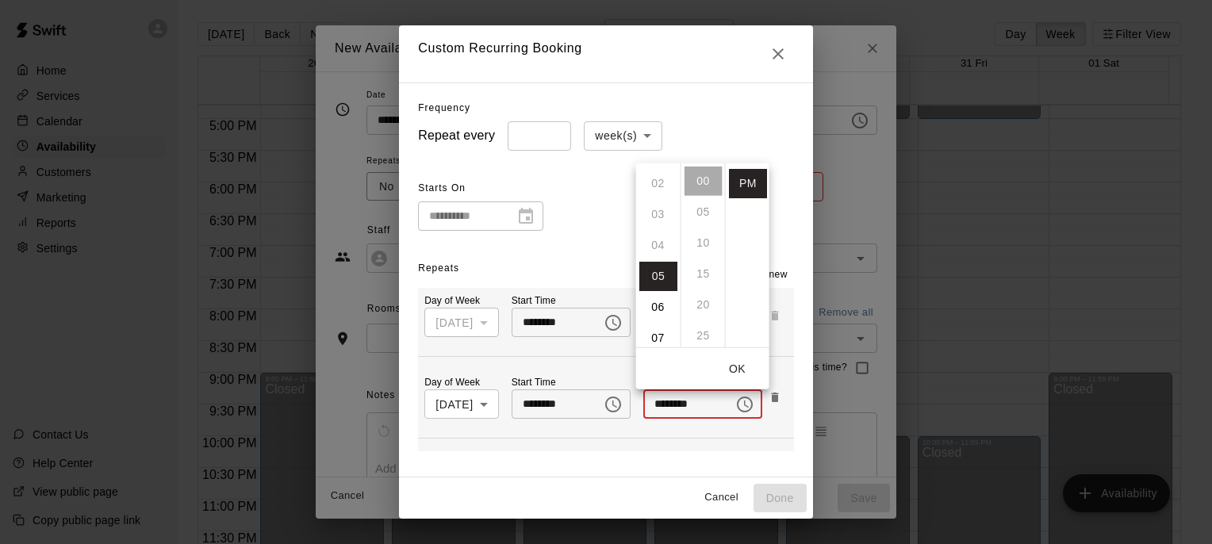
click at [613, 193] on div "**********" at bounding box center [605, 203] width 375 height 55
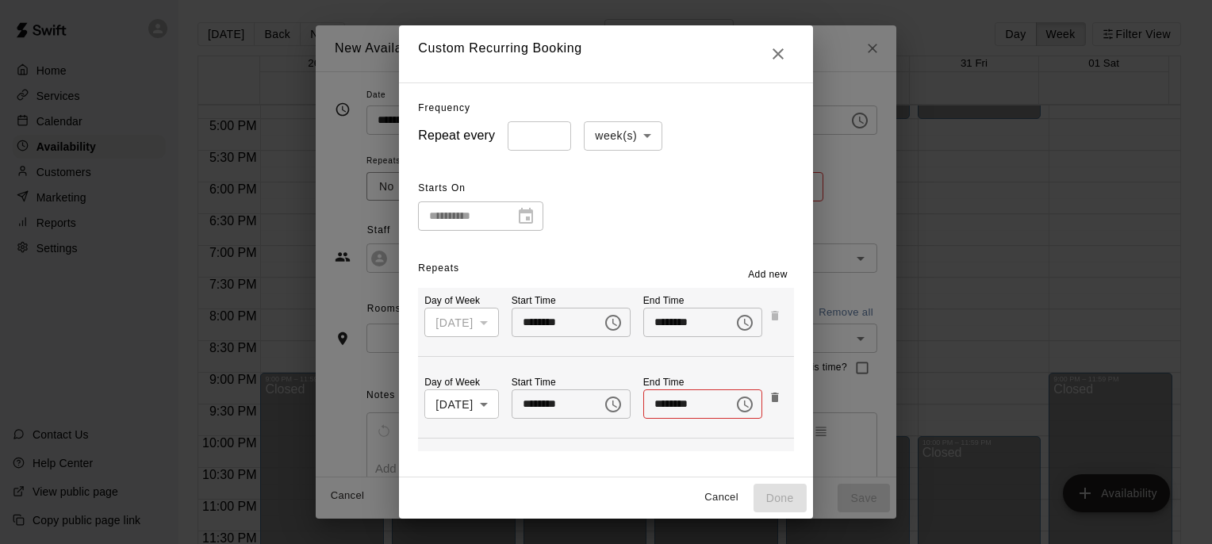
click at [735, 407] on icon "Choose time, selected time is 5:00 PM" at bounding box center [744, 404] width 19 height 19
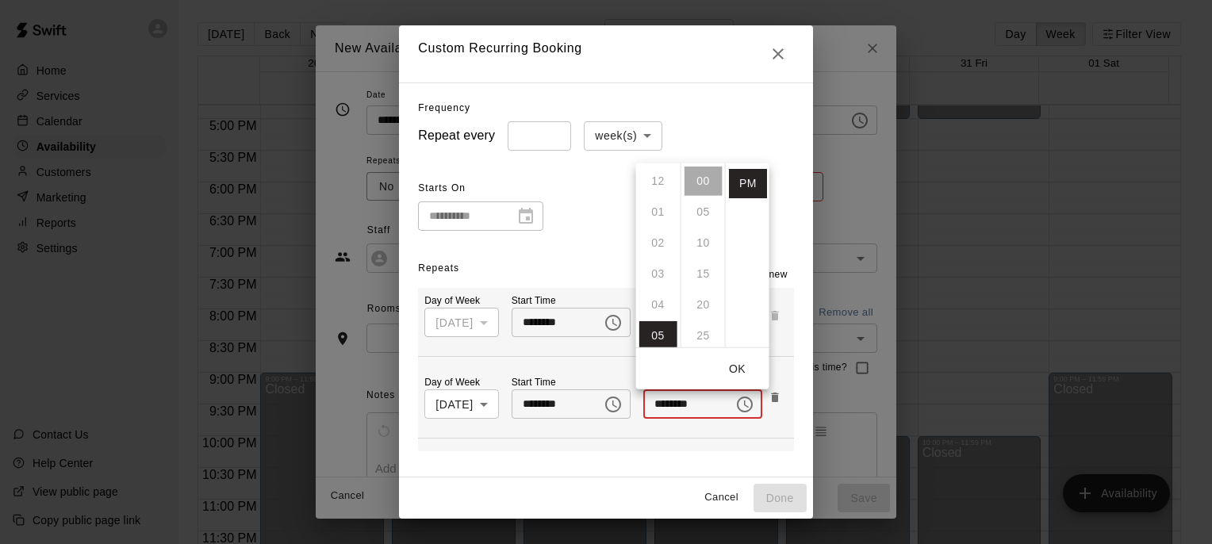
scroll to position [0, 0]
click at [742, 179] on li "AM" at bounding box center [748, 180] width 38 height 29
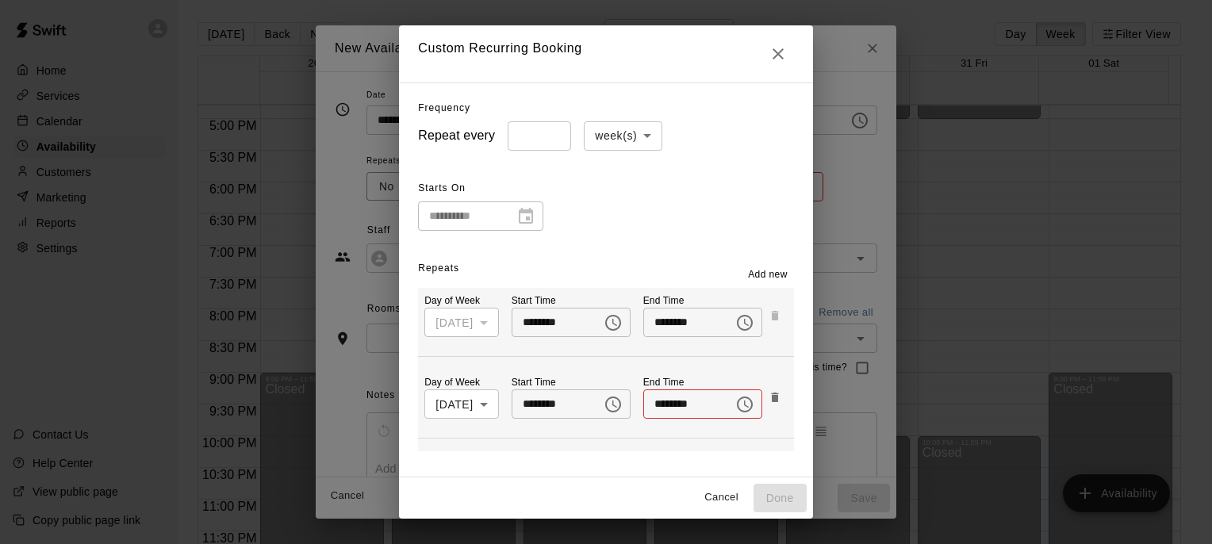
scroll to position [3, 0]
click at [737, 404] on icon "Choose time, selected time is 5:00 AM" at bounding box center [745, 405] width 16 height 16
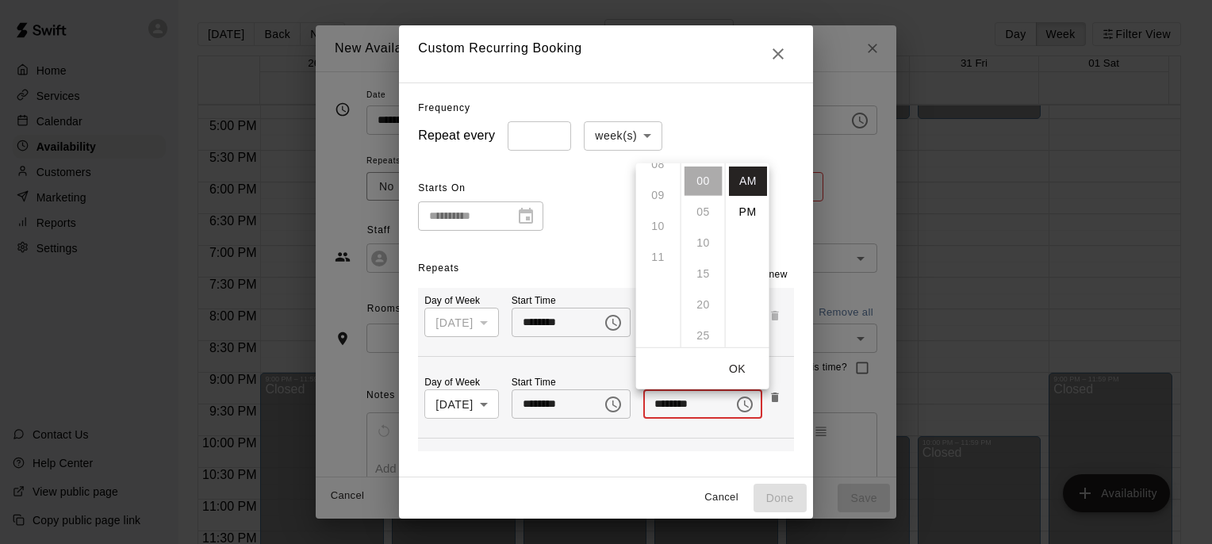
scroll to position [179, 0]
click at [750, 207] on li "PM" at bounding box center [748, 211] width 38 height 29
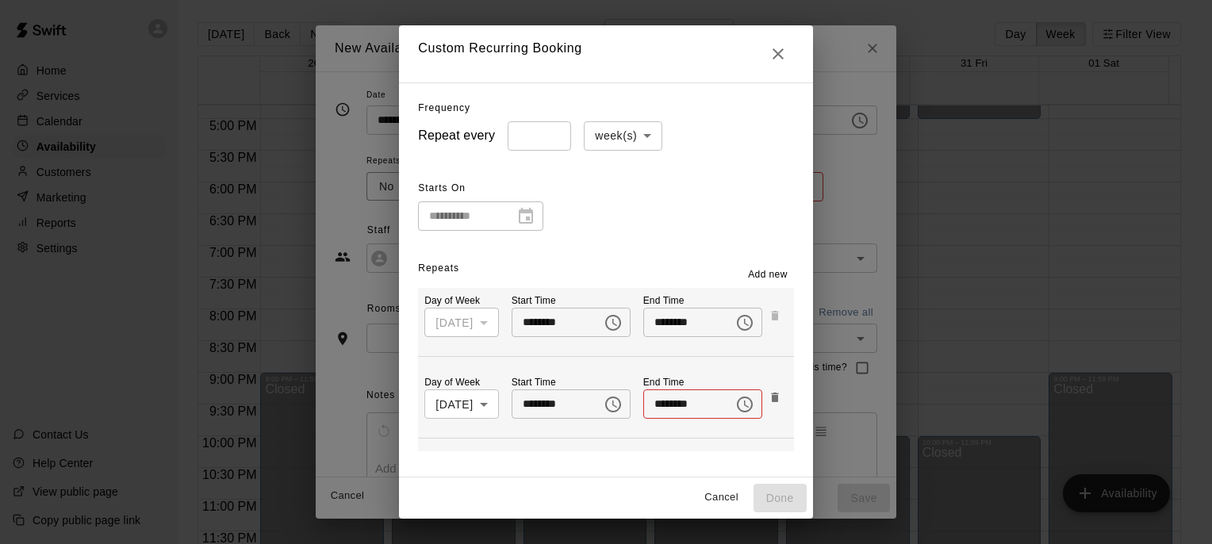
scroll to position [158, 0]
click at [737, 397] on icon "Choose time, selected time is 5:00 PM" at bounding box center [745, 405] width 16 height 16
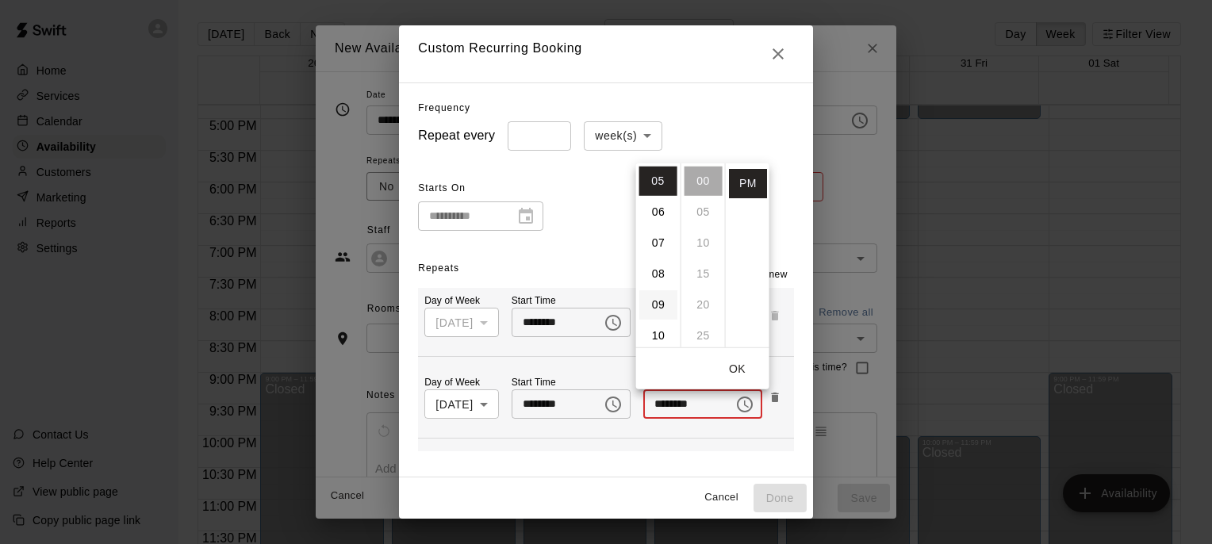
scroll to position [75, 0]
click at [659, 228] on ul "12 01 02 03 04 05 06 07 08 09 10 11" at bounding box center [658, 255] width 44 height 184
click at [739, 367] on button "OK" at bounding box center [737, 368] width 51 height 29
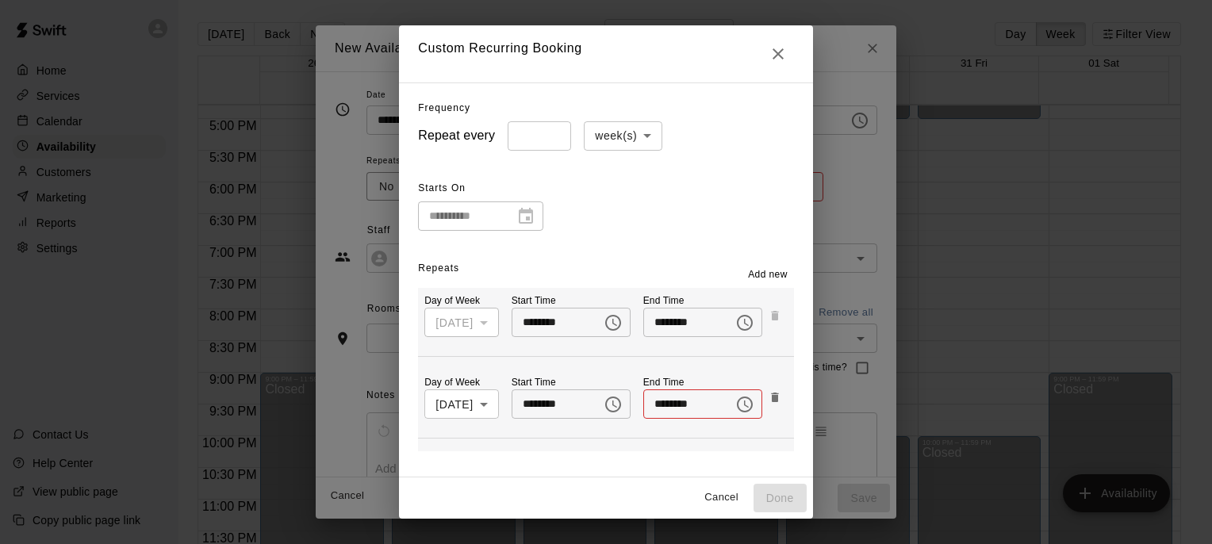
click at [651, 401] on input "********" at bounding box center [682, 404] width 79 height 29
type input "********"
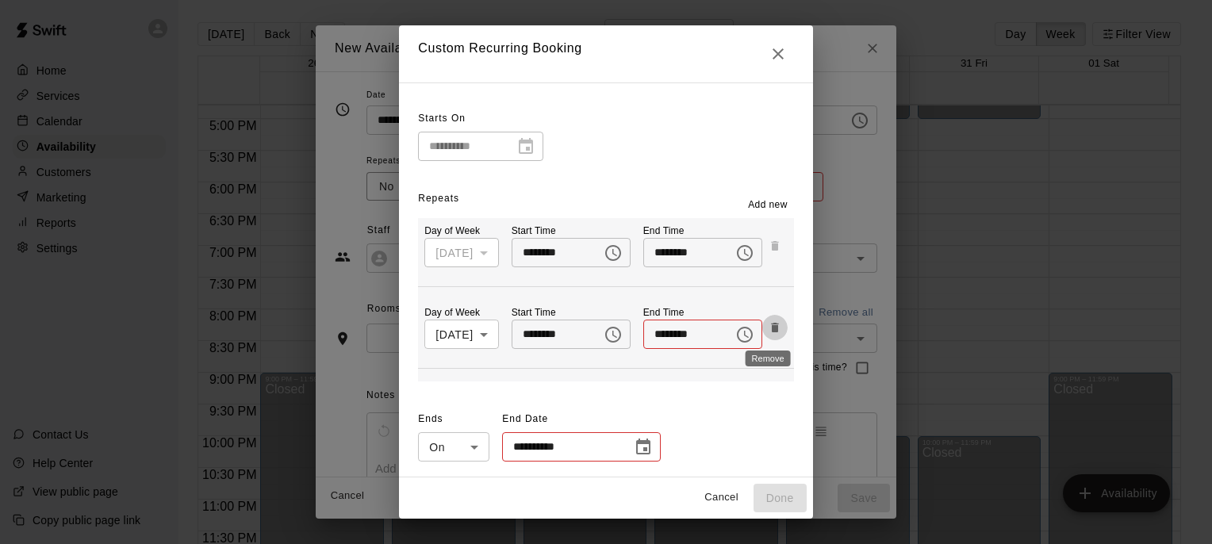
click at [749, 436] on div "**********" at bounding box center [605, 435] width 375 height 57
click at [636, 444] on icon "Choose date" at bounding box center [643, 447] width 14 height 16
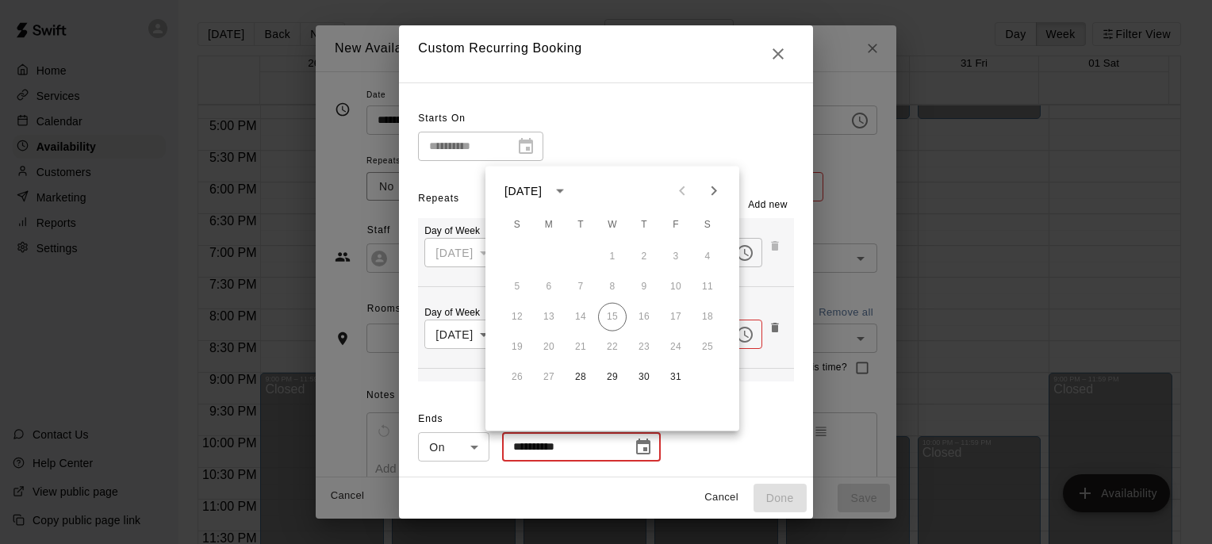
click at [711, 188] on icon "Next month" at bounding box center [713, 191] width 19 height 19
click at [608, 376] on button "31" at bounding box center [612, 377] width 29 height 29
type input "**********"
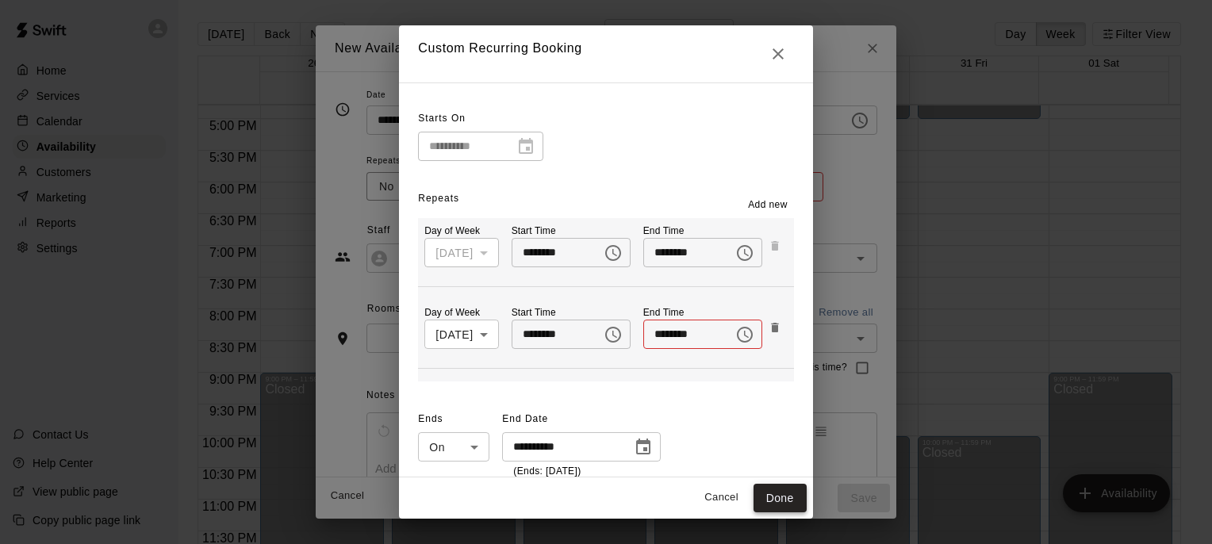
click at [791, 495] on button "Done" at bounding box center [780, 498] width 53 height 29
type input "**********"
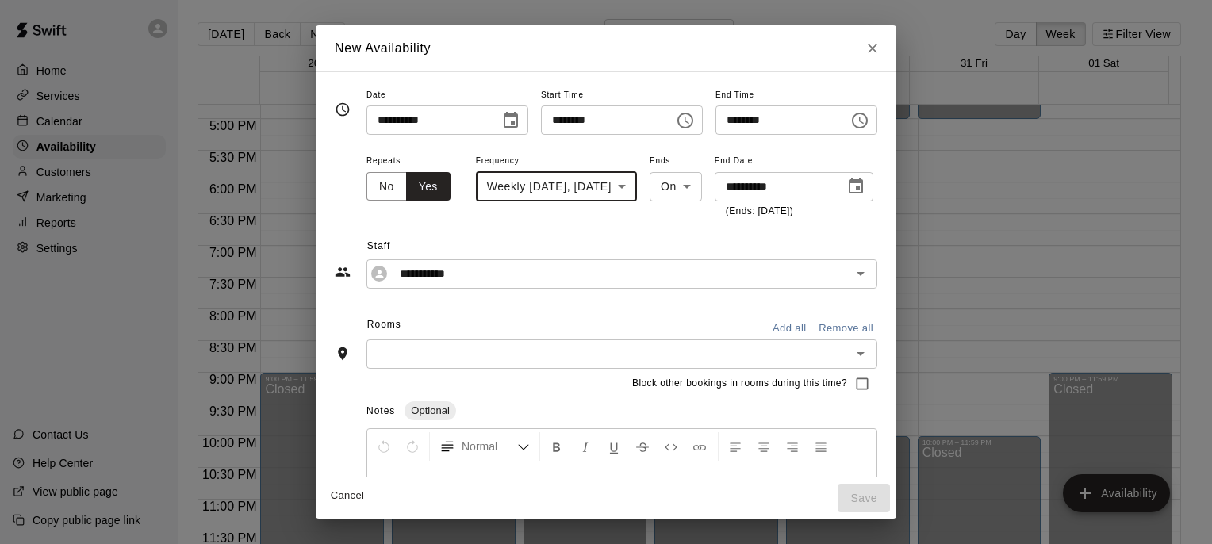
click at [507, 356] on input "text" at bounding box center [608, 354] width 475 height 20
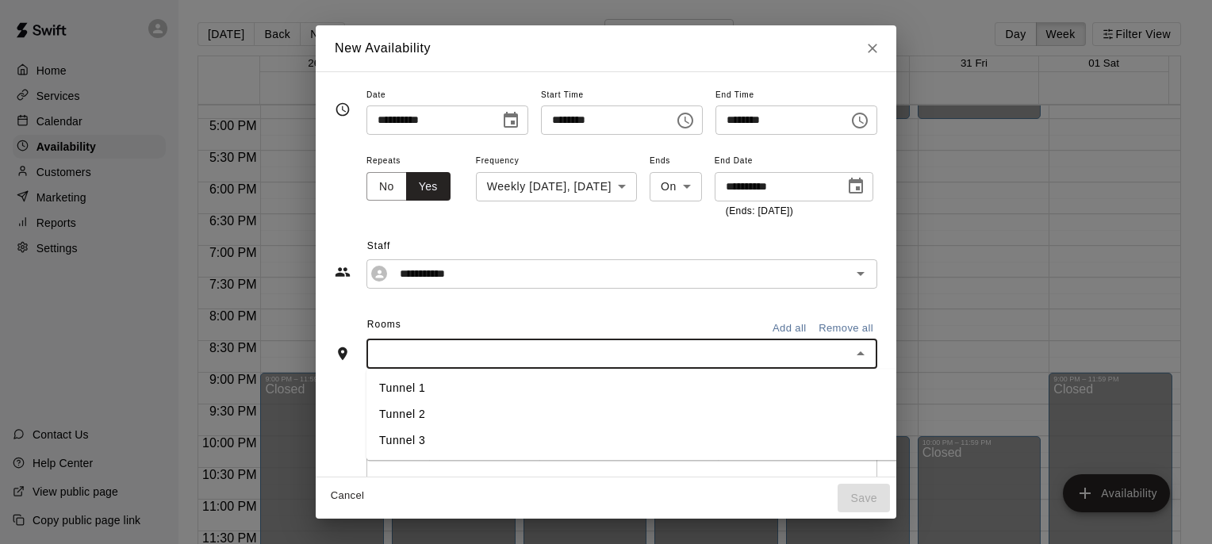
click at [810, 328] on button "Add all" at bounding box center [789, 329] width 51 height 25
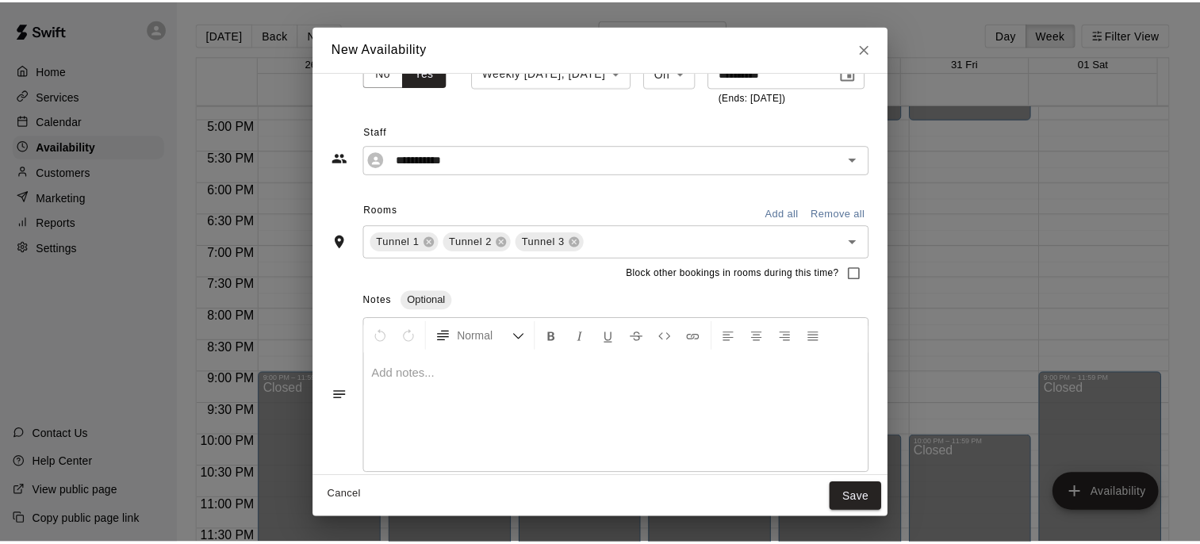
scroll to position [129, 0]
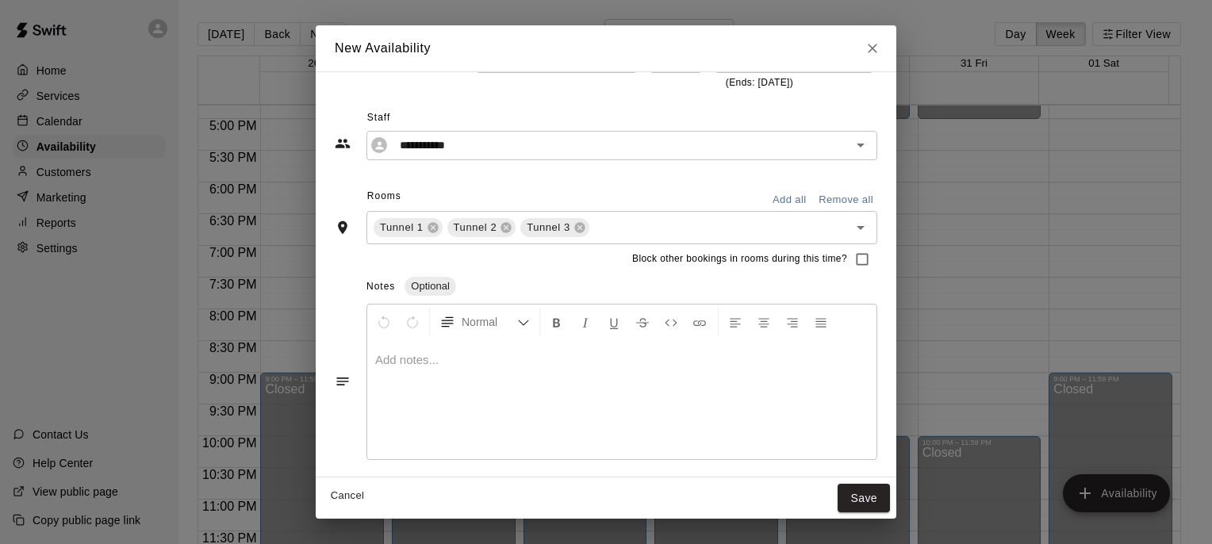
click at [459, 356] on p at bounding box center [621, 360] width 493 height 16
click at [890, 490] on button "Save" at bounding box center [864, 498] width 52 height 29
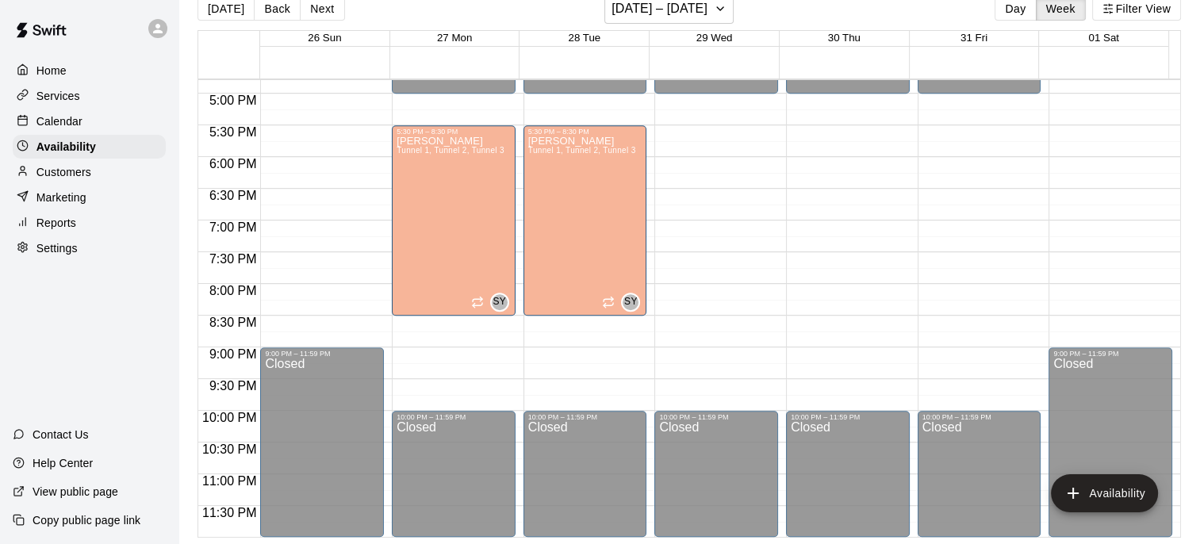
scroll to position [0, 0]
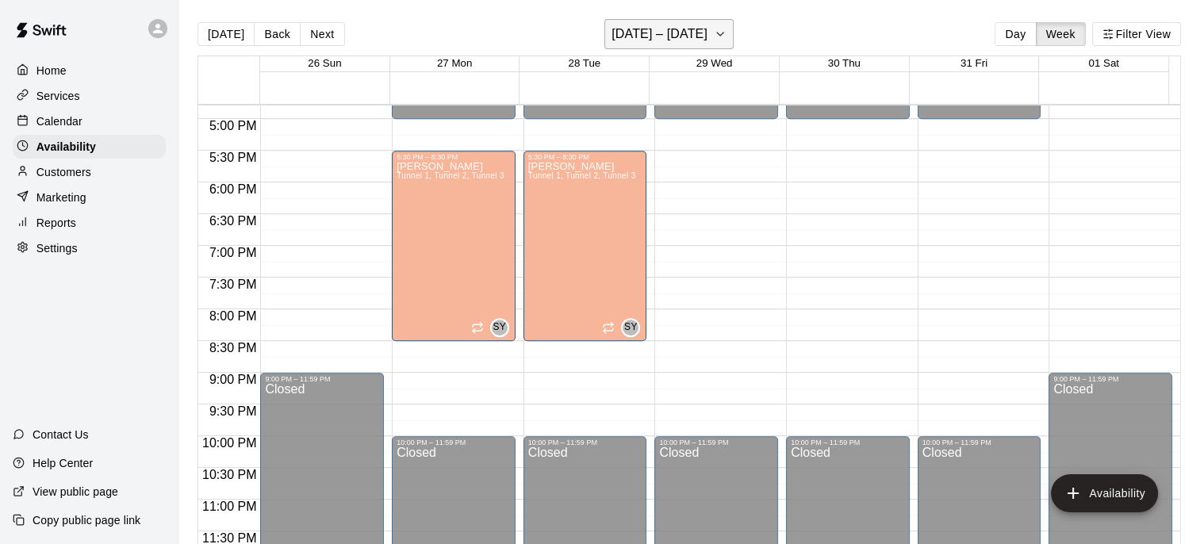
click at [727, 36] on icon "button" at bounding box center [720, 34] width 13 height 19
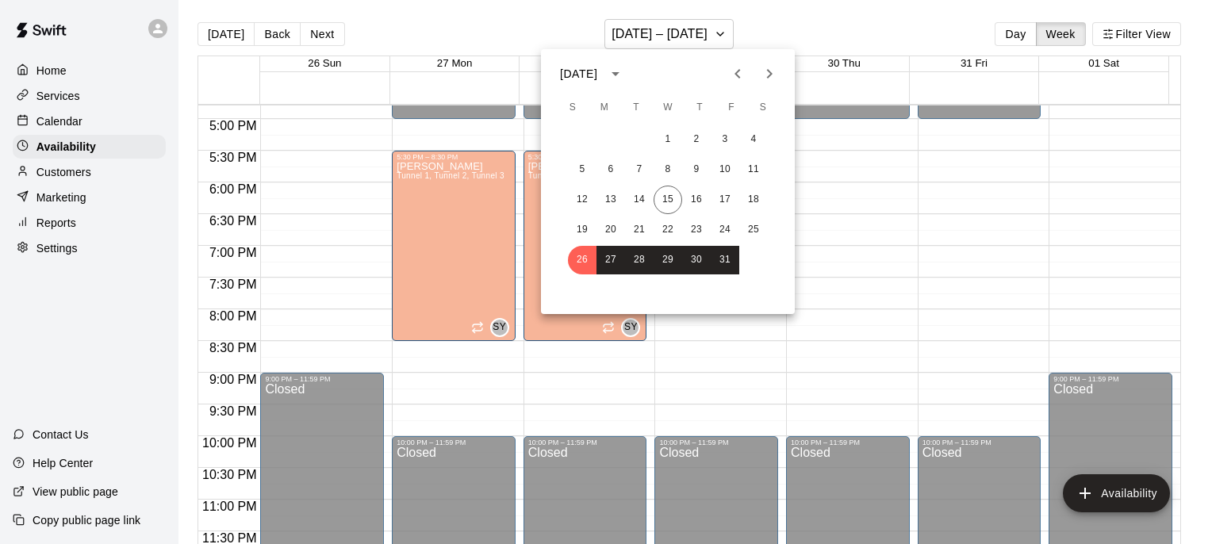
click at [770, 74] on icon "Next month" at bounding box center [770, 74] width 6 height 10
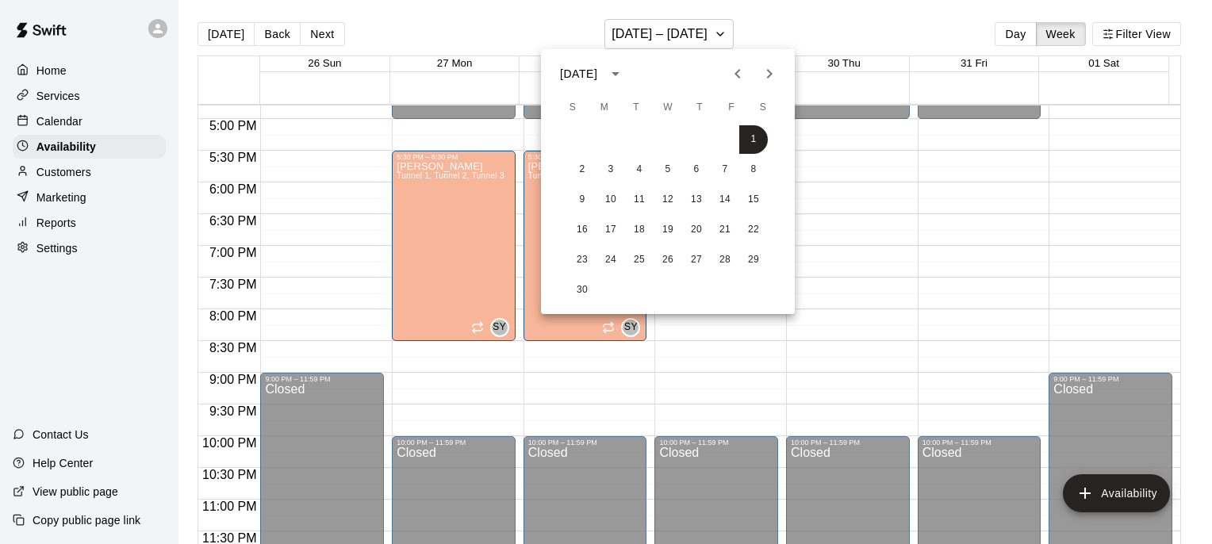
click at [1173, 114] on div at bounding box center [606, 272] width 1212 height 544
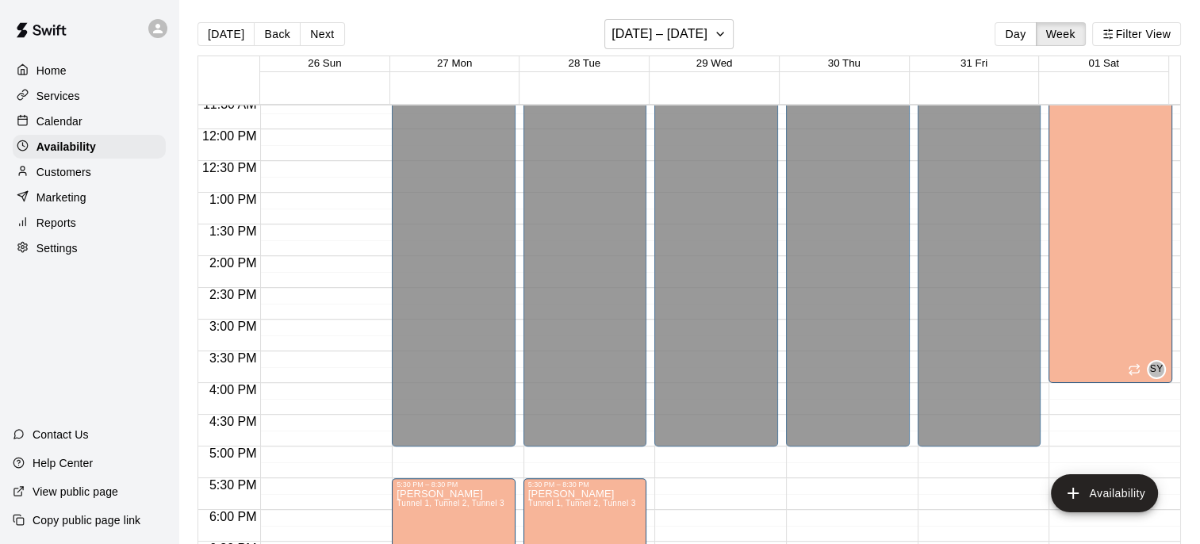
scroll to position [716, 0]
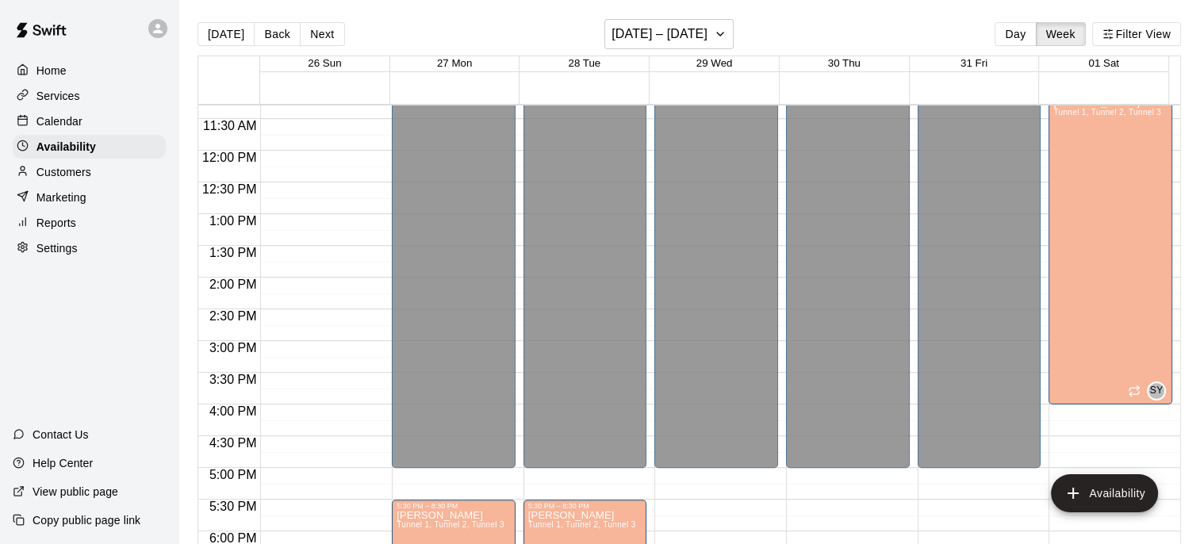
click at [67, 256] on p "Settings" at bounding box center [56, 248] width 41 height 16
select select "**"
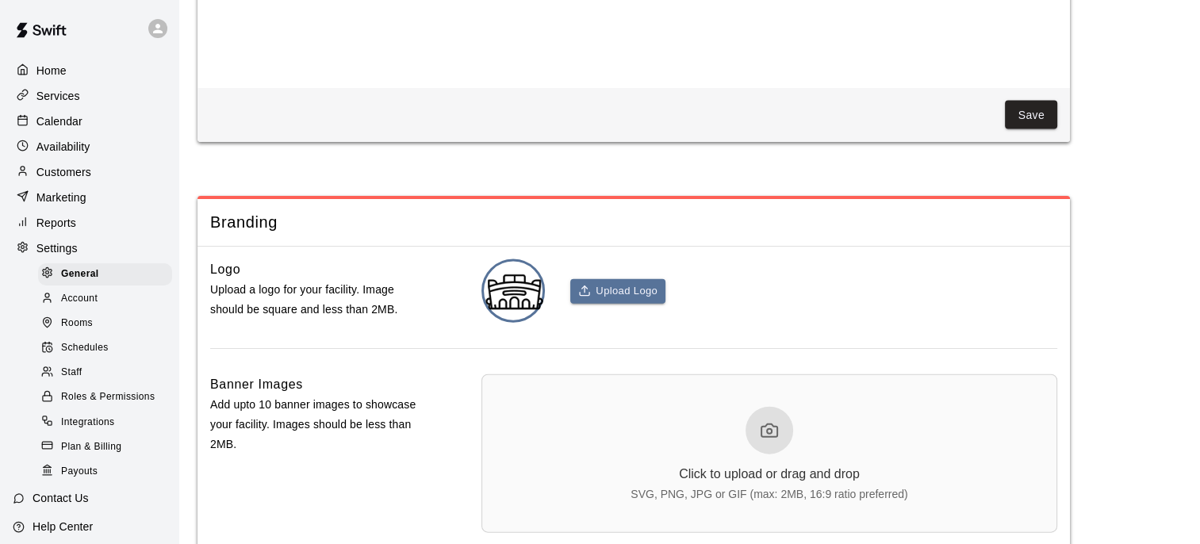
scroll to position [3570, 0]
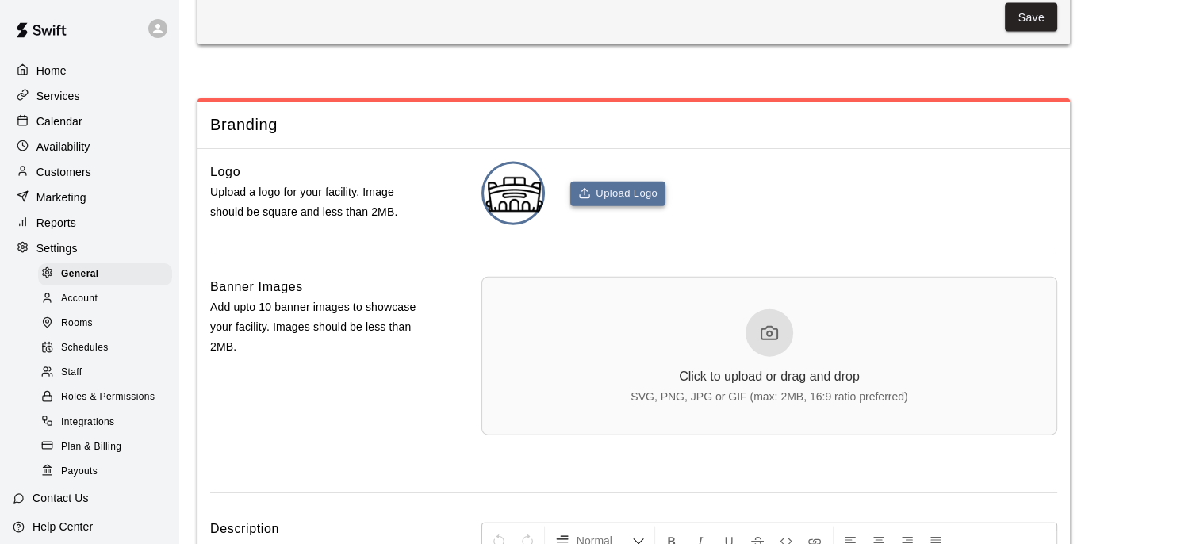
click at [612, 206] on button "Upload Logo" at bounding box center [617, 194] width 95 height 25
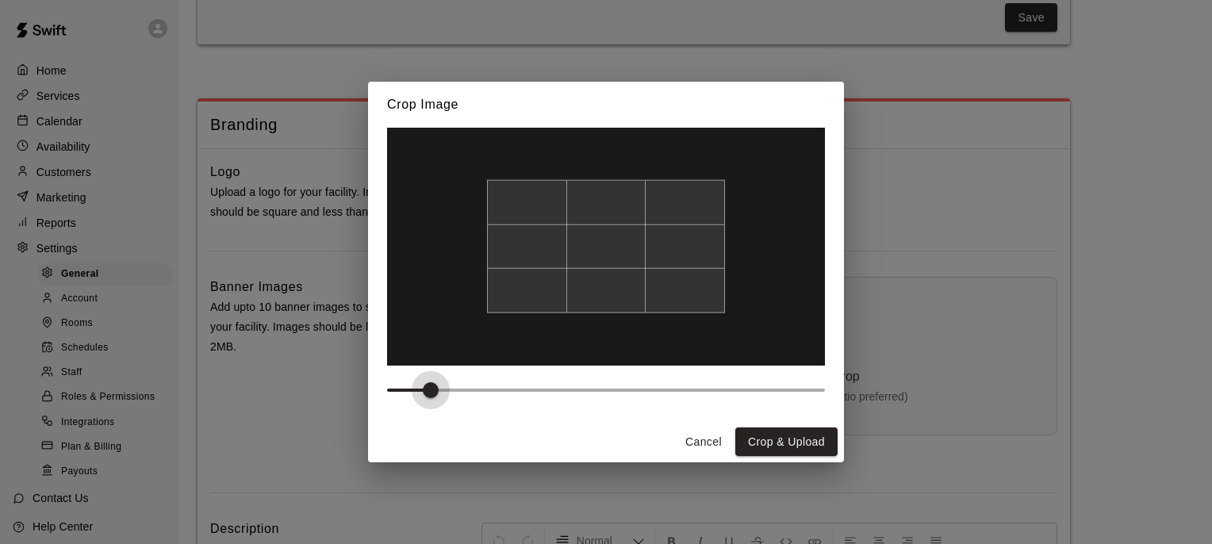
type input "*"
drag, startPoint x: 425, startPoint y: 391, endPoint x: 308, endPoint y: 370, distance: 119.3
click at [308, 370] on div "Crop Image Cancel Crop & Upload" at bounding box center [606, 272] width 1212 height 544
click at [568, 286] on div at bounding box center [606, 246] width 238 height 134
click at [762, 439] on button "Crop & Upload" at bounding box center [786, 442] width 102 height 29
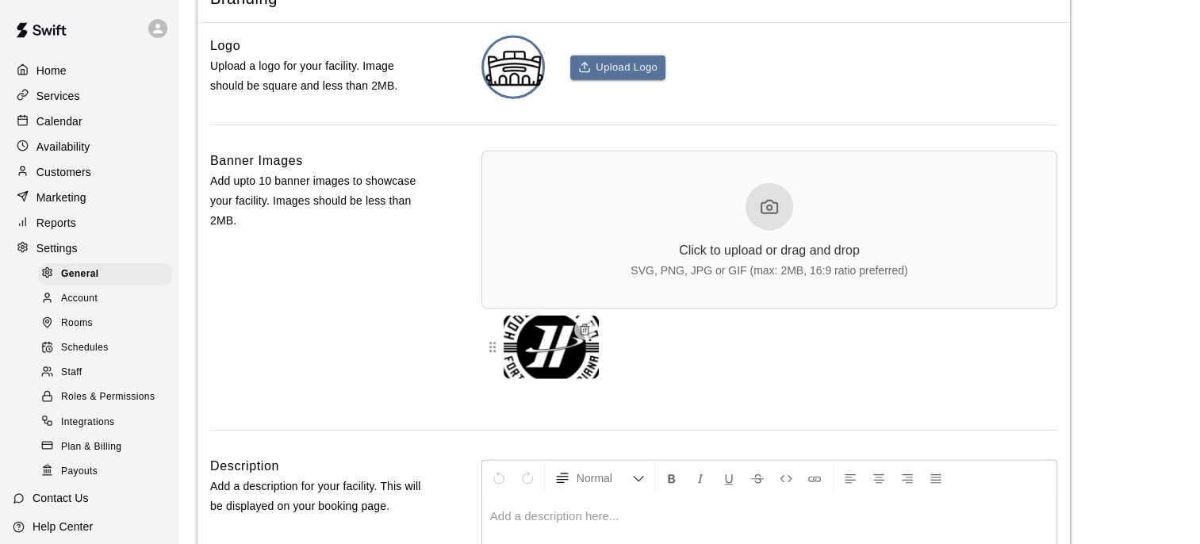
scroll to position [3729, 0]
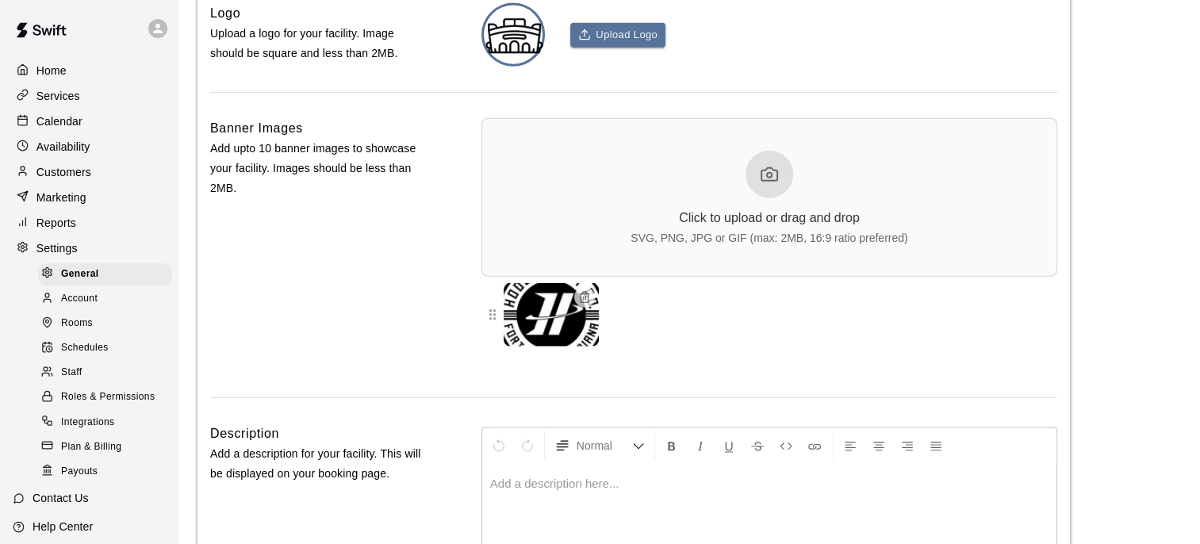
click at [549, 347] on img at bounding box center [551, 314] width 95 height 63
click at [585, 300] on line "button" at bounding box center [585, 298] width 0 height 3
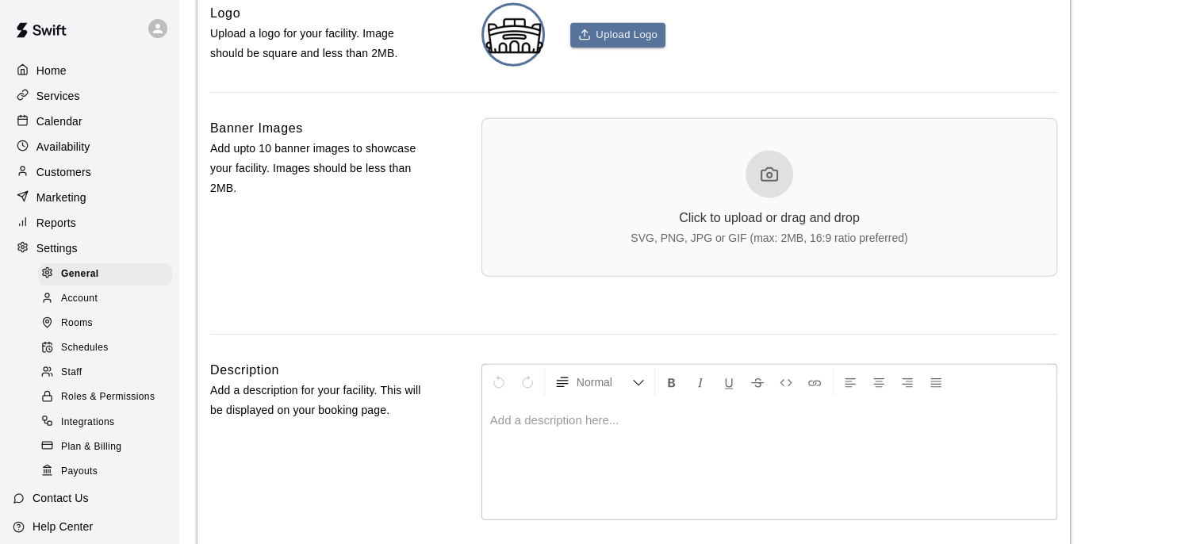
click at [765, 184] on icon at bounding box center [769, 174] width 19 height 19
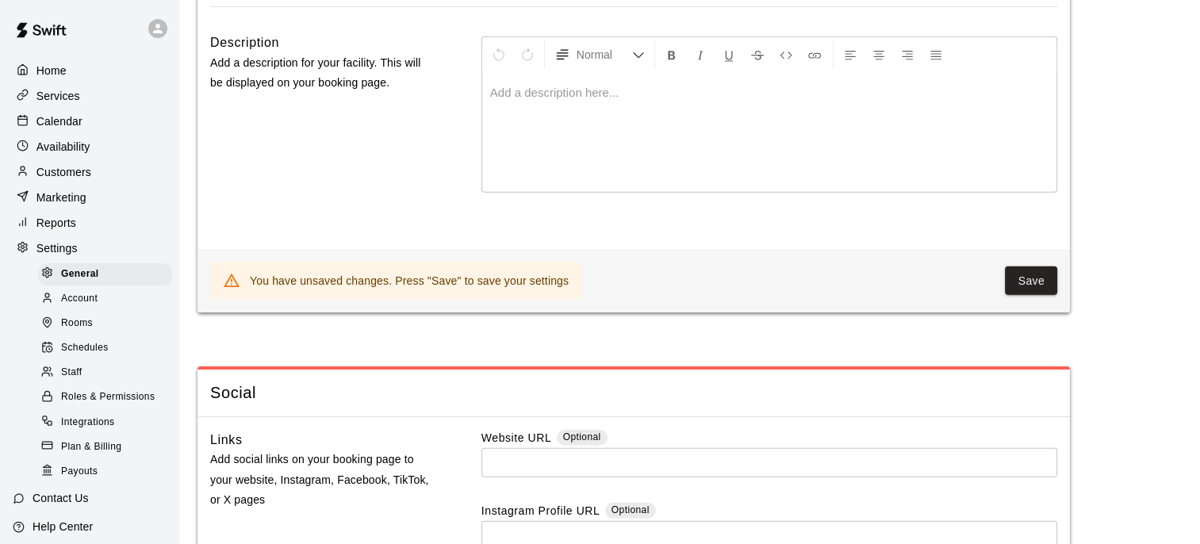
scroll to position [4041, 0]
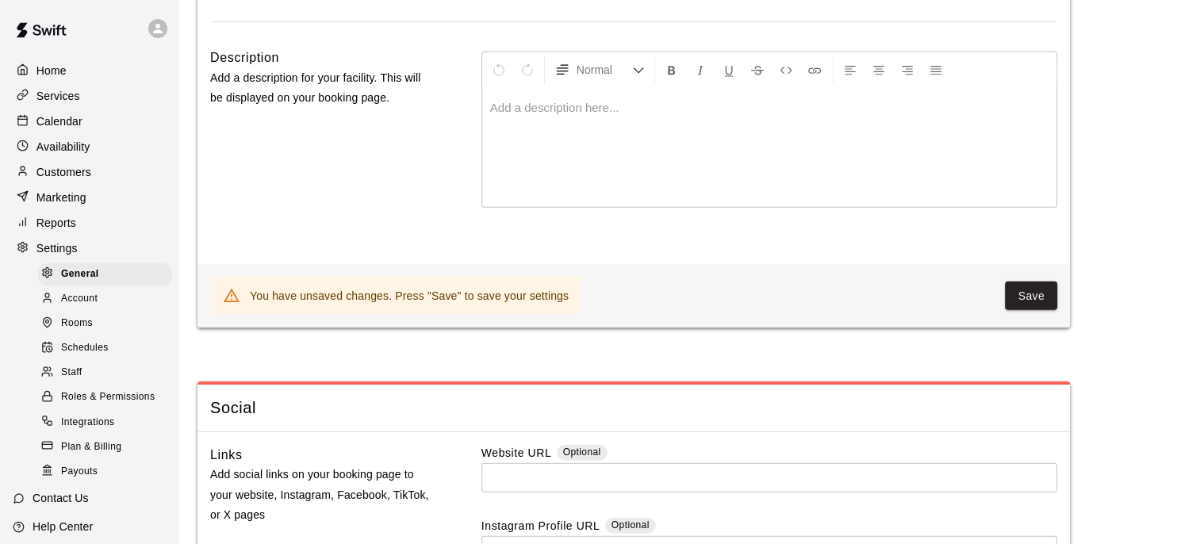
click at [537, 159] on div at bounding box center [769, 147] width 574 height 119
click at [1031, 311] on button "Save" at bounding box center [1031, 296] width 52 height 29
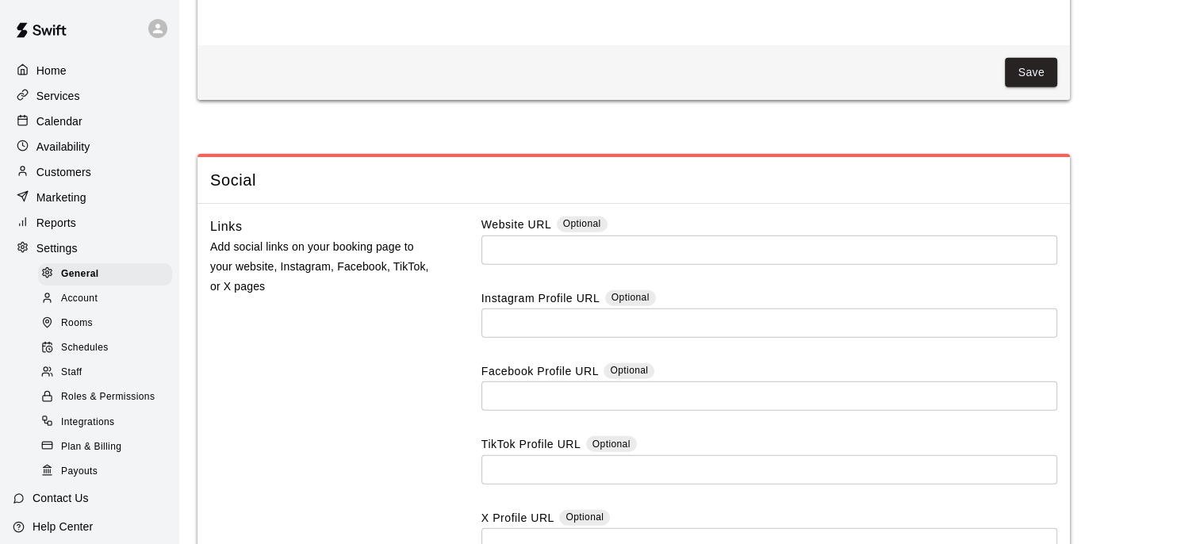
scroll to position [4359, 0]
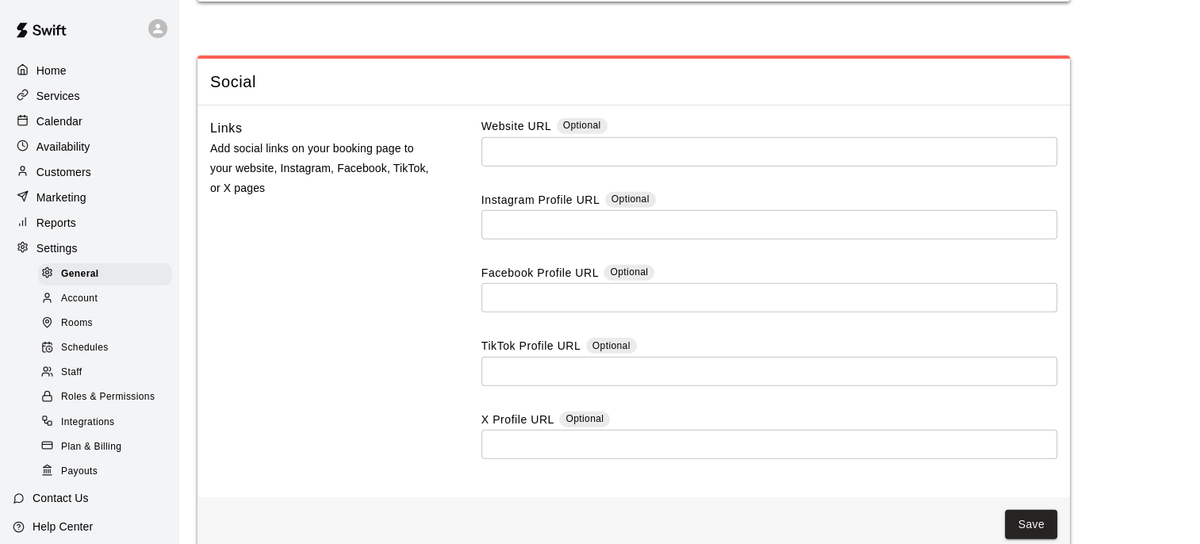
click at [580, 167] on input "text" at bounding box center [770, 151] width 576 height 29
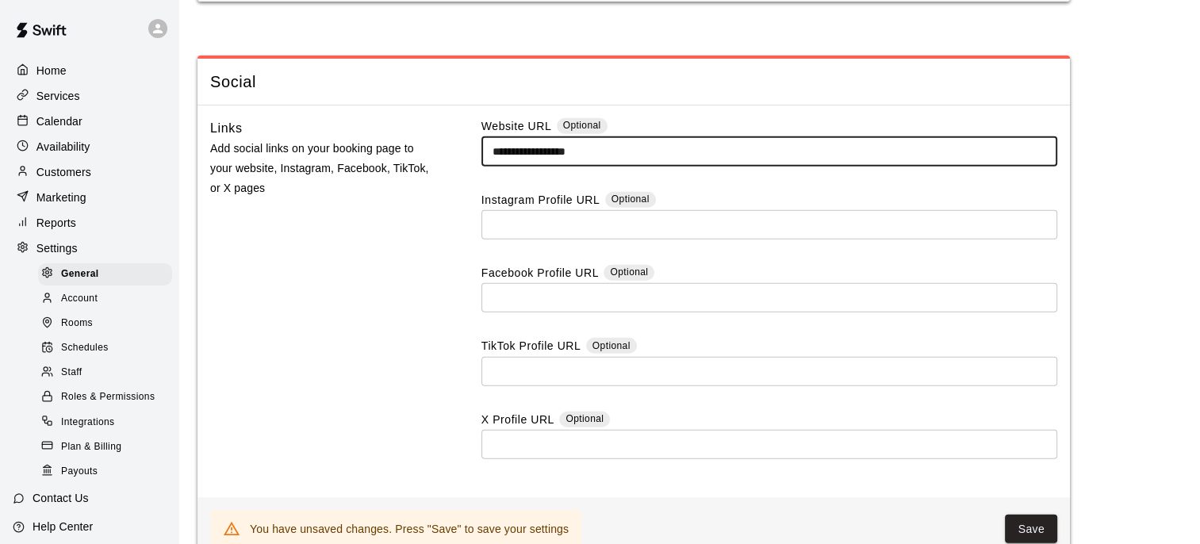
type input "**********"
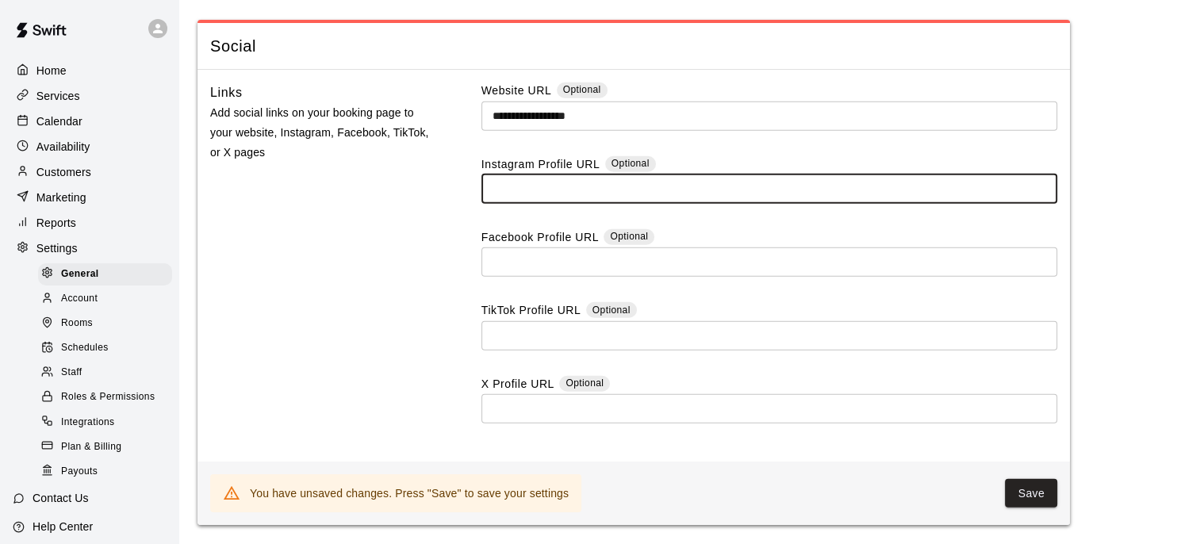
scroll to position [4438, 0]
drag, startPoint x: 1017, startPoint y: 494, endPoint x: 1020, endPoint y: 512, distance: 17.7
click at [1018, 497] on button "Save" at bounding box center [1031, 493] width 52 height 29
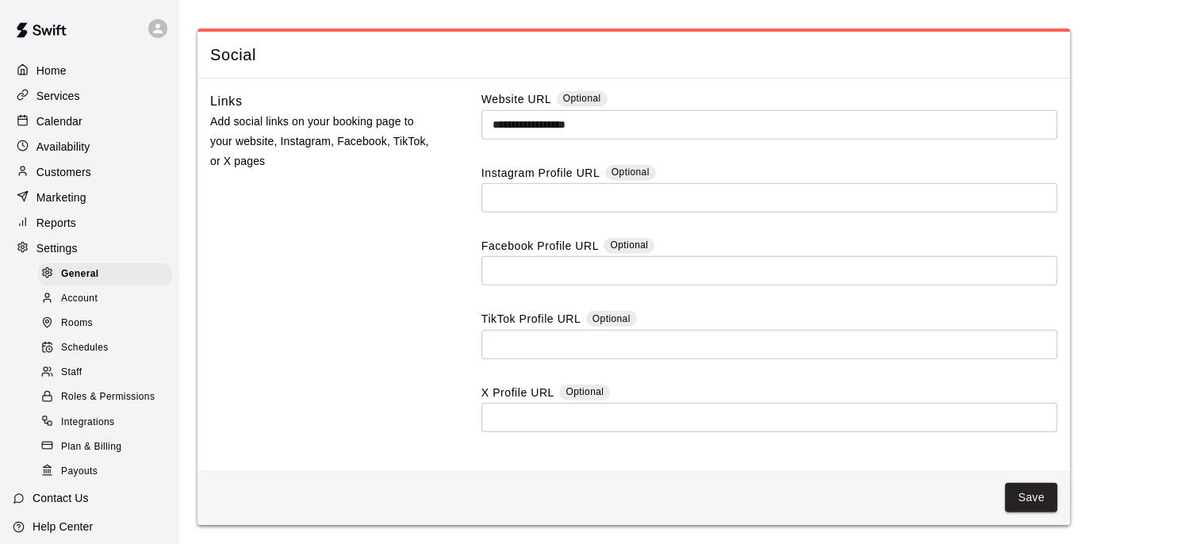
scroll to position [4429, 0]
click at [1041, 495] on button "Save" at bounding box center [1031, 497] width 52 height 29
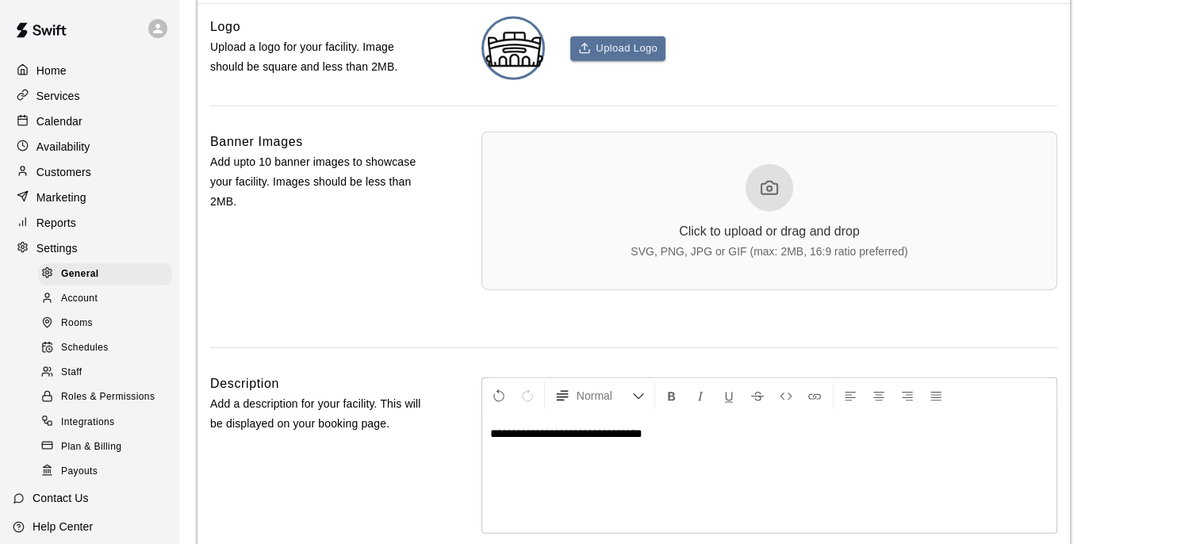
scroll to position [3953, 0]
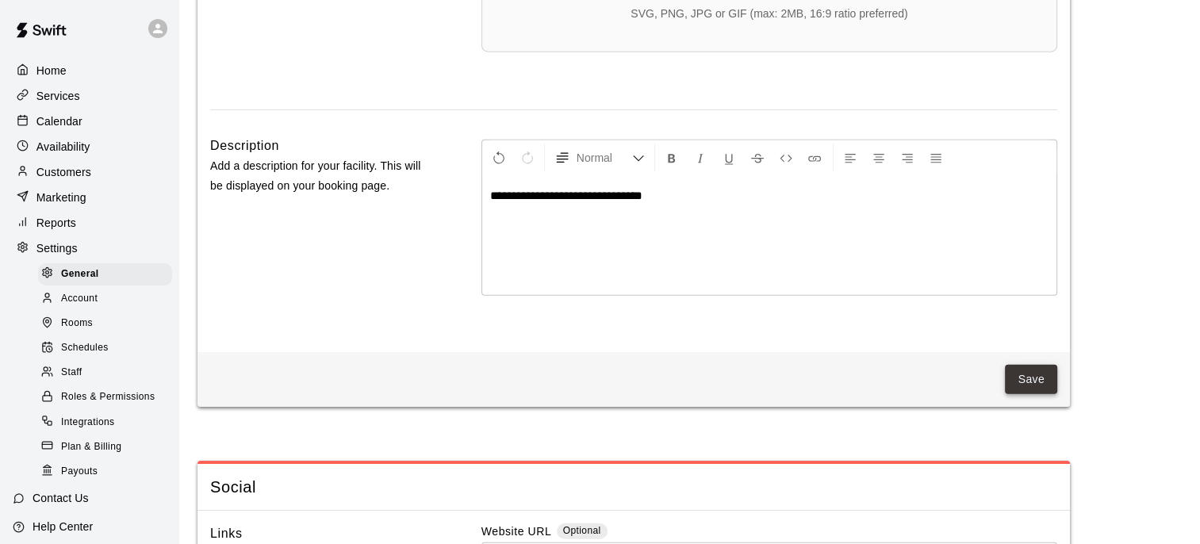
click at [1036, 394] on button "Save" at bounding box center [1031, 379] width 52 height 29
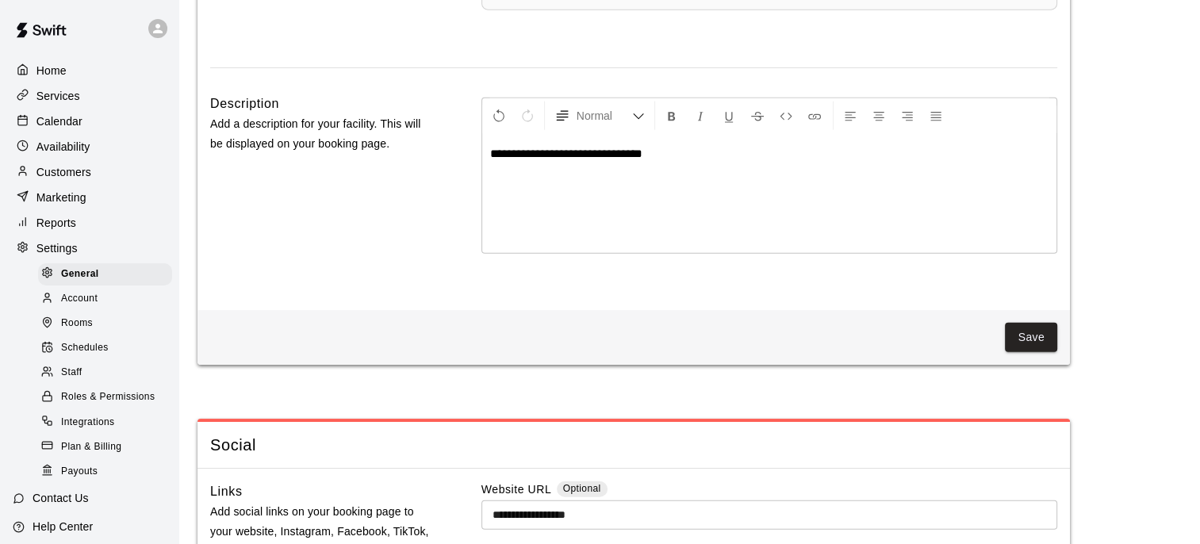
scroll to position [3636, 0]
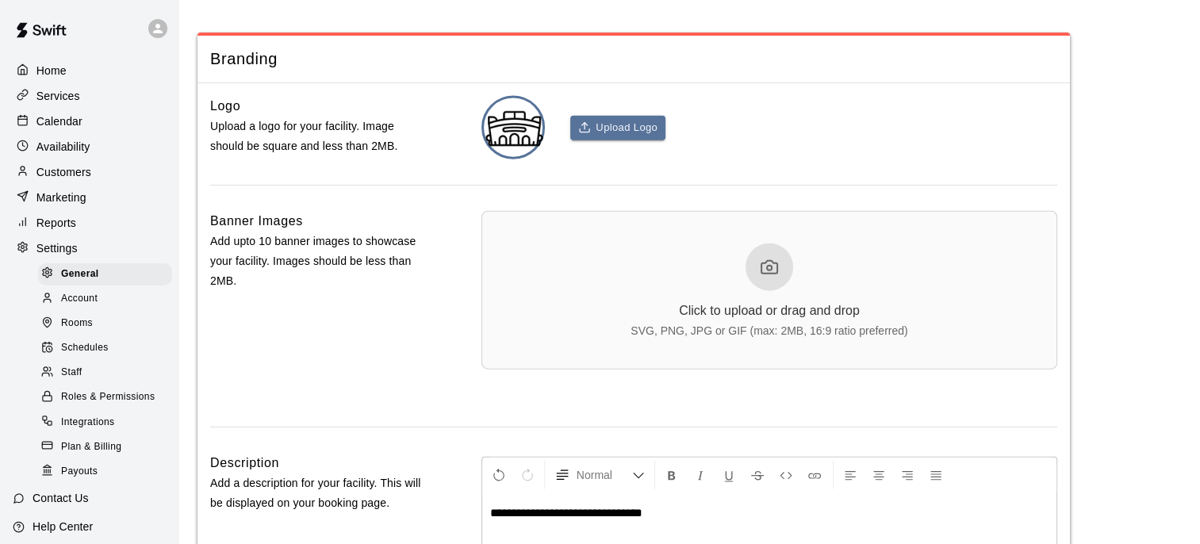
click at [83, 307] on span "Account" at bounding box center [79, 299] width 36 height 16
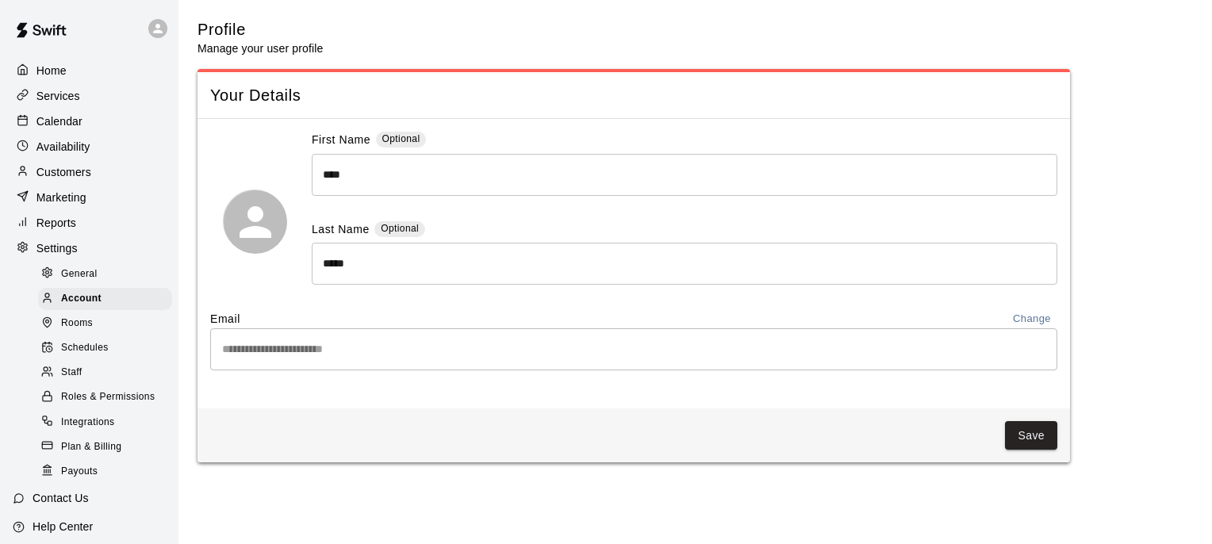
click at [76, 381] on span "Staff" at bounding box center [71, 373] width 21 height 16
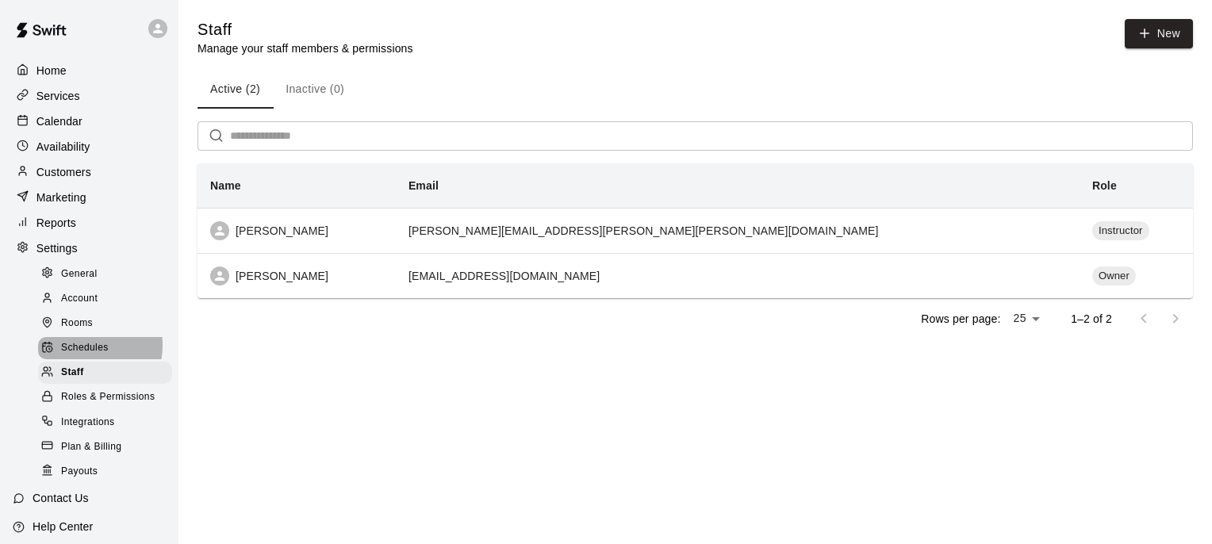
click at [75, 356] on span "Schedules" at bounding box center [85, 348] width 48 height 16
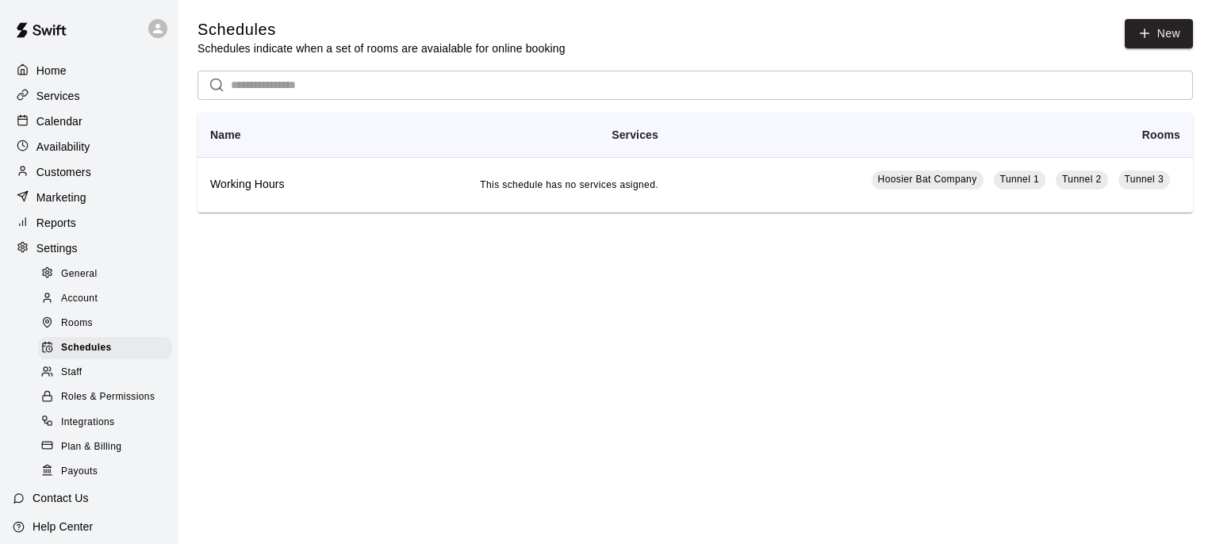
click at [77, 332] on span "Rooms" at bounding box center [77, 324] width 32 height 16
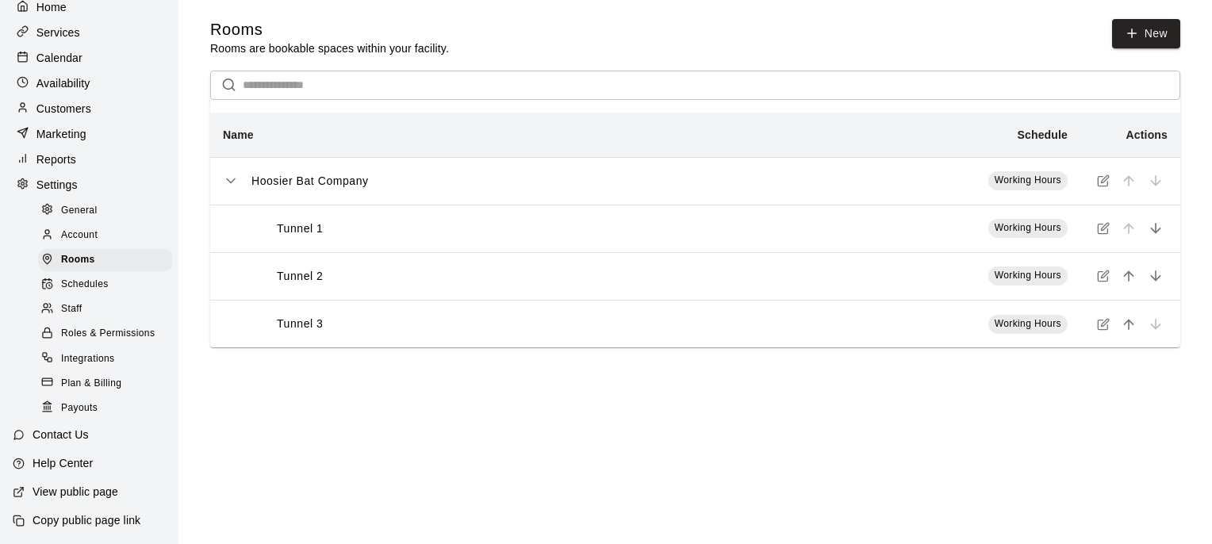
scroll to position [86, 0]
click at [73, 492] on p "View public page" at bounding box center [76, 492] width 86 height 16
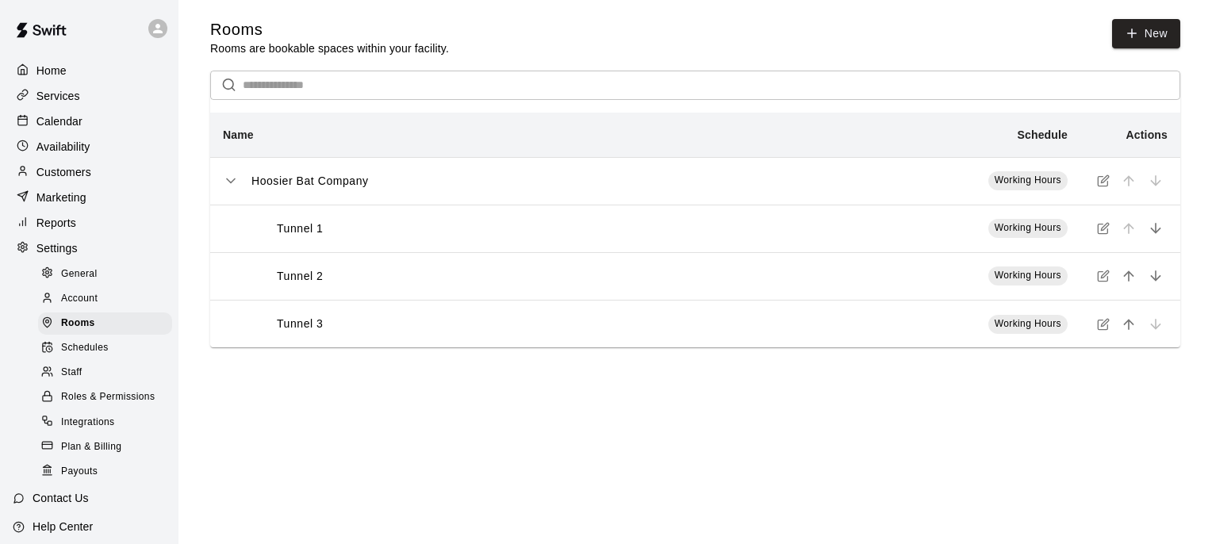
scroll to position [0, 0]
click at [102, 286] on div "General" at bounding box center [105, 274] width 134 height 22
select select "**"
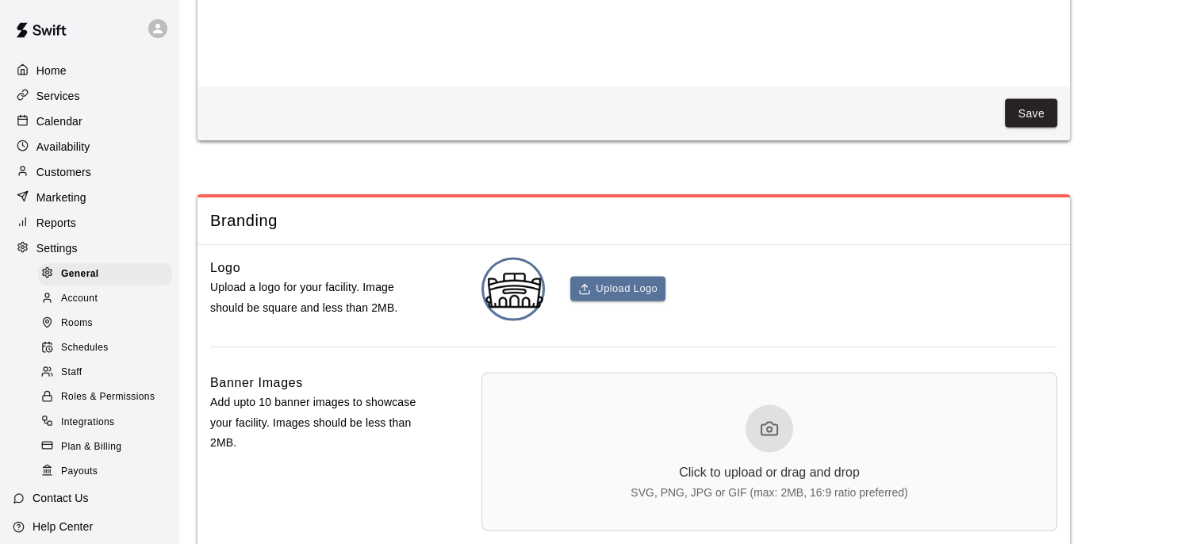
scroll to position [3464, 0]
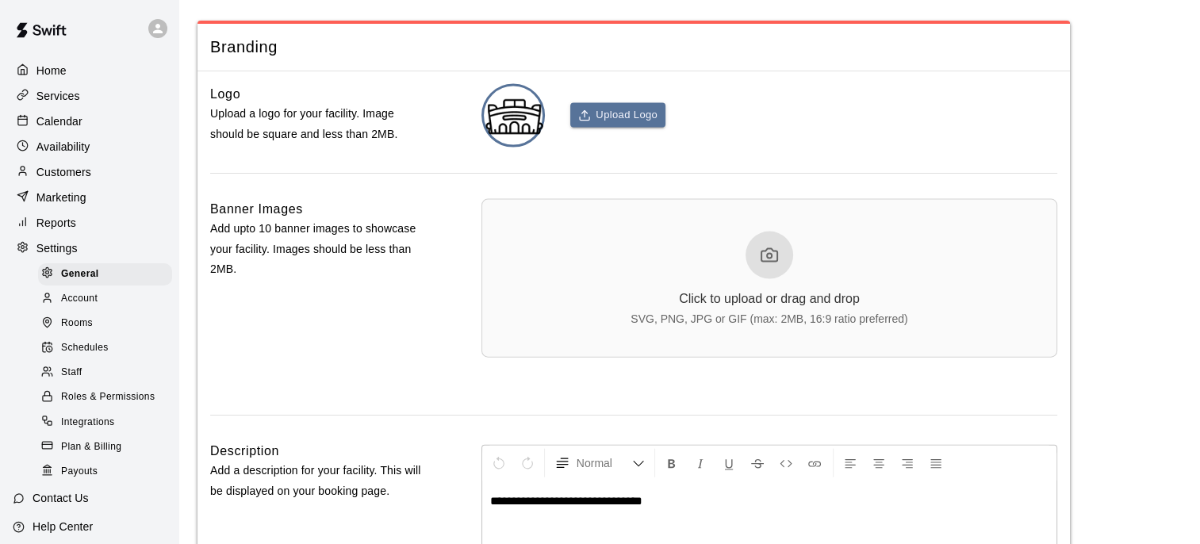
click at [768, 265] on icon at bounding box center [769, 255] width 19 height 19
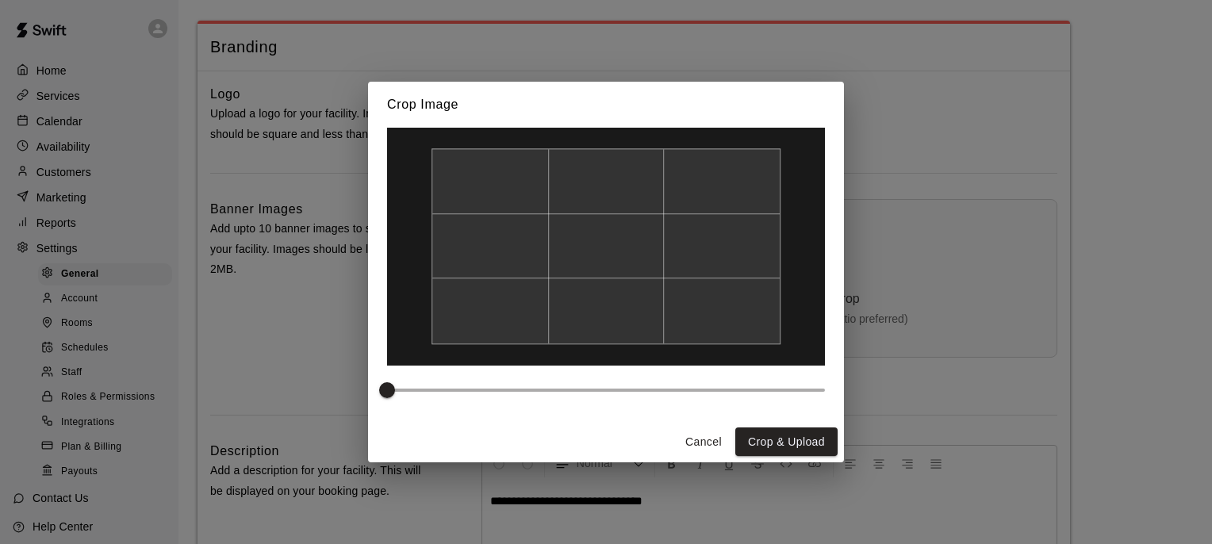
drag, startPoint x: 641, startPoint y: 284, endPoint x: 664, endPoint y: 274, distance: 25.2
click at [664, 274] on div at bounding box center [606, 246] width 349 height 196
click at [786, 442] on button "Crop & Upload" at bounding box center [786, 442] width 102 height 29
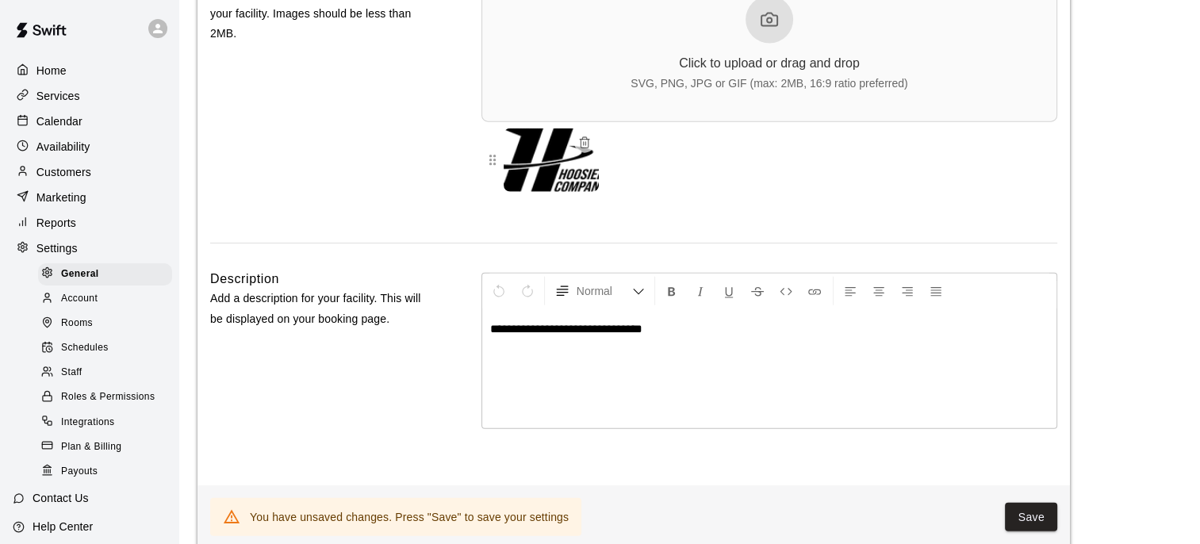
scroll to position [3782, 0]
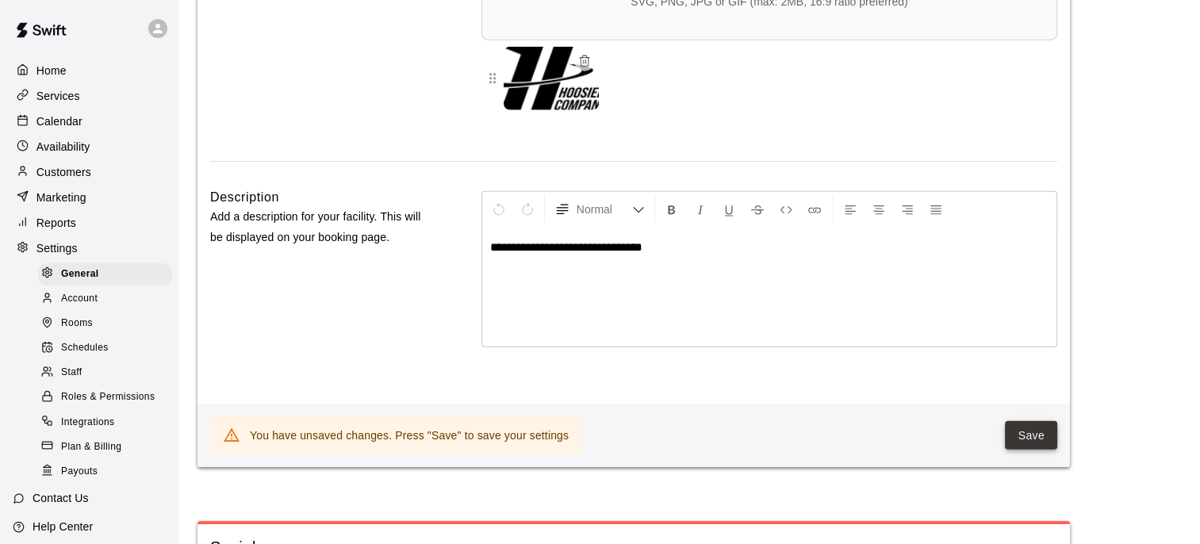
click at [1034, 451] on button "Save" at bounding box center [1031, 435] width 52 height 29
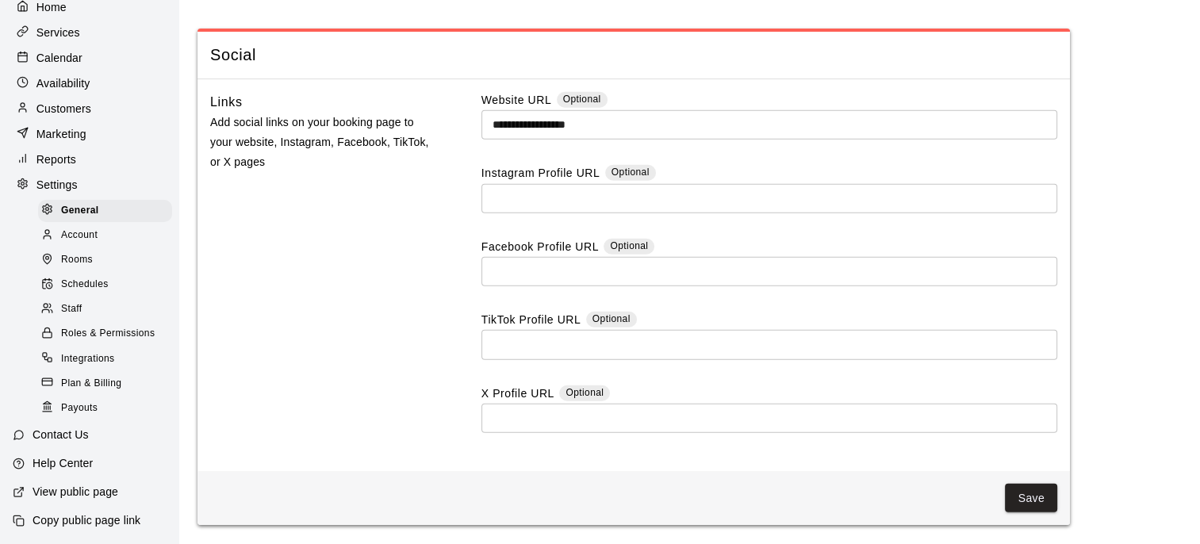
scroll to position [4309, 0]
click at [79, 385] on span "Plan & Billing" at bounding box center [91, 384] width 60 height 16
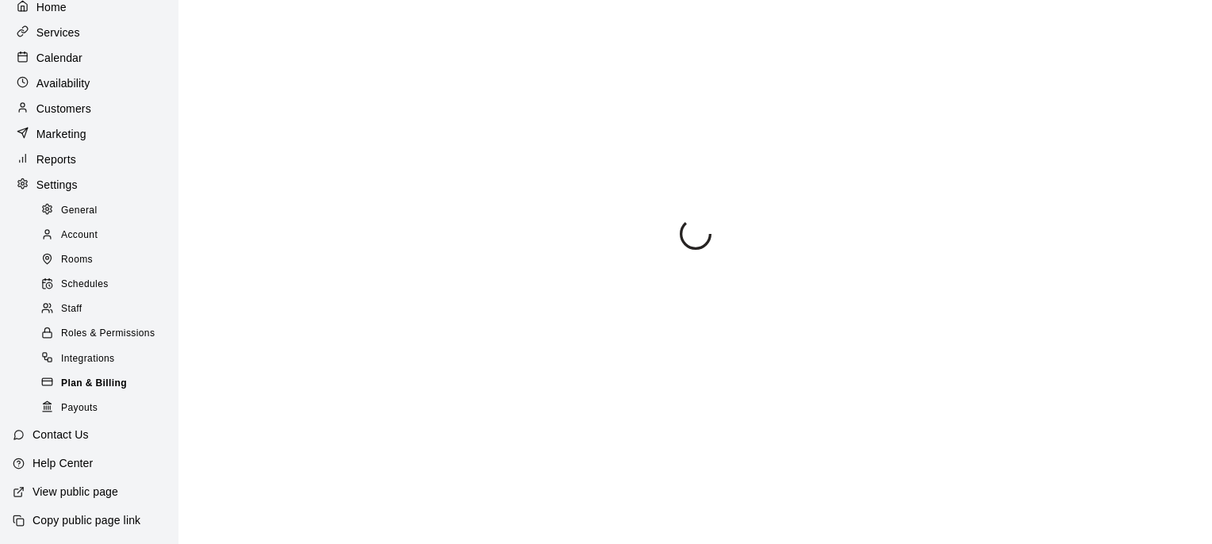
scroll to position [59, 0]
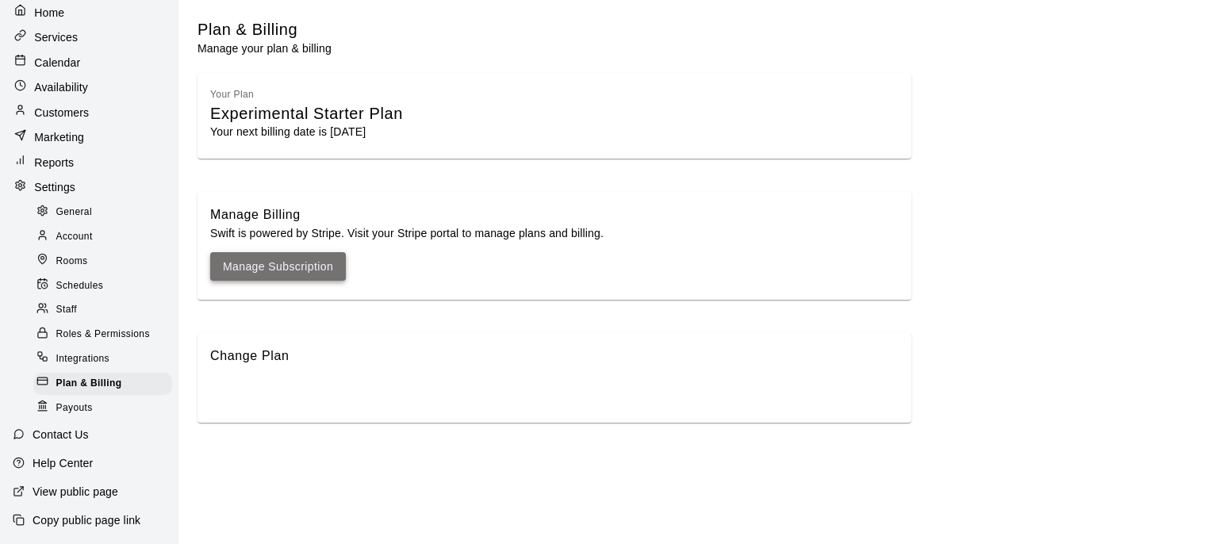
click at [288, 267] on link "Manage Subscription" at bounding box center [278, 267] width 110 height 20
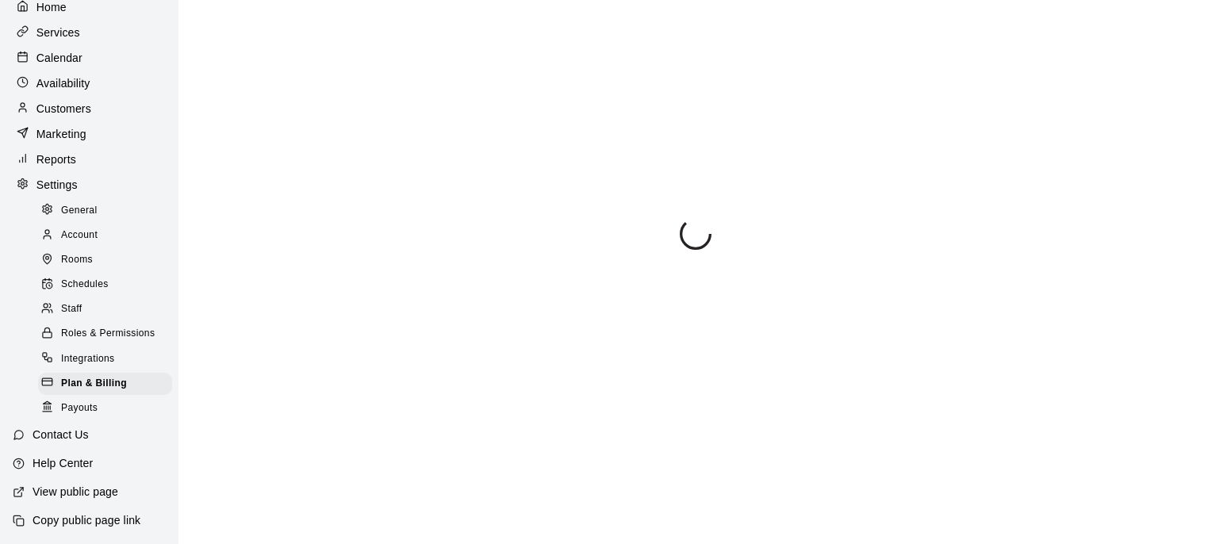
scroll to position [59, 0]
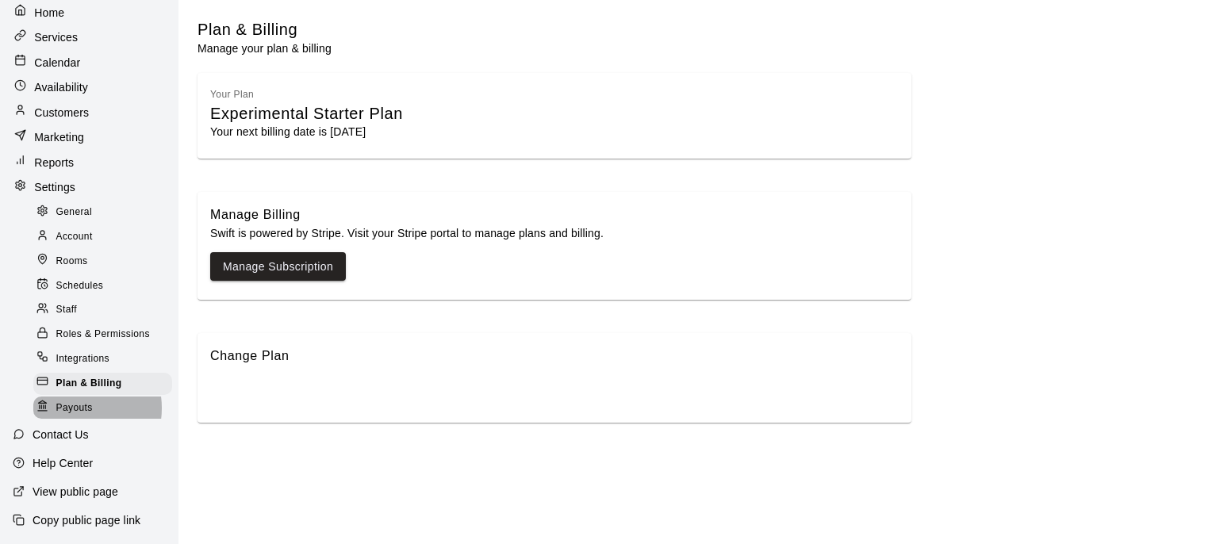
click at [81, 408] on span "Payouts" at bounding box center [74, 409] width 36 height 16
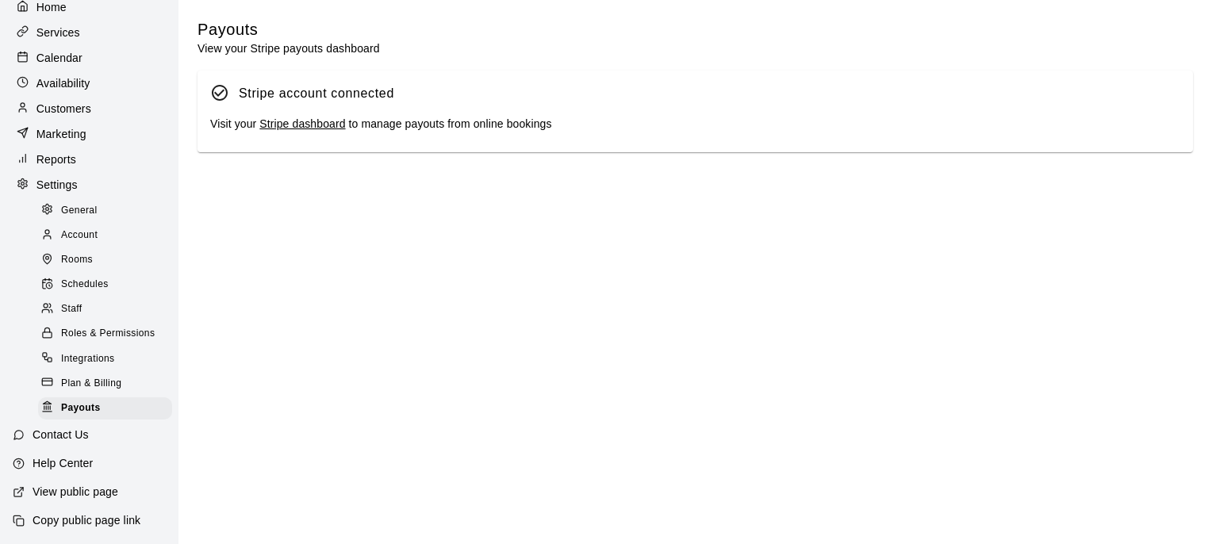
scroll to position [86, 0]
click at [282, 128] on link "Stripe dashboard" at bounding box center [302, 123] width 86 height 13
click at [83, 378] on span "Plan & Billing" at bounding box center [91, 384] width 60 height 16
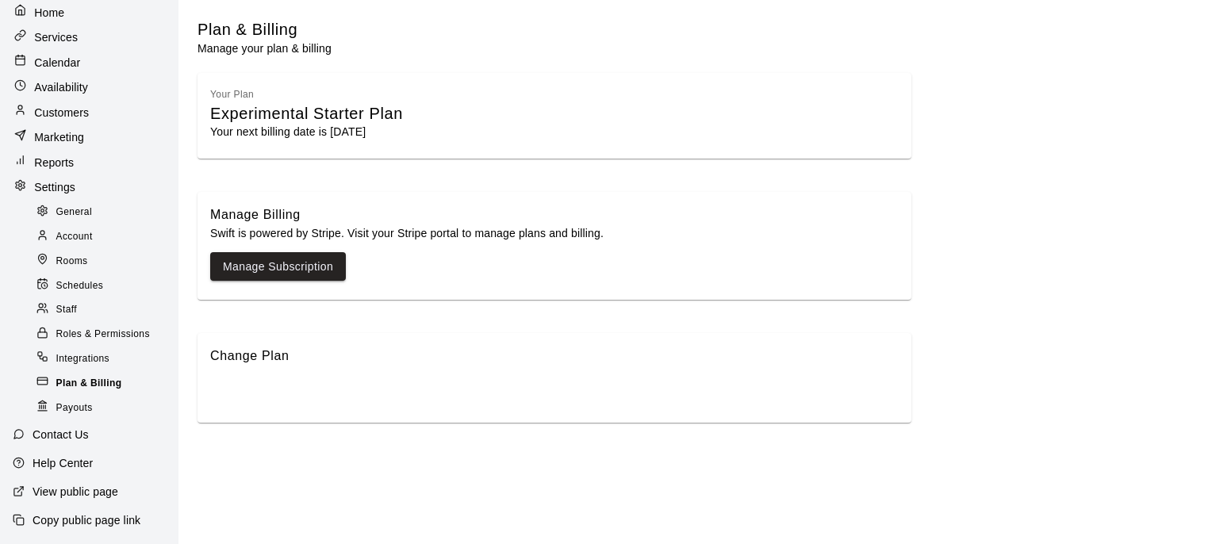
scroll to position [59, 0]
click at [278, 262] on link "Manage Subscription" at bounding box center [278, 267] width 110 height 20
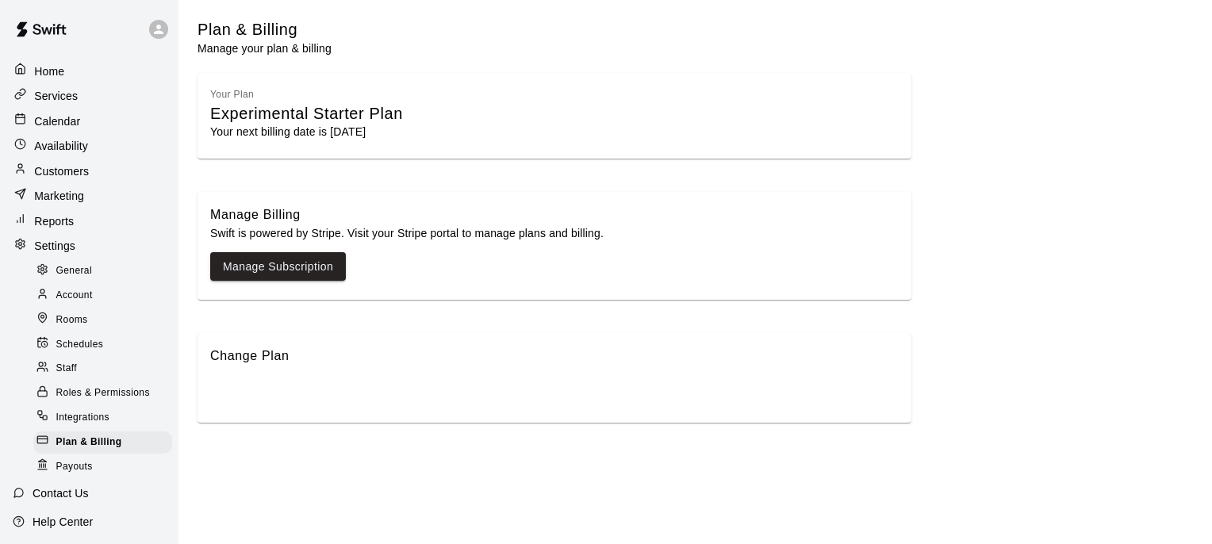
click at [50, 487] on p "Contact Us" at bounding box center [61, 494] width 56 height 16
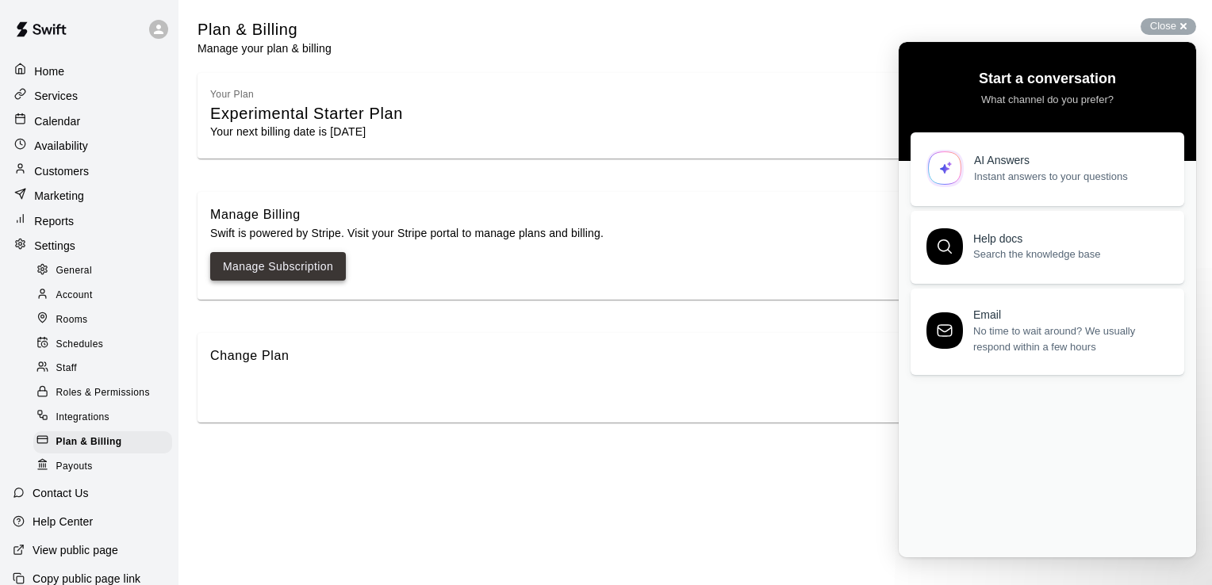
click at [251, 269] on link "Manage Subscription" at bounding box center [278, 267] width 110 height 20
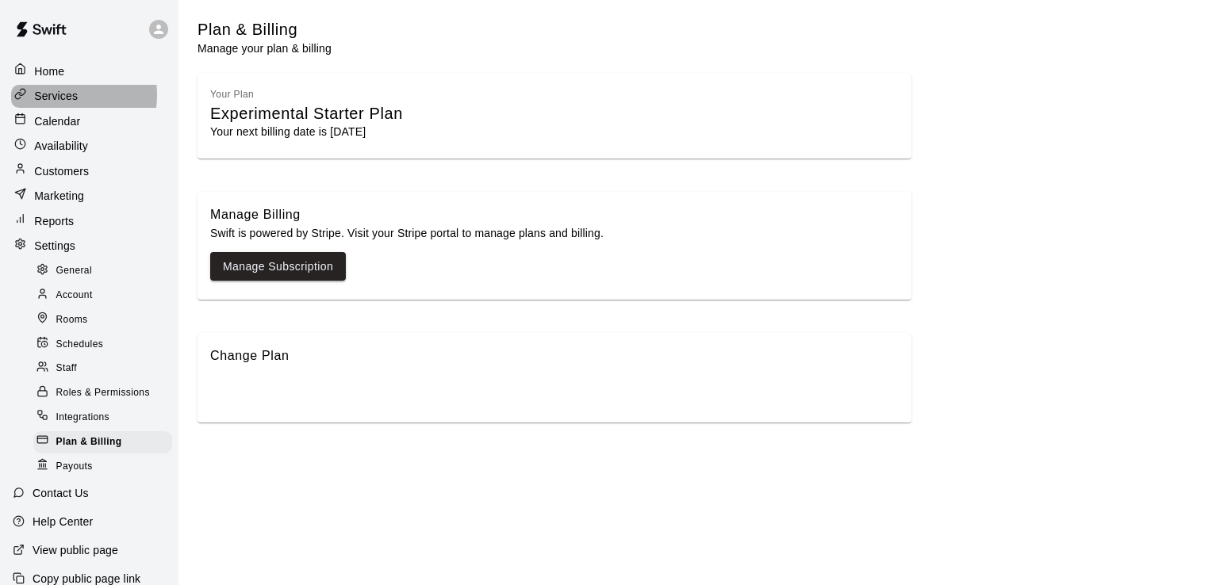
click at [58, 94] on p "Services" at bounding box center [56, 96] width 44 height 16
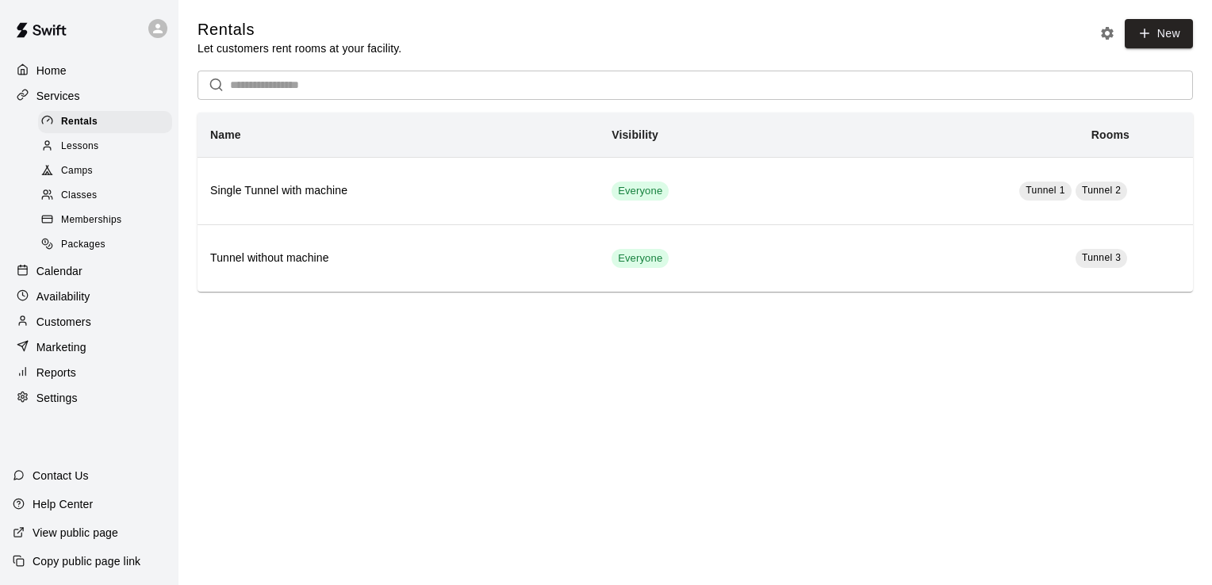
click at [71, 330] on p "Customers" at bounding box center [63, 322] width 55 height 16
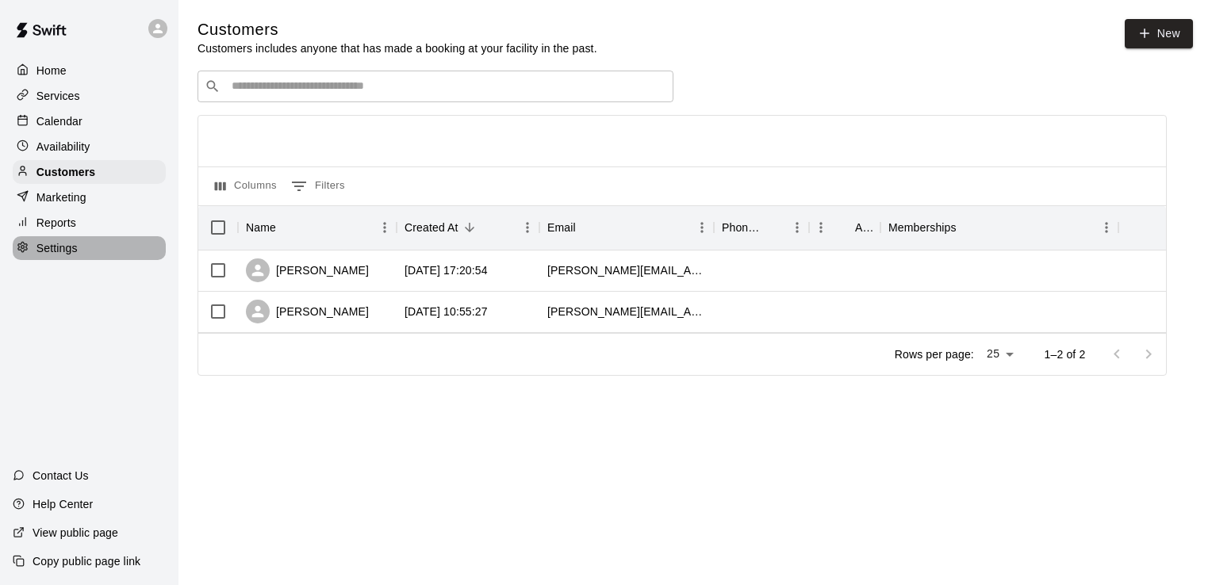
click at [55, 256] on p "Settings" at bounding box center [56, 248] width 41 height 16
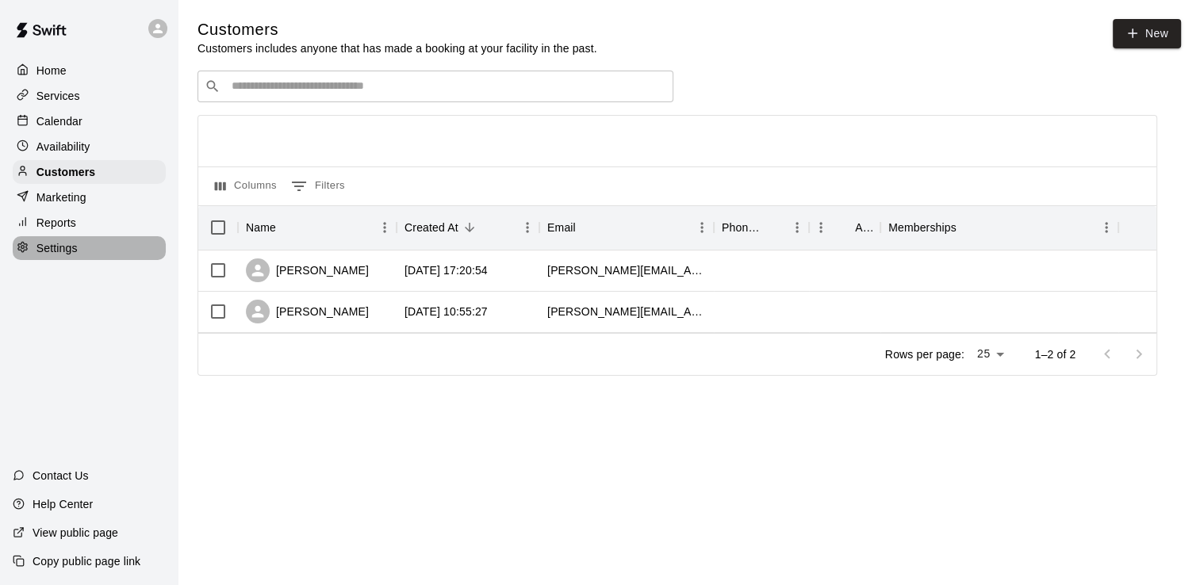
select select "**"
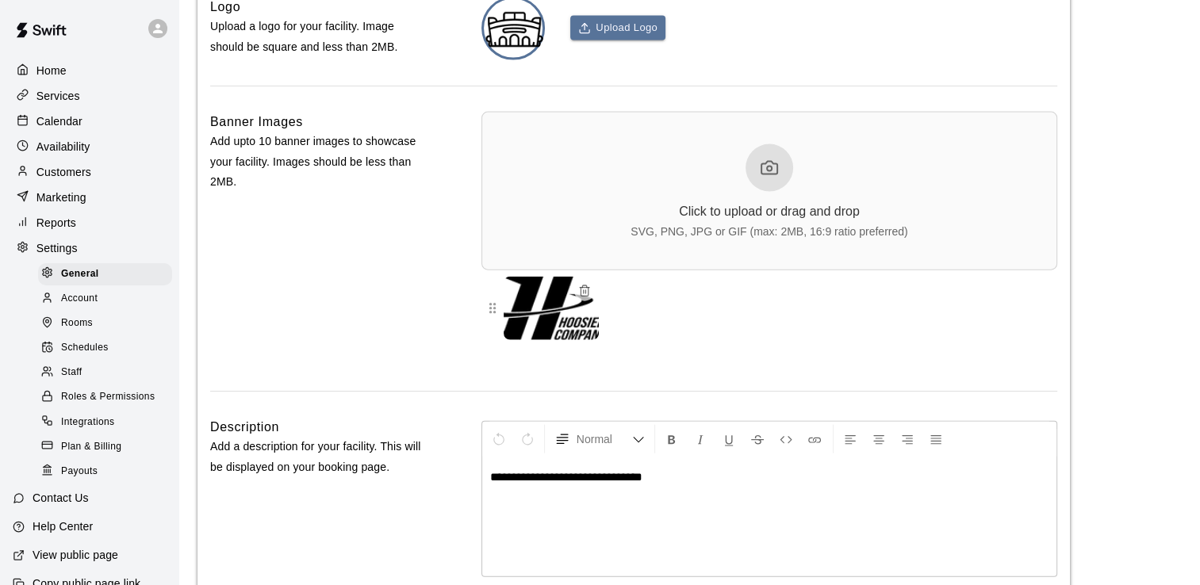
scroll to position [3645, 0]
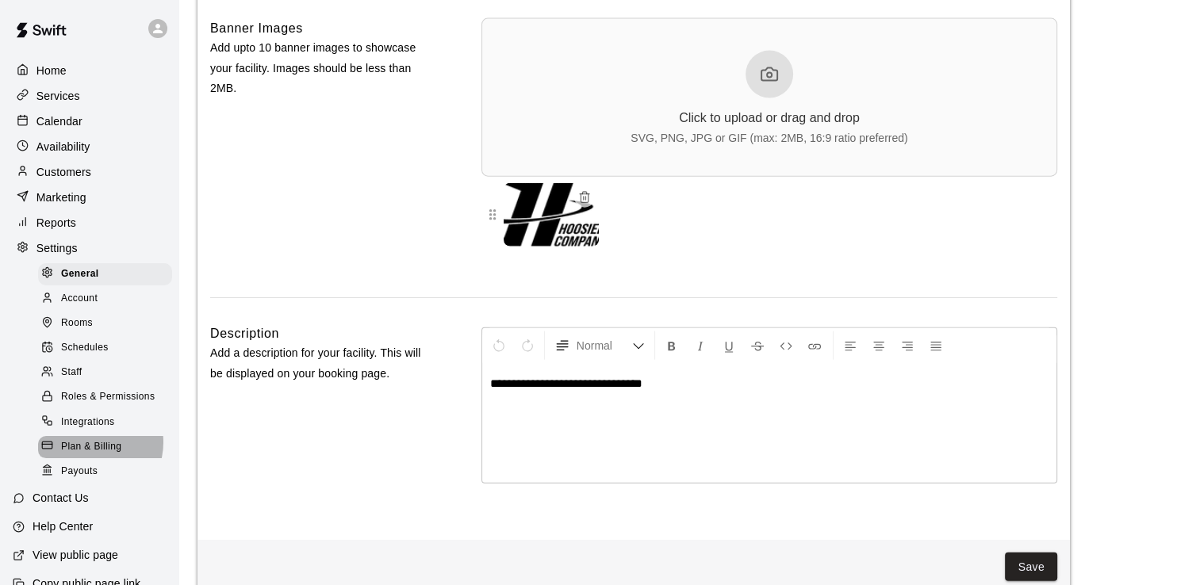
click at [92, 455] on span "Plan & Billing" at bounding box center [91, 447] width 60 height 16
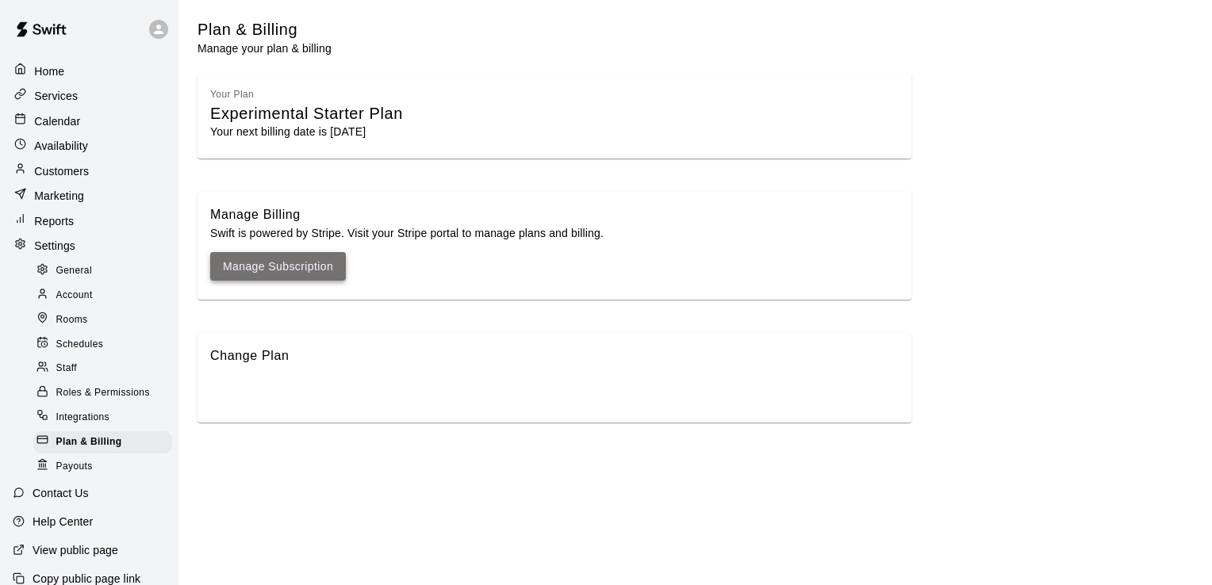
click at [281, 268] on link "Manage Subscription" at bounding box center [278, 267] width 110 height 20
